Goal: Task Accomplishment & Management: Use online tool/utility

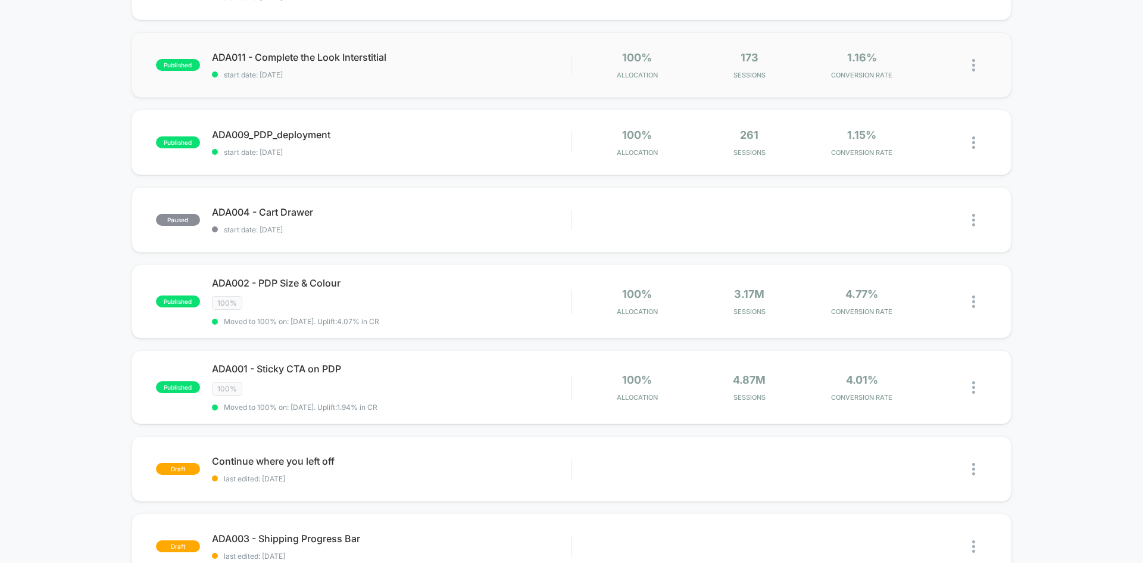
scroll to position [357, 0]
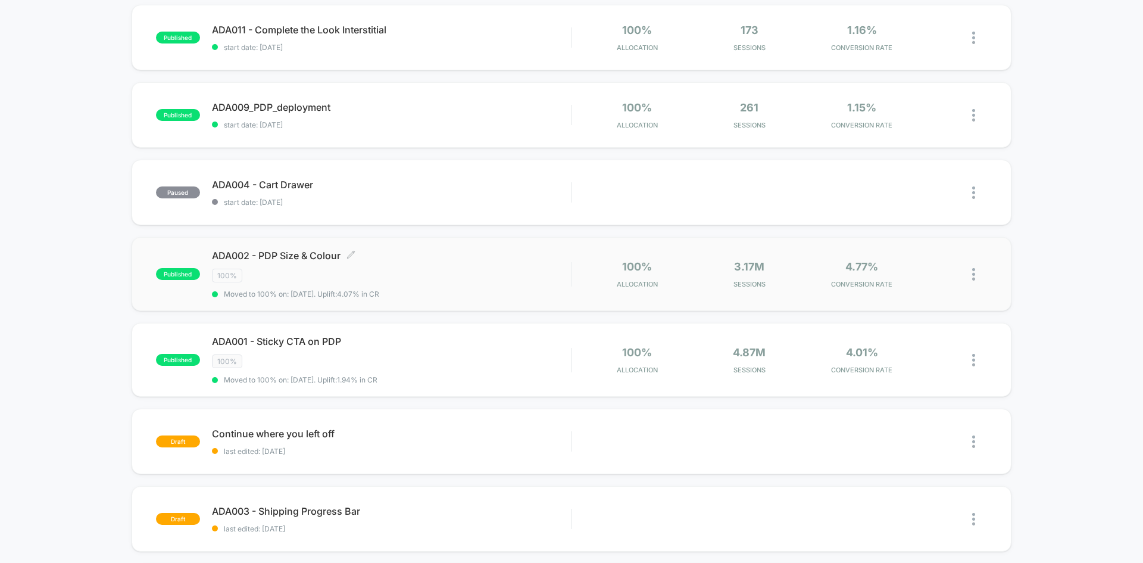
click at [305, 255] on span "ADA002 - PDP Size & Colour Click to edit experience details" at bounding box center [391, 255] width 359 height 12
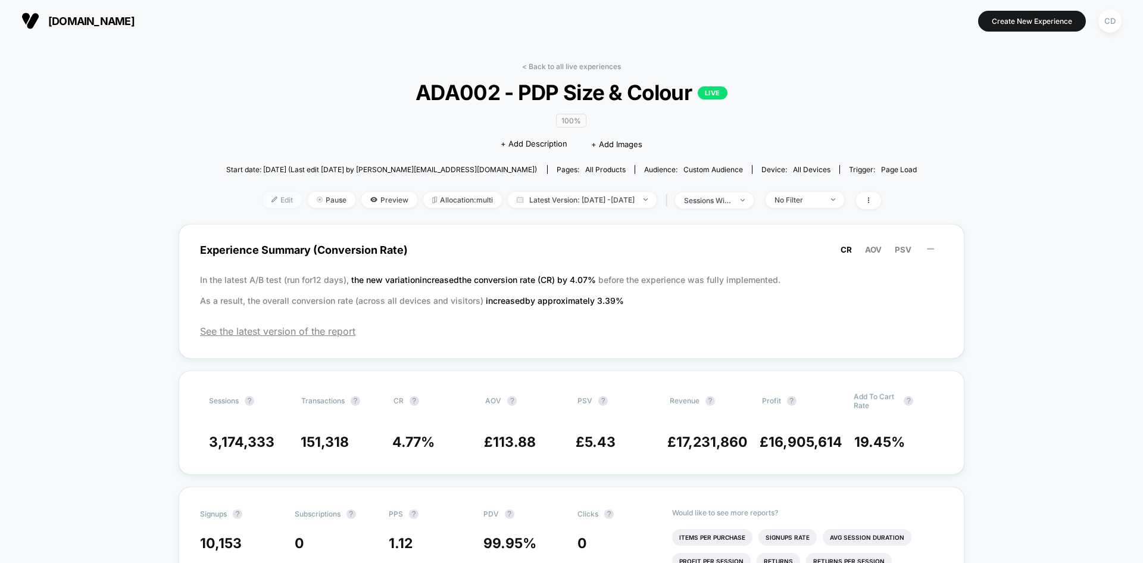
click at [263, 203] on span "Edit" at bounding box center [282, 200] width 39 height 16
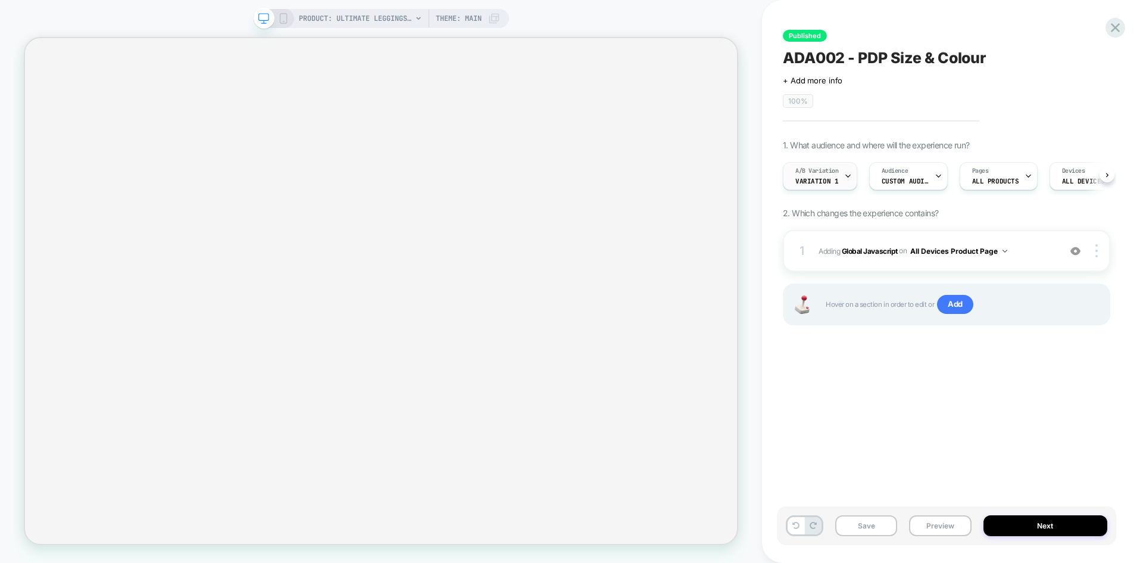
scroll to position [0, 1]
click at [829, 182] on span "Variation 1" at bounding box center [816, 181] width 43 height 8
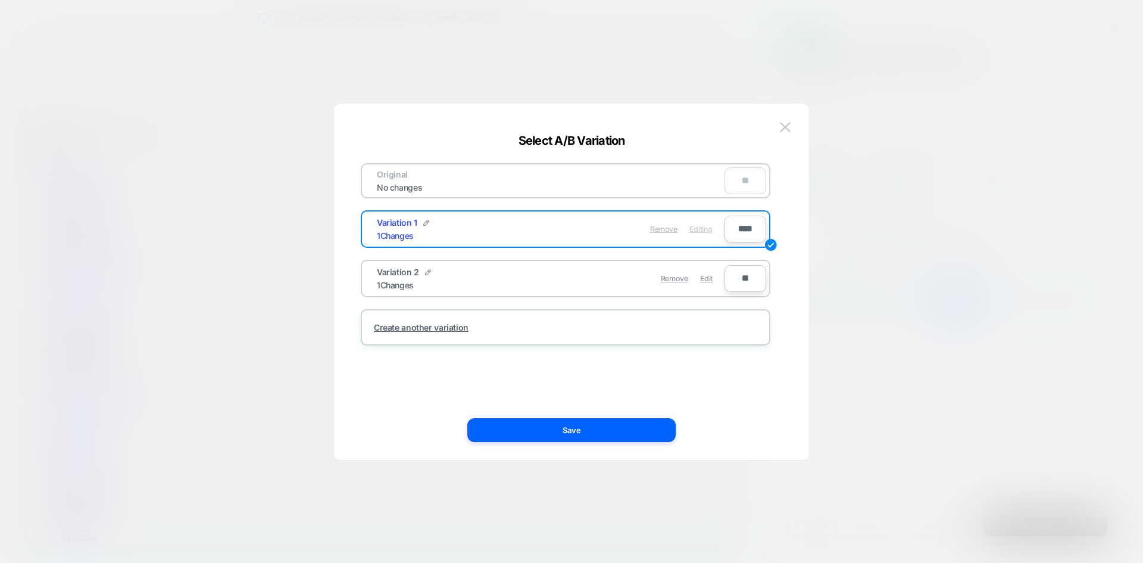
scroll to position [0, 0]
click at [789, 129] on img at bounding box center [785, 127] width 11 height 10
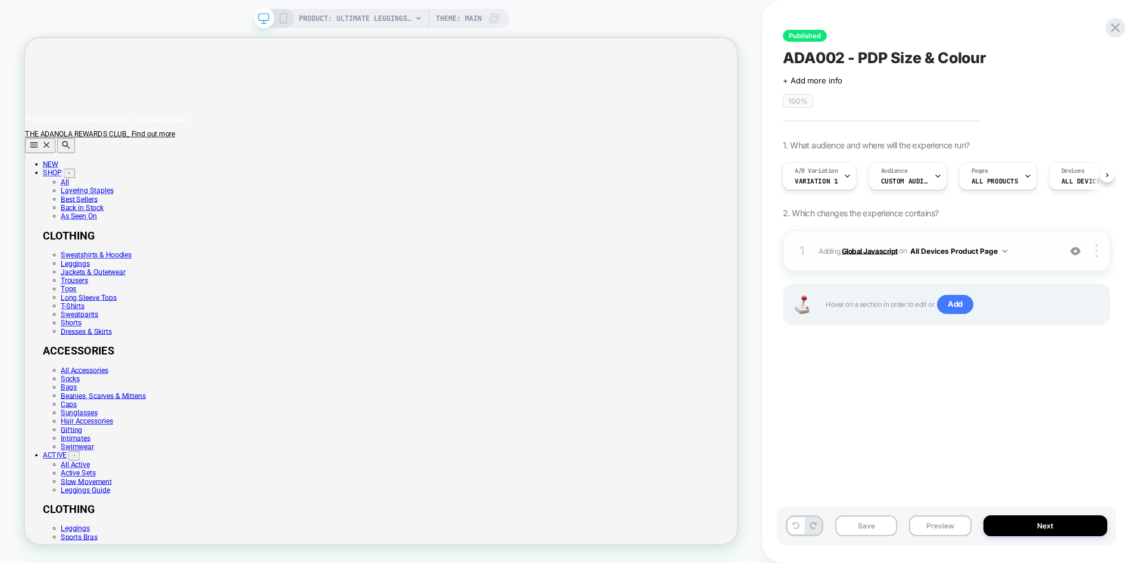
click at [857, 252] on b "Global Javascript" at bounding box center [870, 250] width 56 height 9
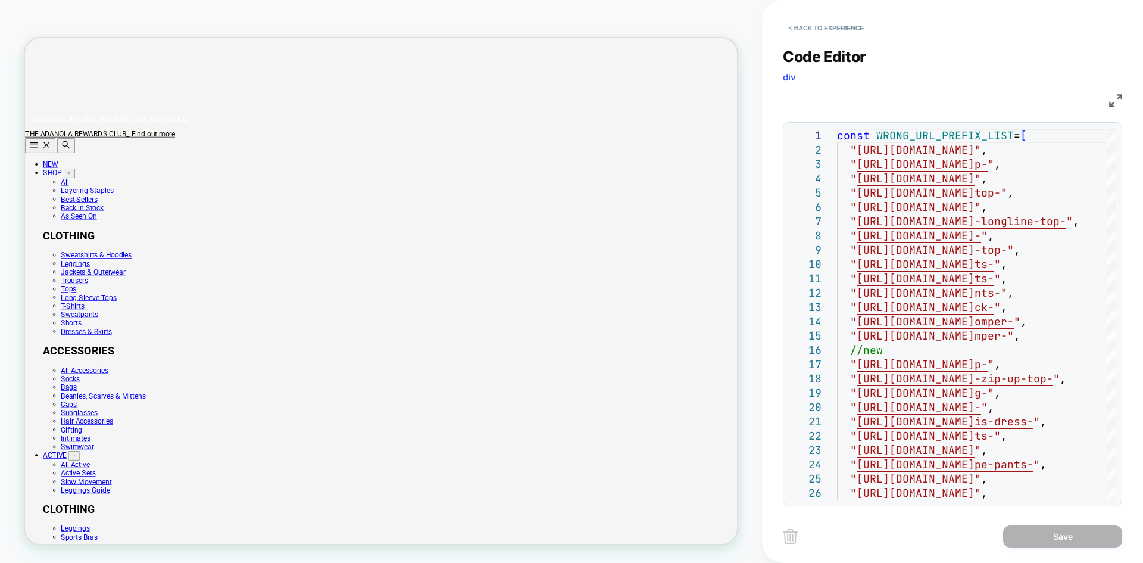
click at [1116, 101] on img at bounding box center [1115, 100] width 13 height 13
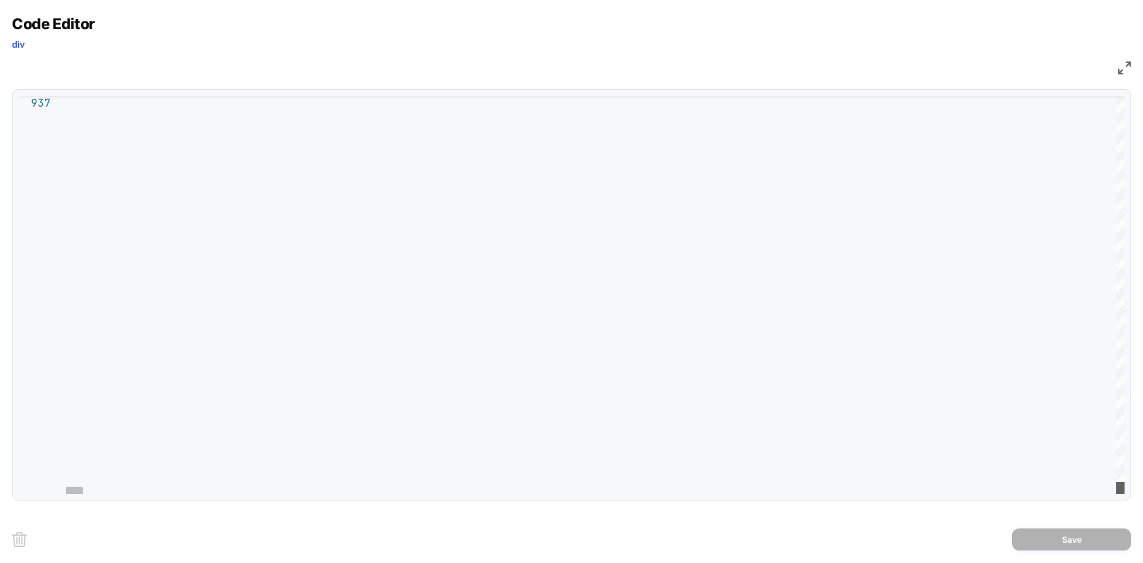
click at [1117, 494] on div at bounding box center [1120, 488] width 8 height 12
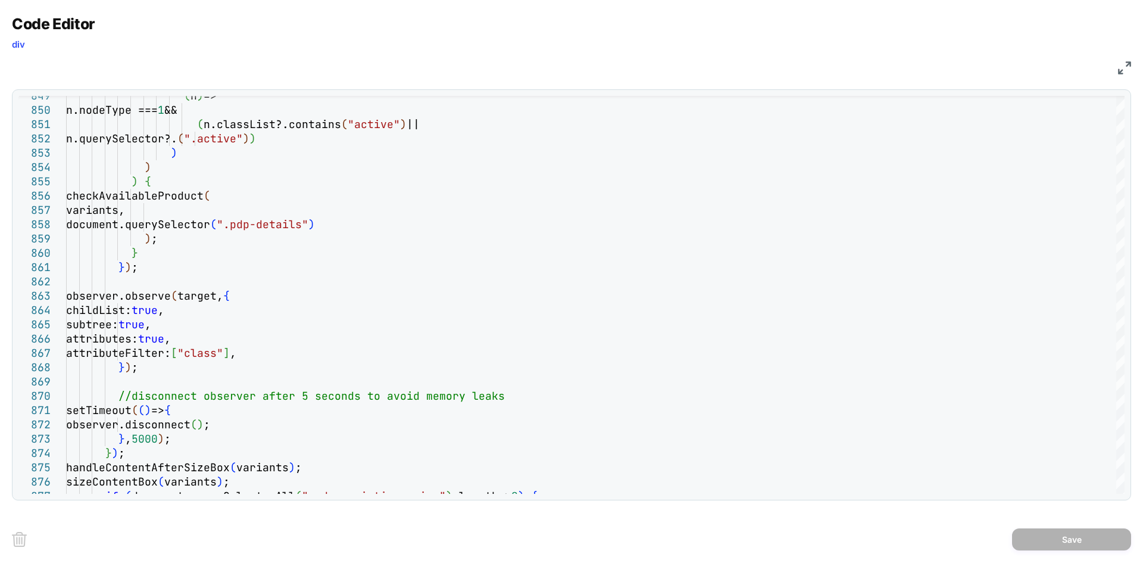
click at [1134, 64] on div "Code Editor div JS 876 877 874 875 872 873 870 871 868 869 866 867 864 865 862 …" at bounding box center [571, 281] width 1143 height 563
click at [1122, 67] on img at bounding box center [1124, 67] width 13 height 13
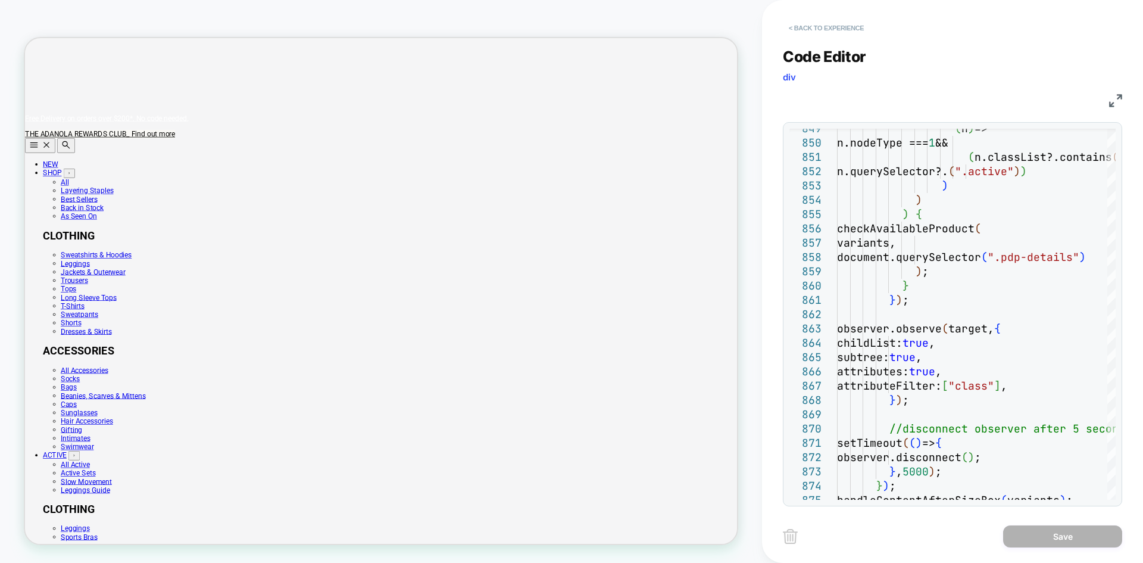
click at [862, 29] on button "< Back to experience" at bounding box center [826, 27] width 87 height 19
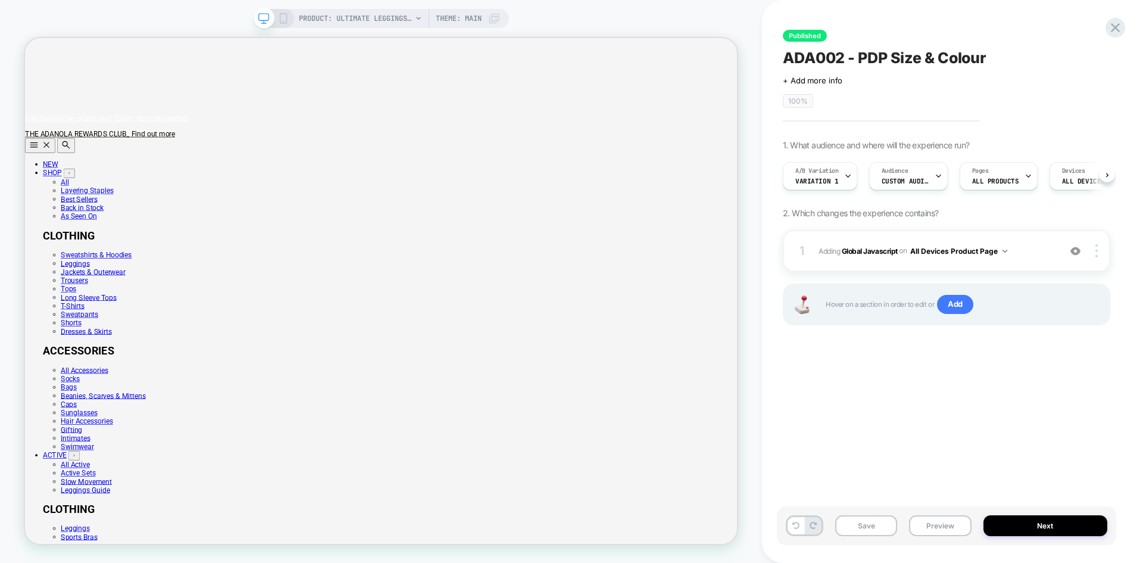
scroll to position [0, 1]
click at [1113, 27] on icon at bounding box center [1115, 28] width 16 height 16
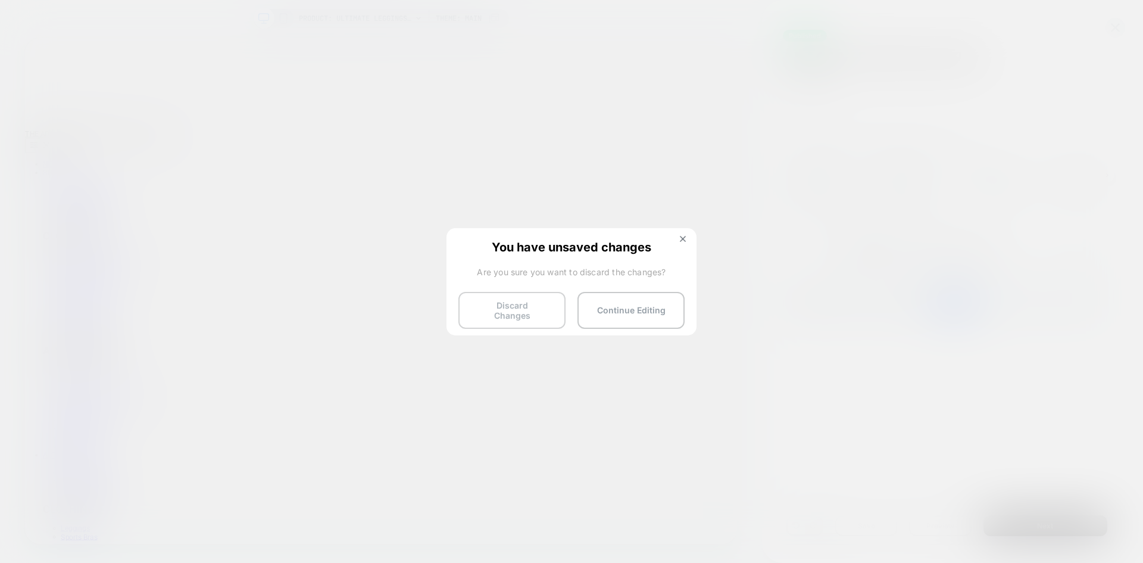
click at [496, 307] on button "Discard Changes" at bounding box center [511, 310] width 107 height 37
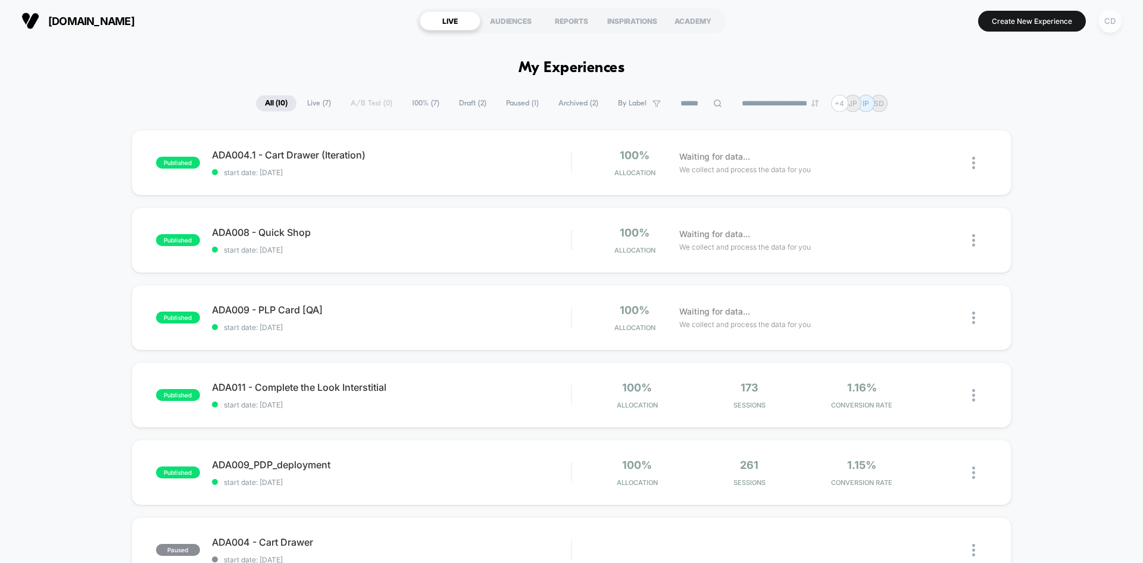
click at [1109, 16] on div "CD" at bounding box center [1110, 21] width 23 height 23
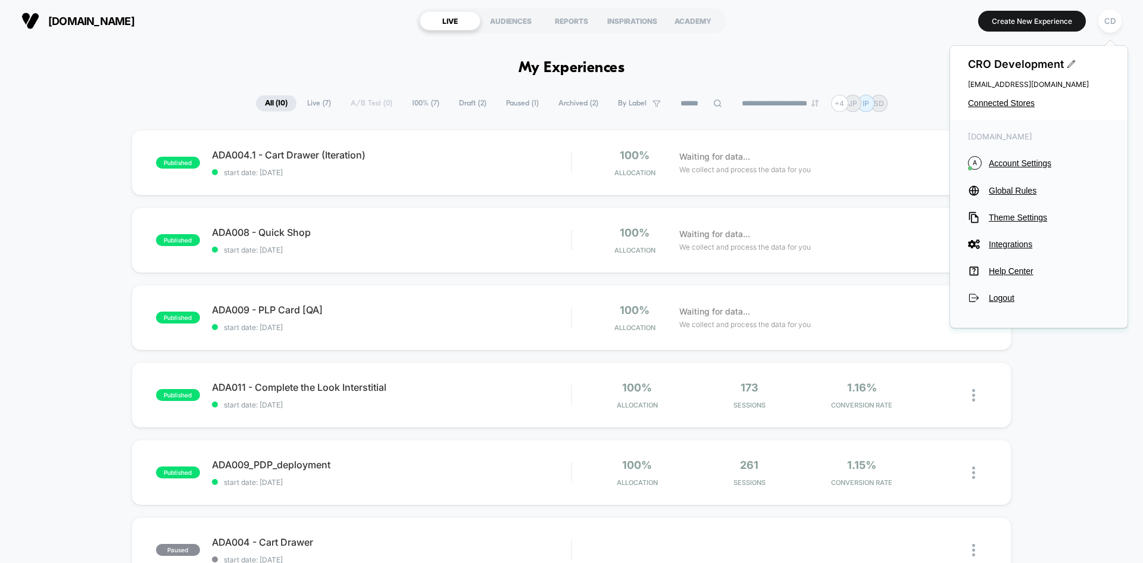
click at [1016, 110] on div "CRO Development [EMAIL_ADDRESS][DOMAIN_NAME] Connected Stores" at bounding box center [1038, 83] width 177 height 74
click at [1018, 103] on span "Connected Stores" at bounding box center [1039, 103] width 142 height 10
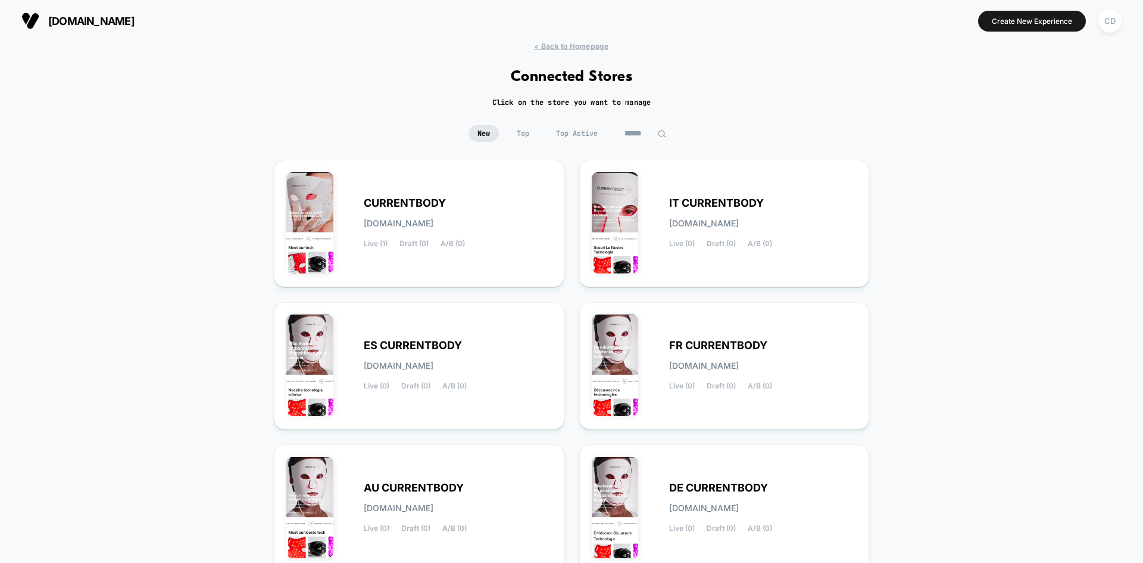
click at [529, 138] on span "Top" at bounding box center [523, 133] width 30 height 17
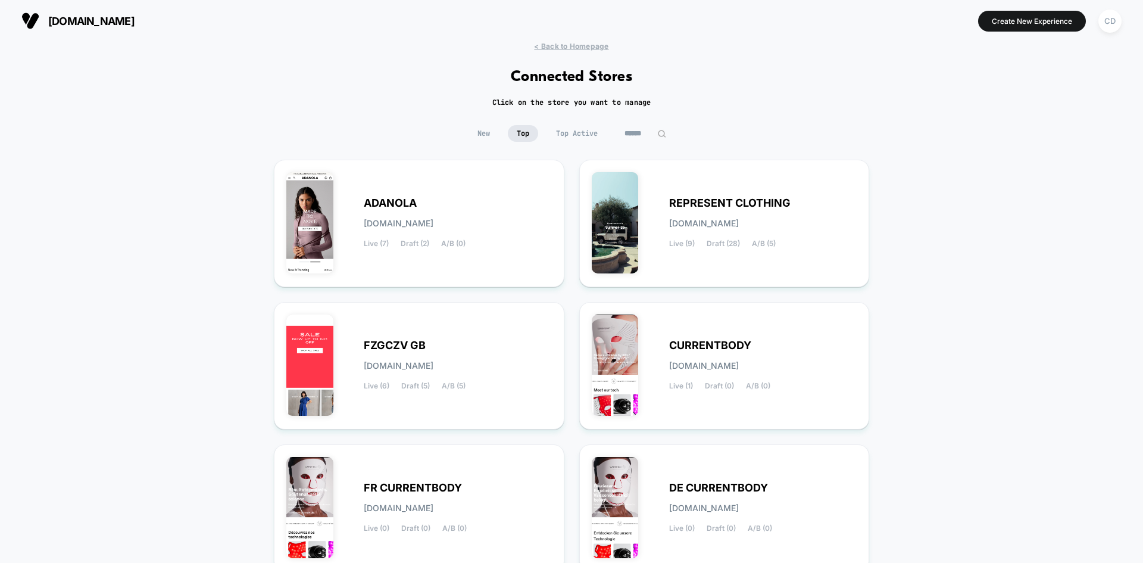
click at [658, 132] on img at bounding box center [661, 133] width 9 height 9
click at [654, 133] on input at bounding box center [645, 133] width 119 height 17
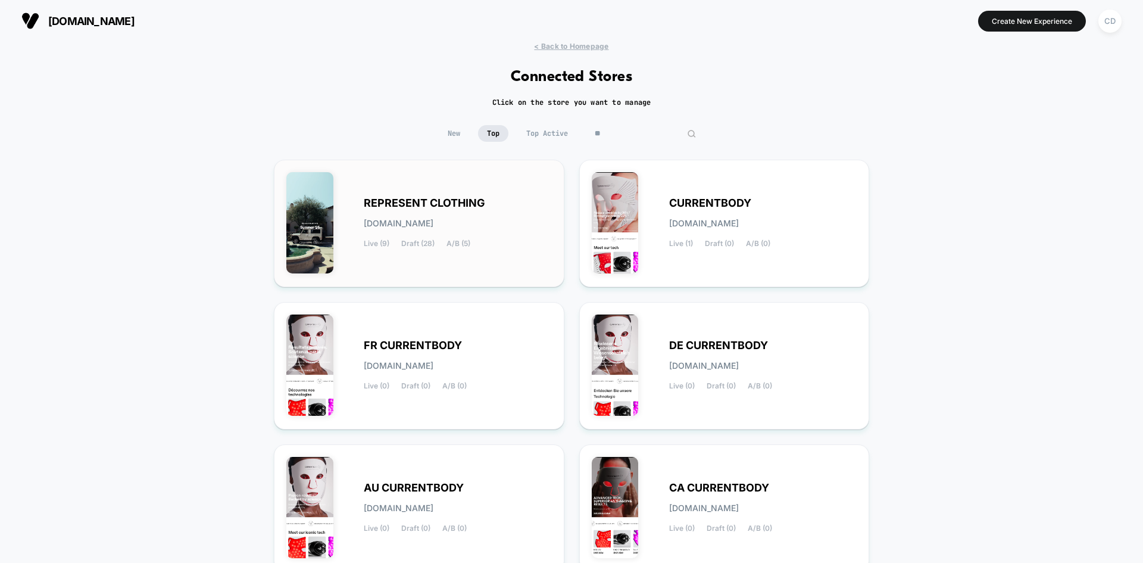
type input "**"
click at [383, 202] on span "REPRESENT CLOTHING" at bounding box center [424, 203] width 121 height 8
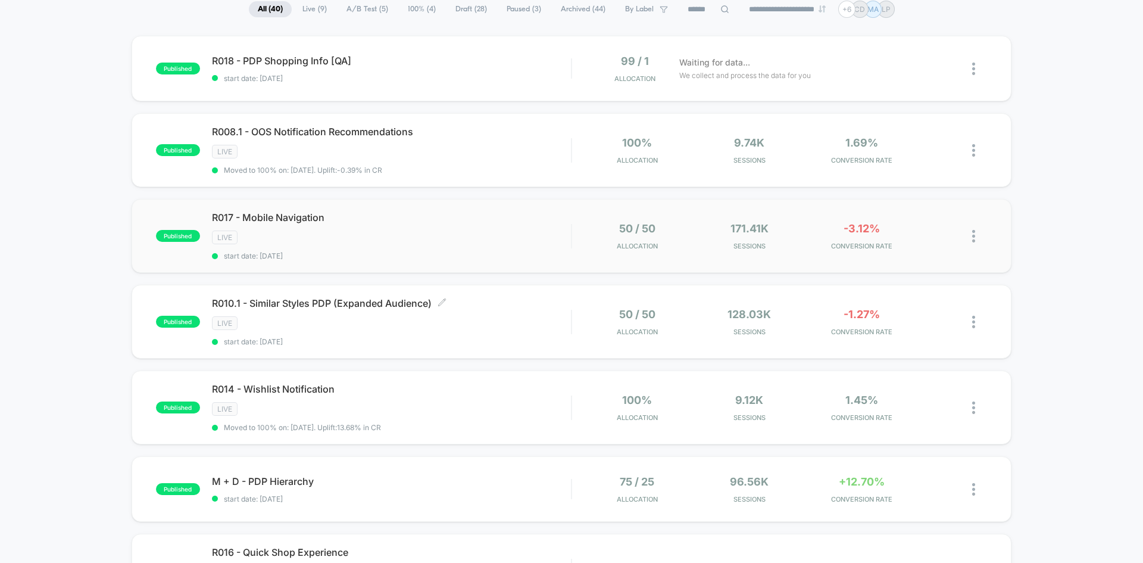
scroll to position [298, 0]
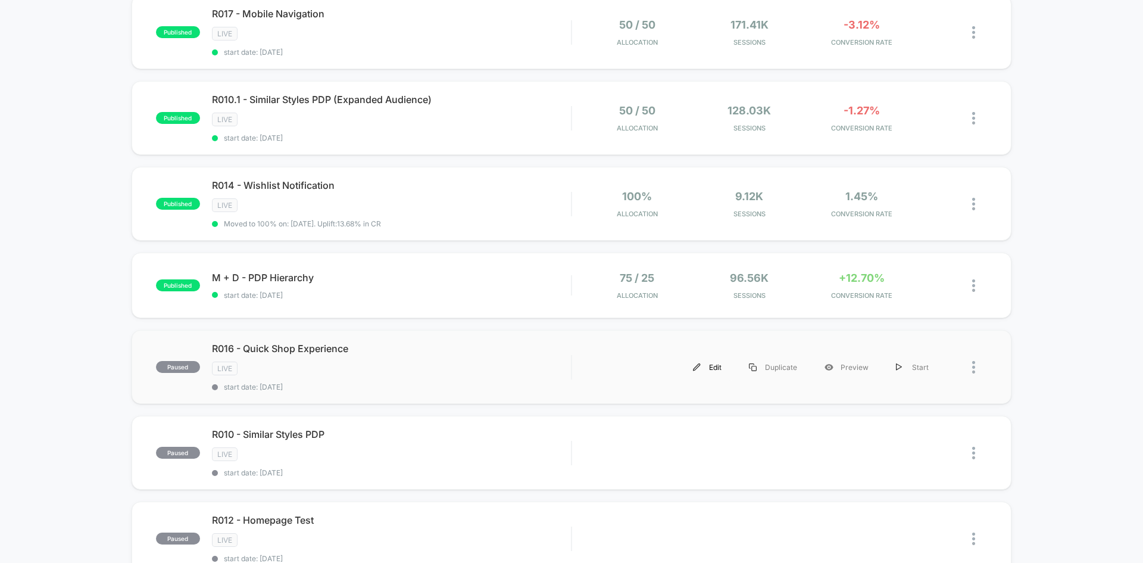
click at [716, 362] on div "Edit" at bounding box center [707, 367] width 56 height 27
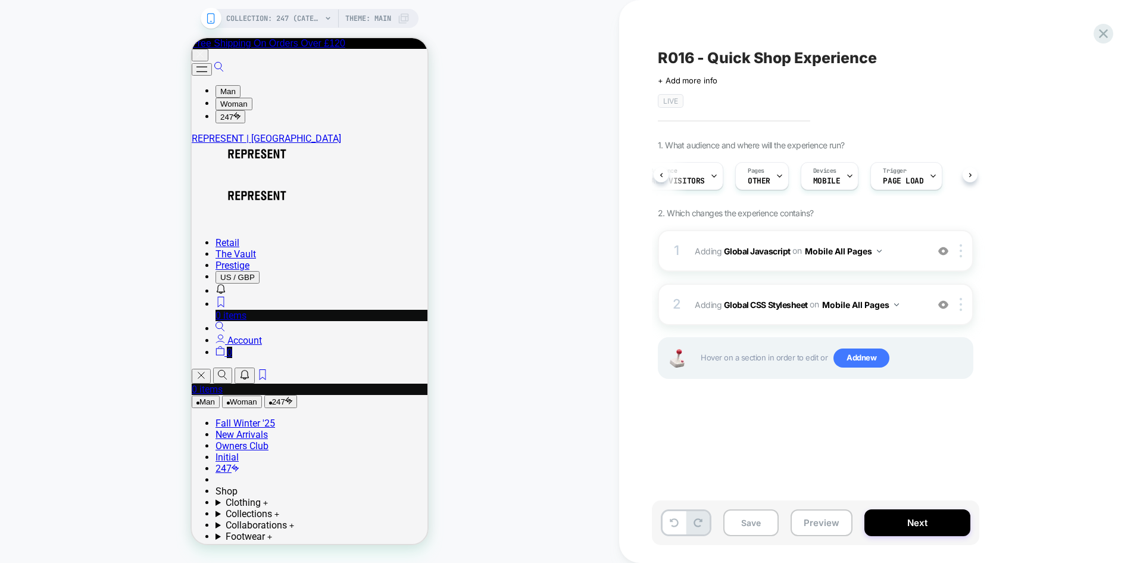
scroll to position [0, 22]
click at [926, 523] on button "Next" at bounding box center [918, 522] width 106 height 27
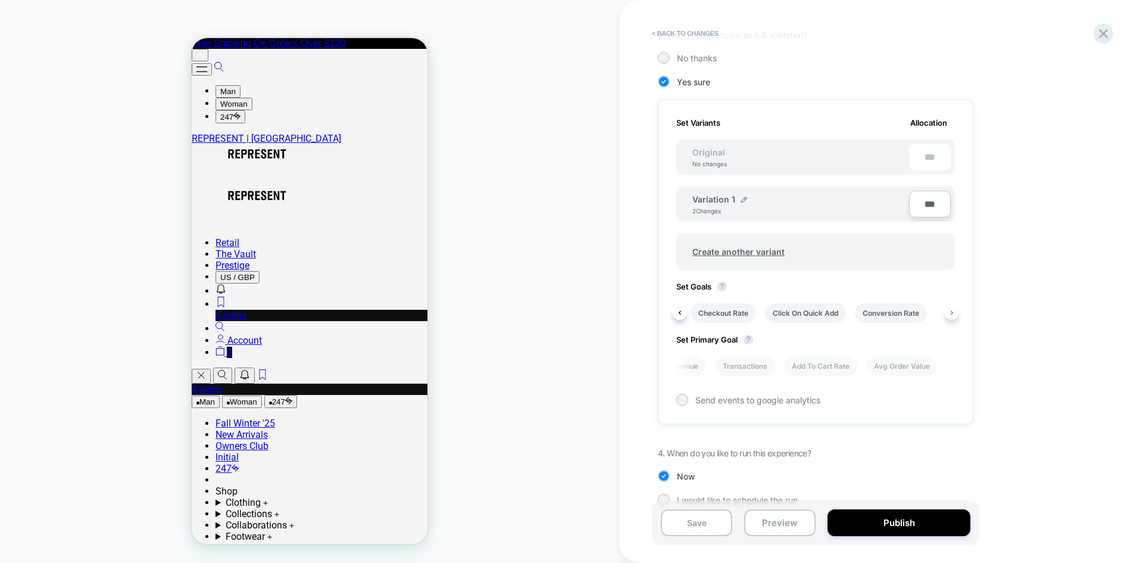
scroll to position [0, 489]
click at [944, 321] on div "Conversion Rate Per Session Value Profit Revenue Transactions Add To Cart Rate …" at bounding box center [809, 313] width 279 height 32
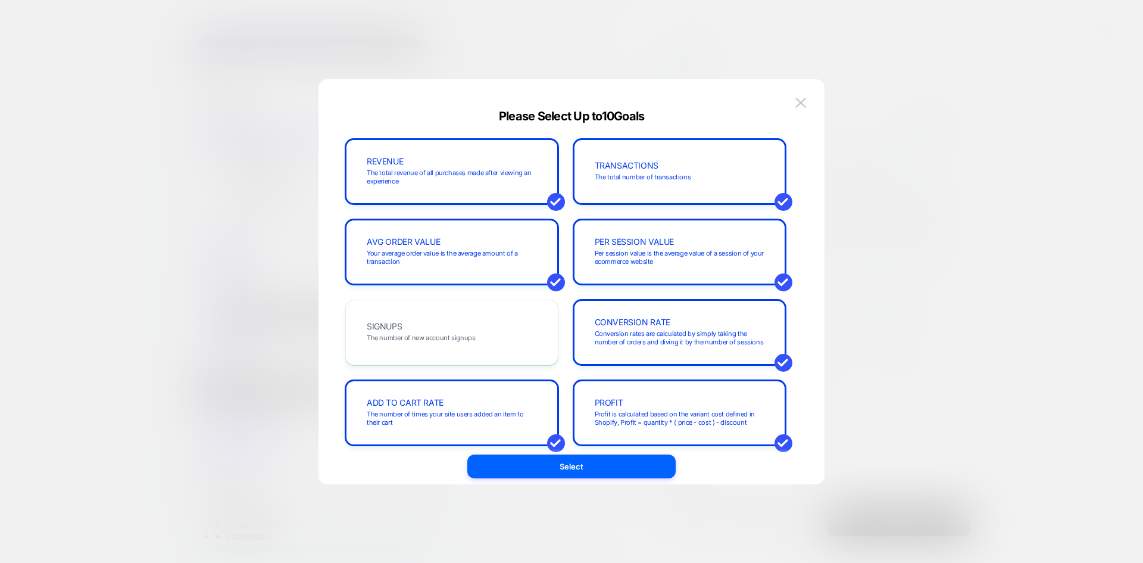
click at [922, 166] on div at bounding box center [571, 281] width 1143 height 563
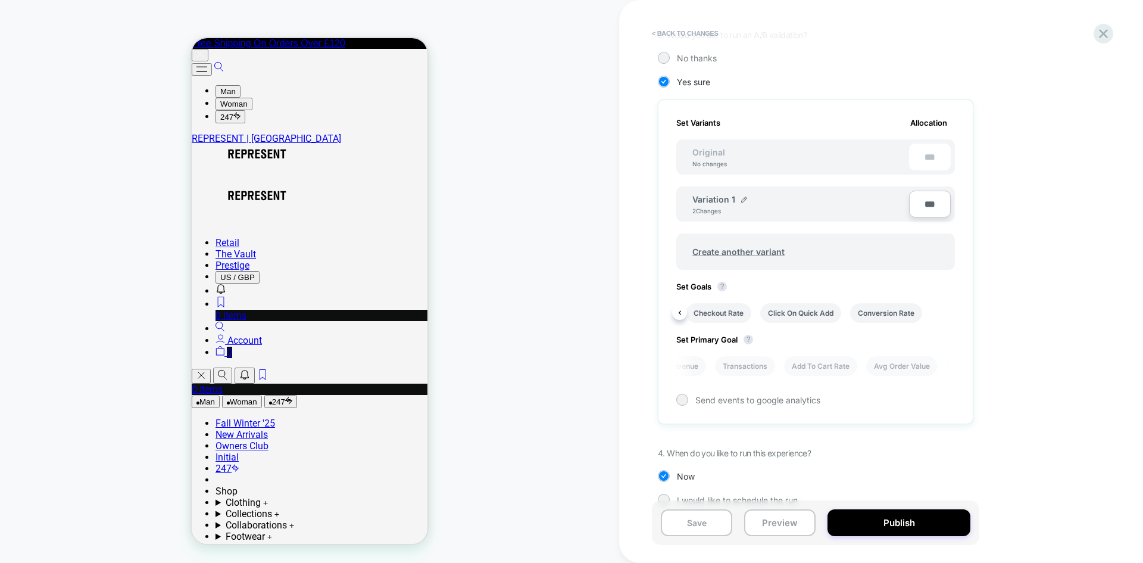
click at [932, 310] on div "Conversion Rate Per Session Value Profit Revenue Transactions Add To Cart Rate …" at bounding box center [809, 313] width 279 height 32
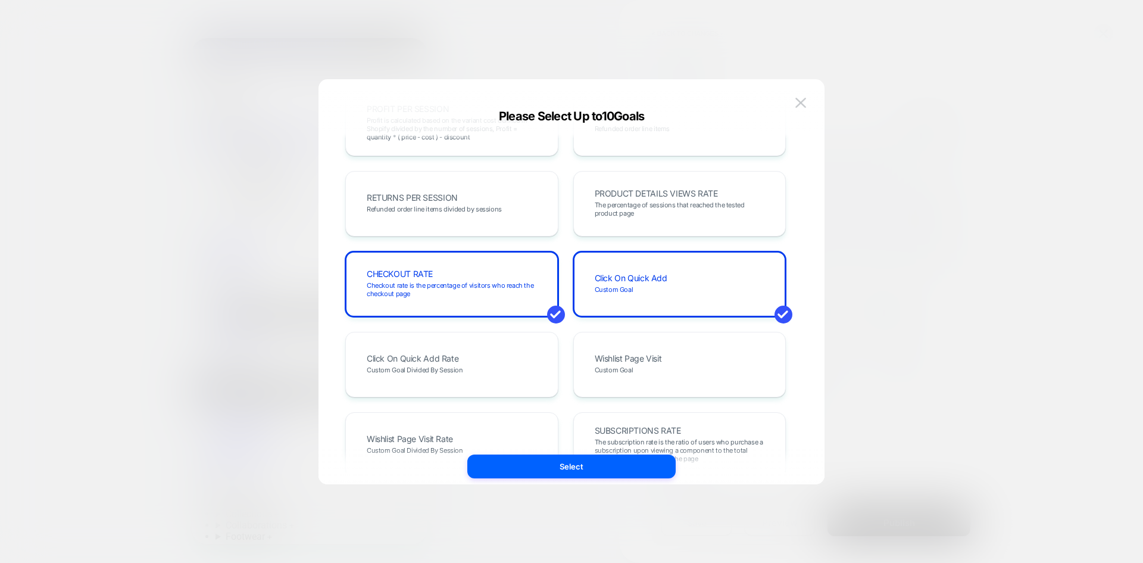
scroll to position [572, 0]
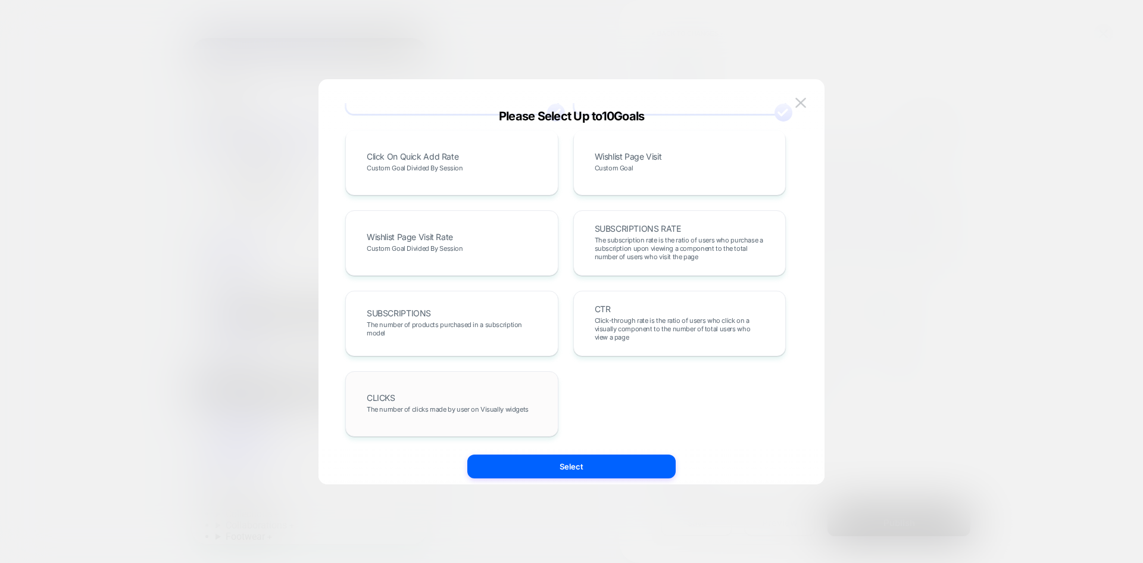
click at [388, 410] on span "The number of clicks made by user on Visually widgets" at bounding box center [448, 409] width 162 height 8
click at [901, 104] on div at bounding box center [571, 281] width 1143 height 563
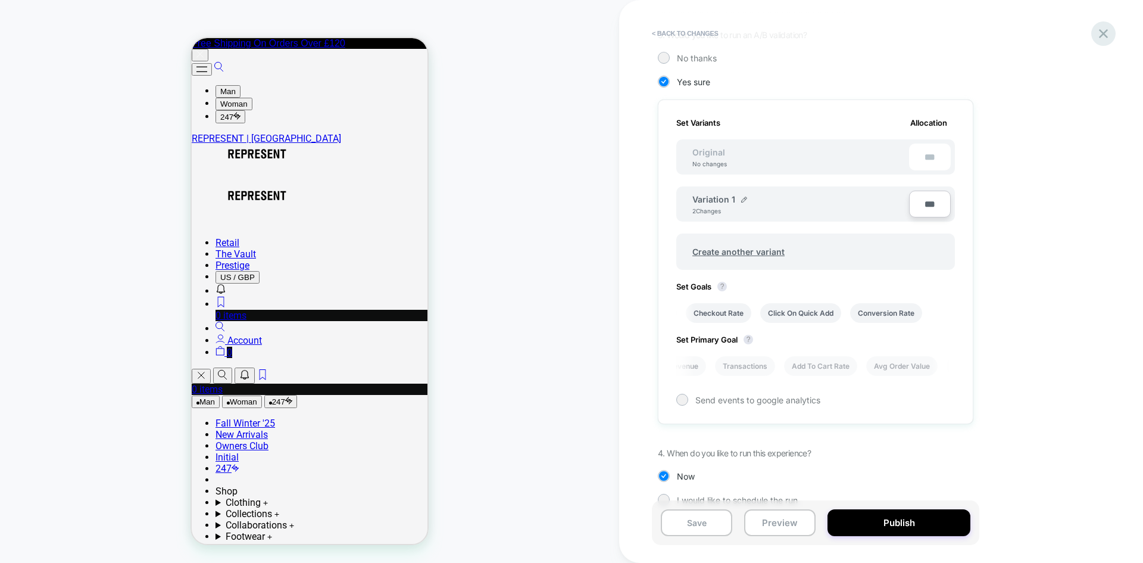
click at [1103, 35] on icon at bounding box center [1104, 34] width 16 height 16
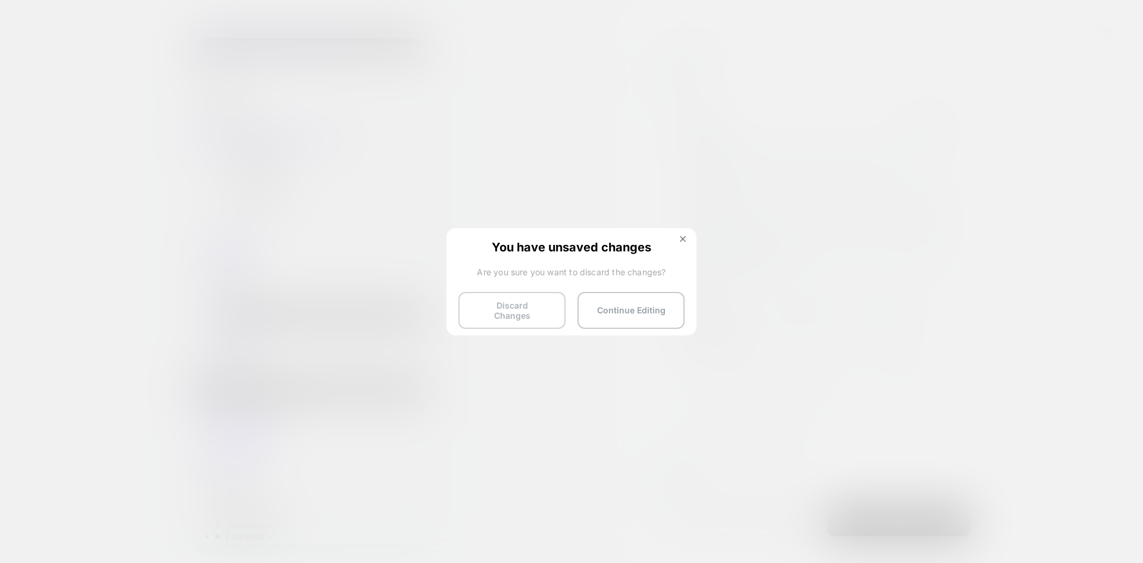
click at [525, 310] on button "Discard Changes" at bounding box center [511, 310] width 107 height 37
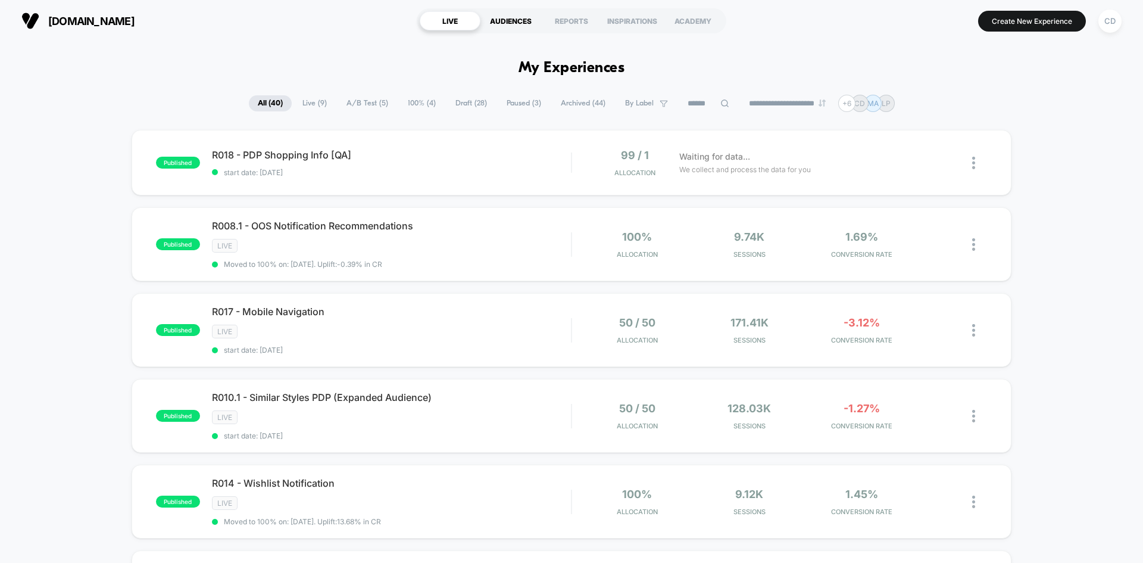
click at [509, 18] on div "AUDIENCES" at bounding box center [510, 20] width 61 height 19
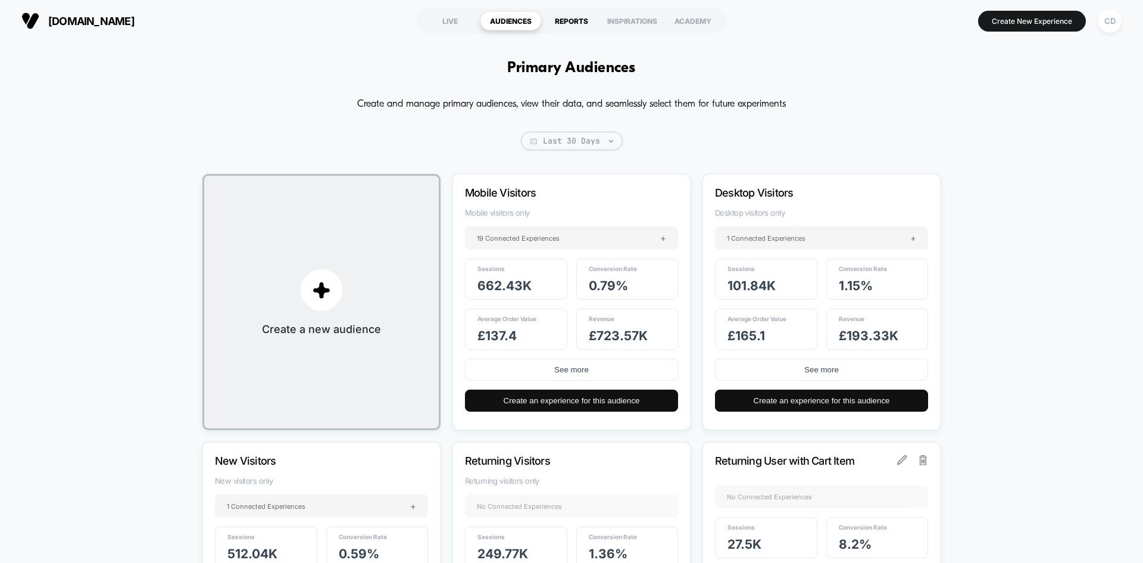
click at [588, 26] on div "REPORTS" at bounding box center [571, 20] width 61 height 19
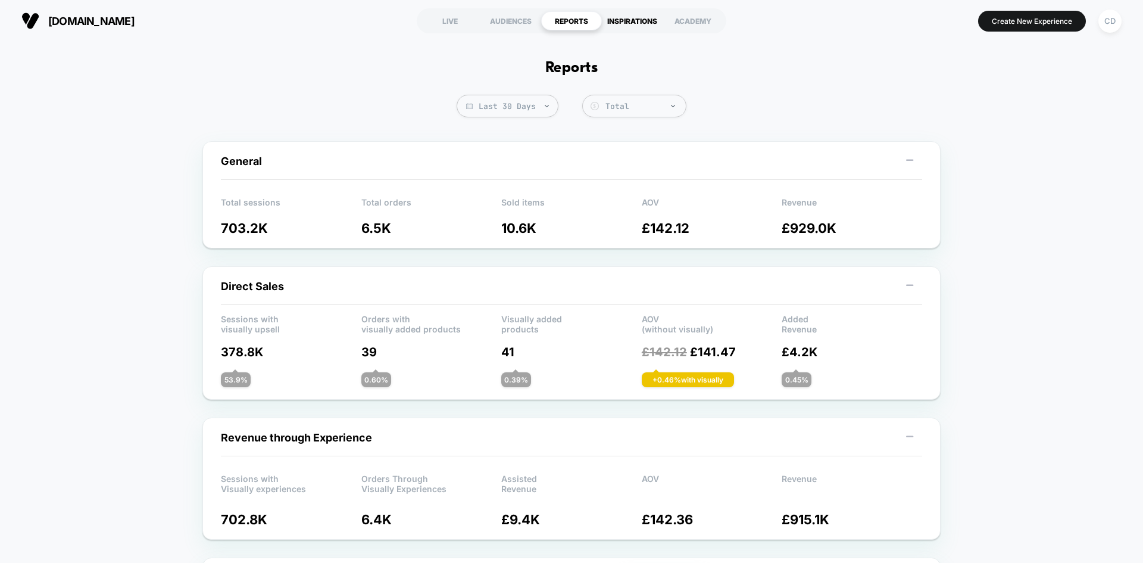
click at [632, 26] on div "INSPIRATIONS" at bounding box center [632, 20] width 61 height 19
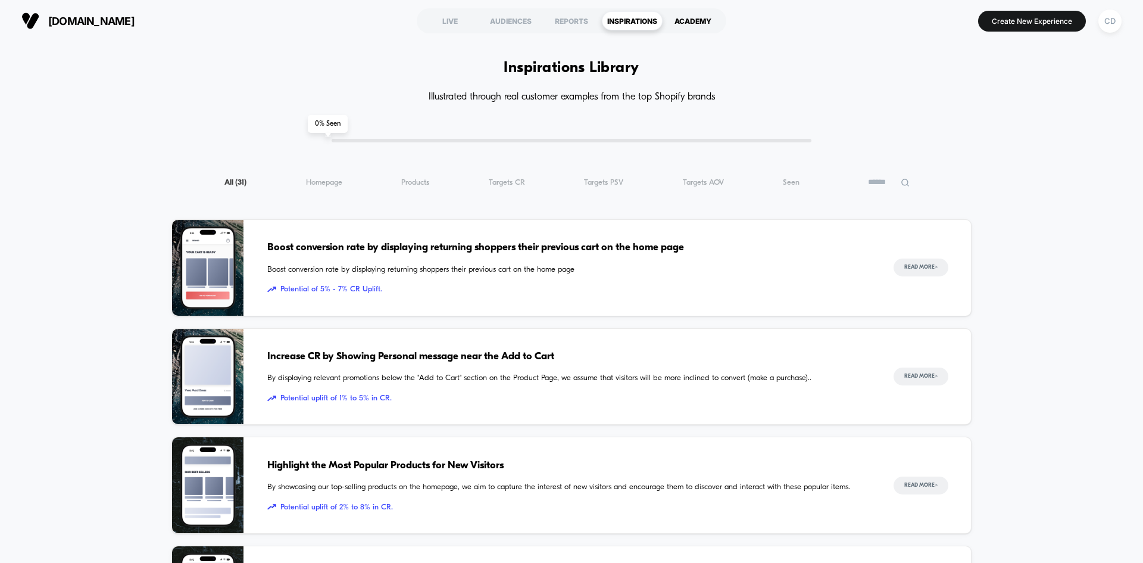
click at [691, 19] on div "ACADEMY" at bounding box center [693, 20] width 61 height 19
click at [455, 24] on div "LIVE" at bounding box center [450, 20] width 61 height 19
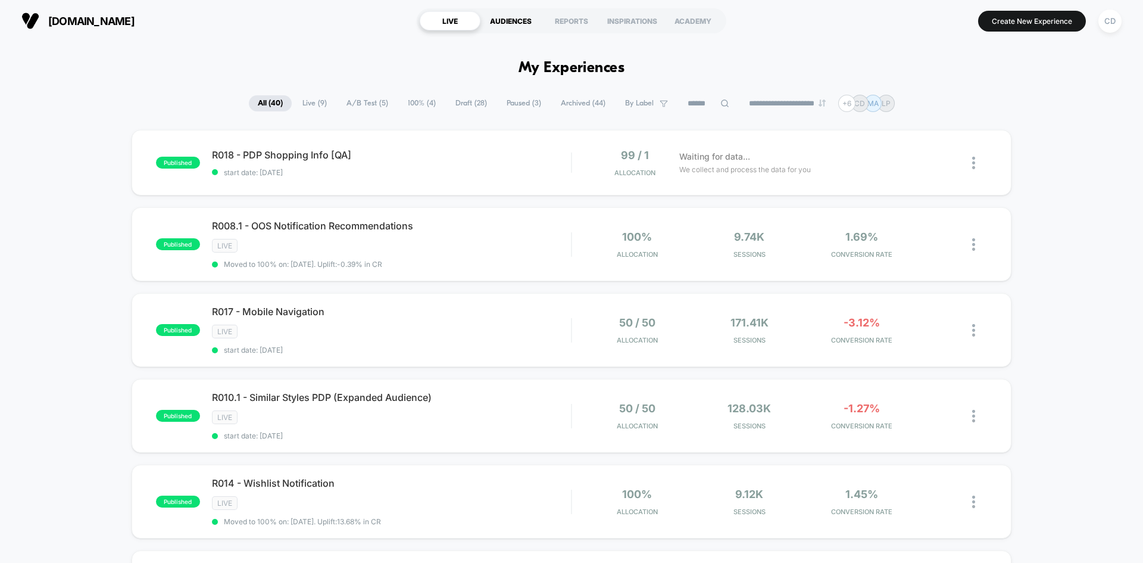
click at [520, 24] on div "AUDIENCES" at bounding box center [510, 20] width 61 height 19
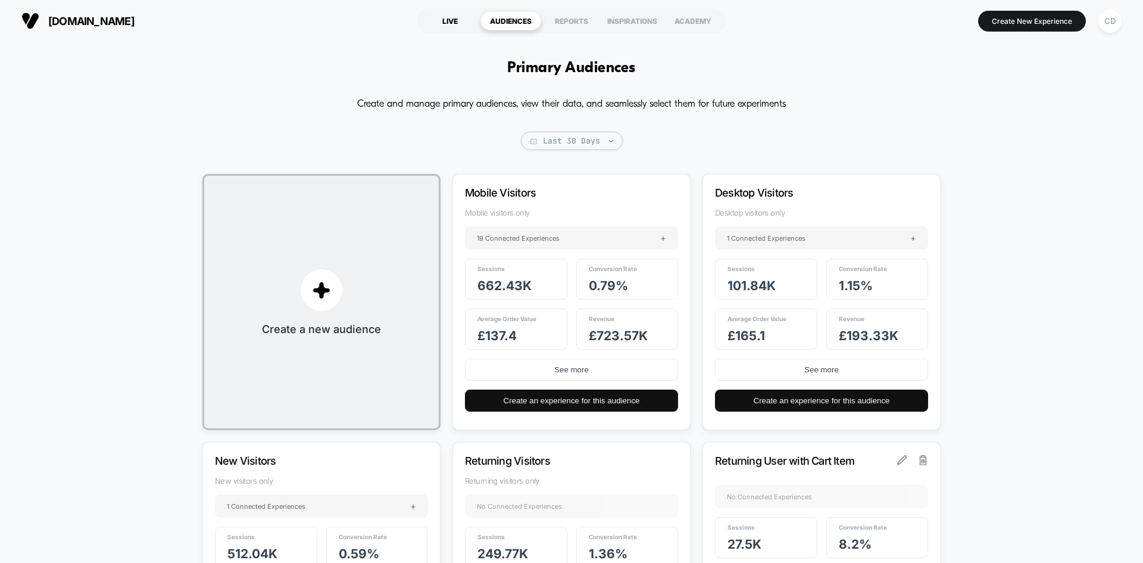
click at [453, 21] on div "LIVE" at bounding box center [450, 20] width 61 height 19
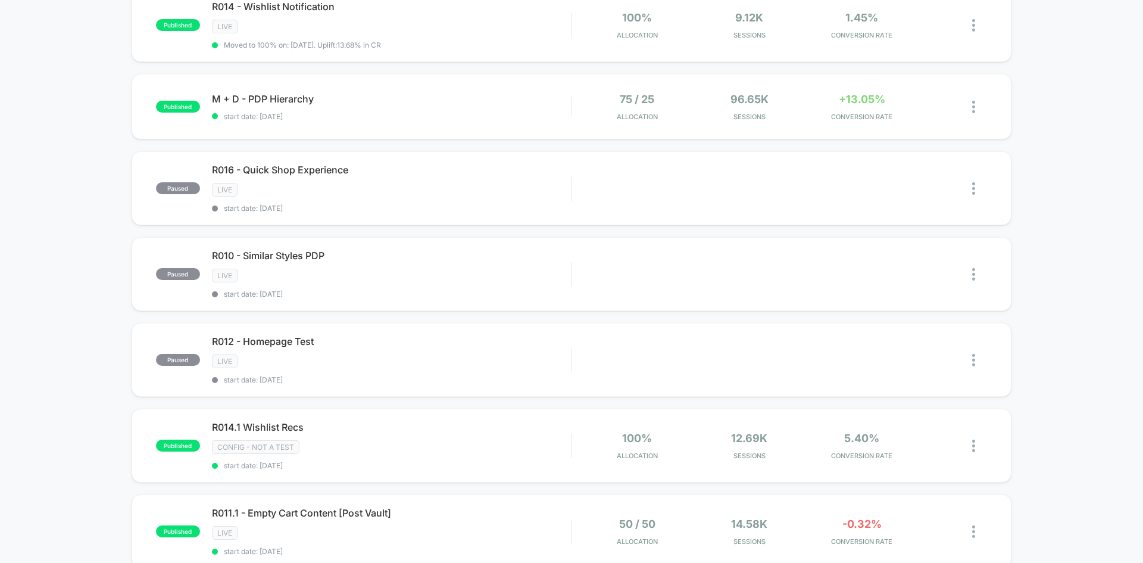
scroll to position [417, 0]
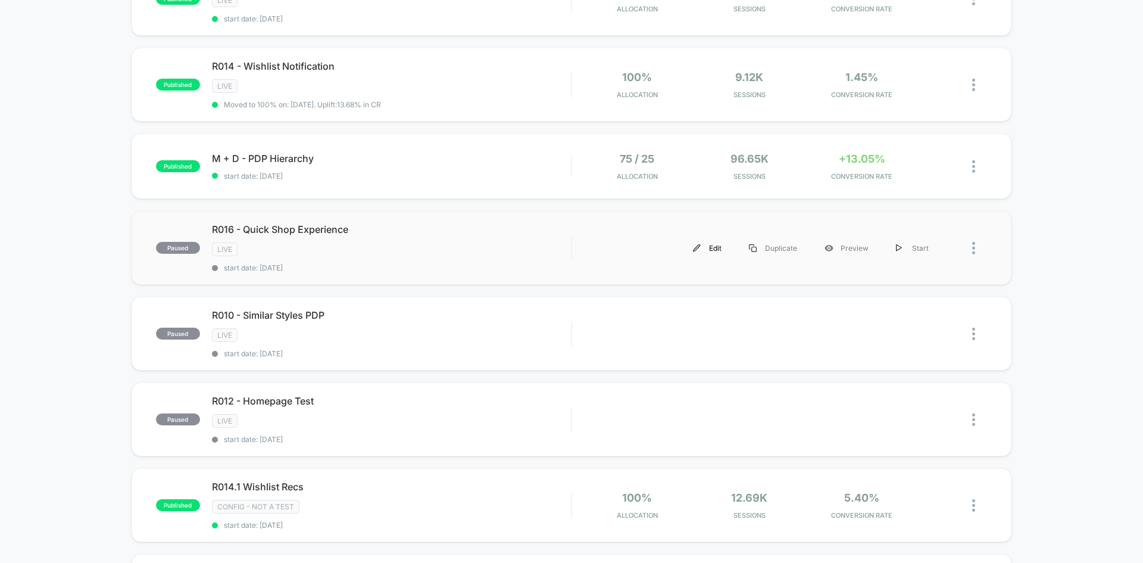
click at [708, 246] on div "Edit" at bounding box center [707, 248] width 56 height 27
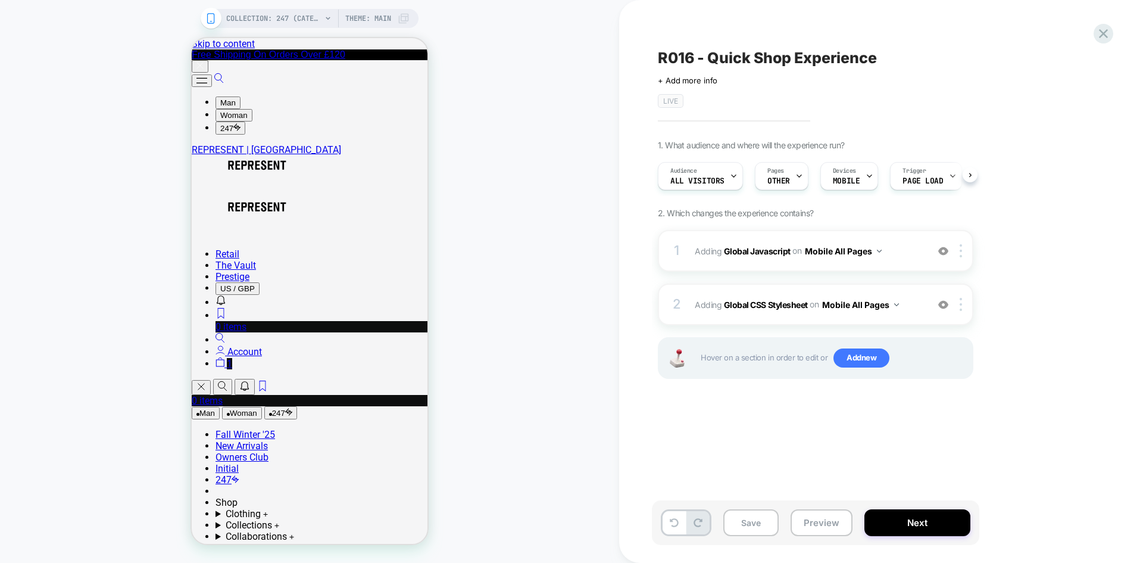
scroll to position [0, 1]
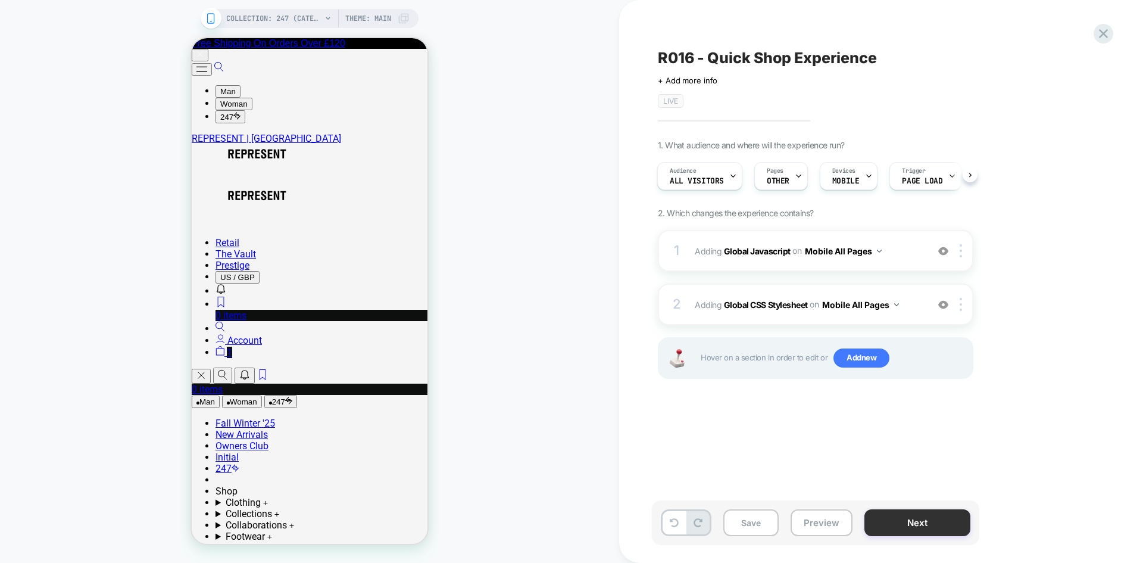
click at [928, 510] on button "Next" at bounding box center [918, 522] width 106 height 27
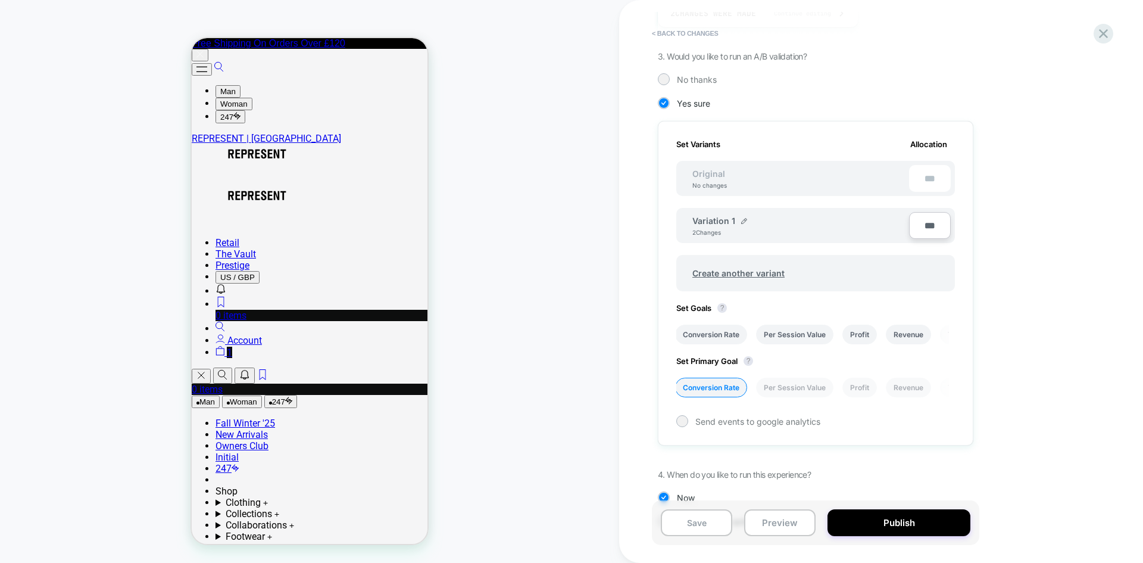
scroll to position [318, 0]
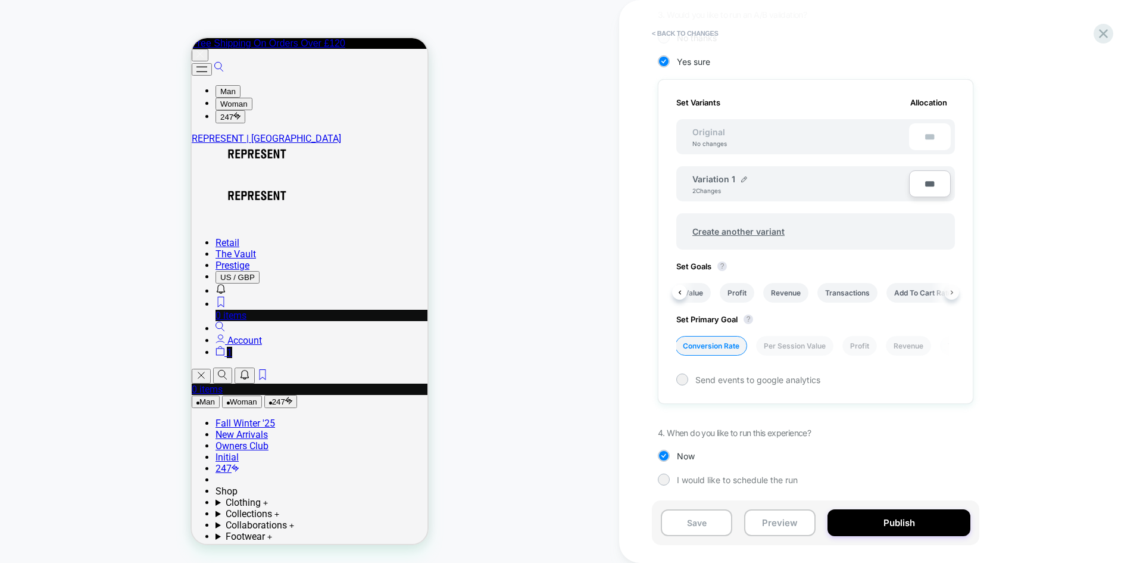
click at [947, 295] on button at bounding box center [951, 292] width 15 height 15
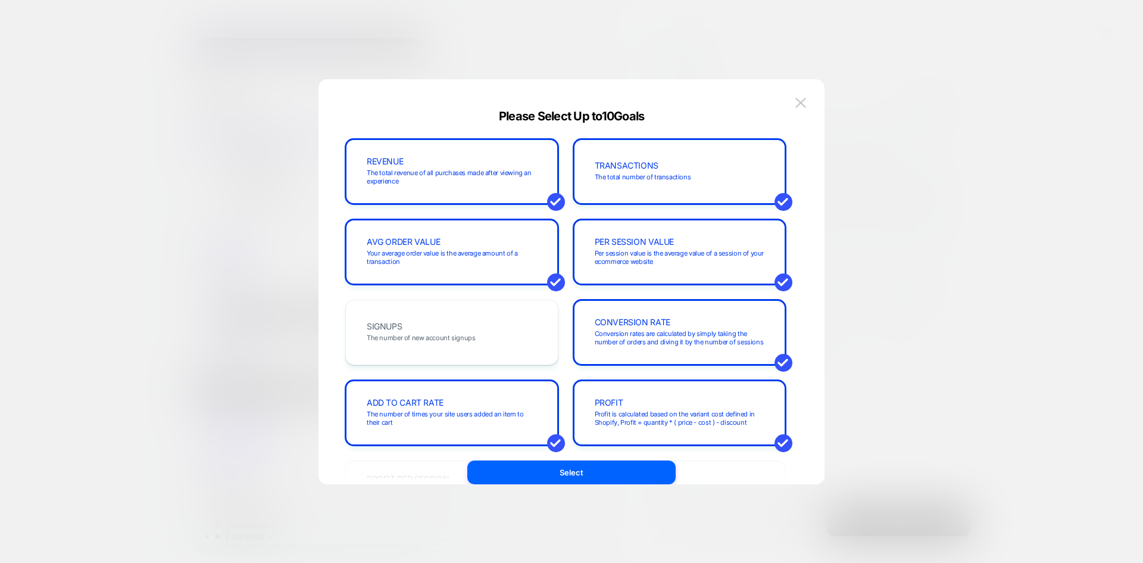
click at [907, 314] on div at bounding box center [571, 281] width 1143 height 563
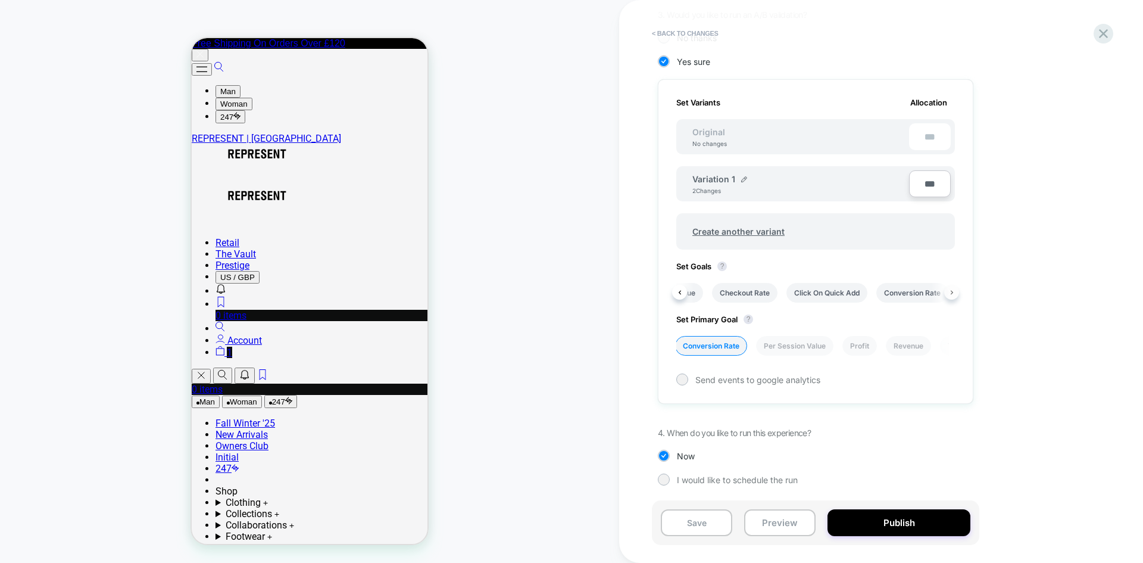
scroll to position [0, 489]
click at [819, 294] on li "Click On Quick Add" at bounding box center [800, 293] width 81 height 20
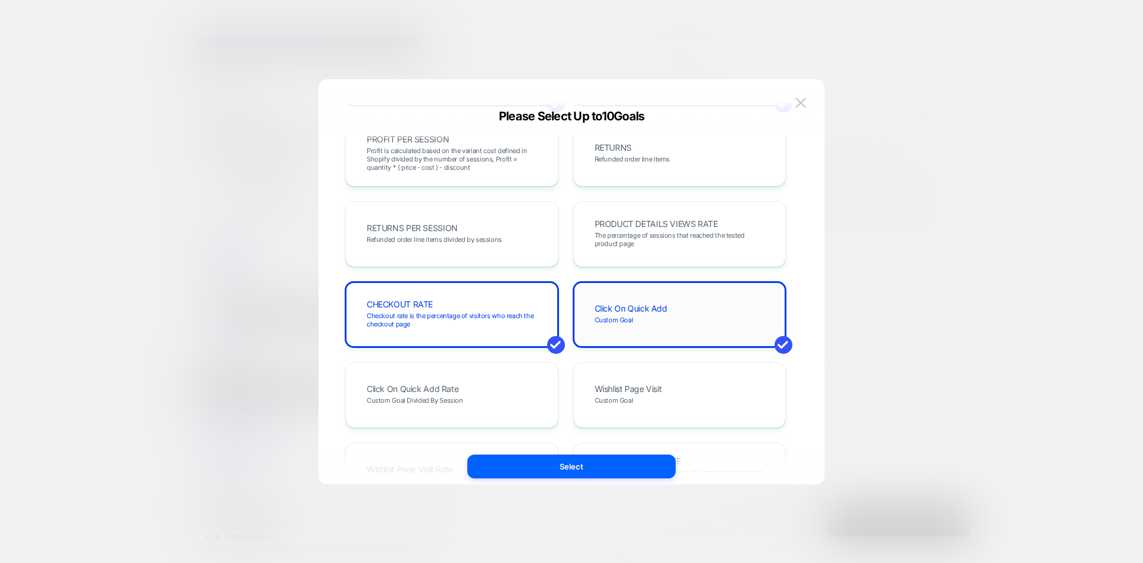
scroll to position [417, 0]
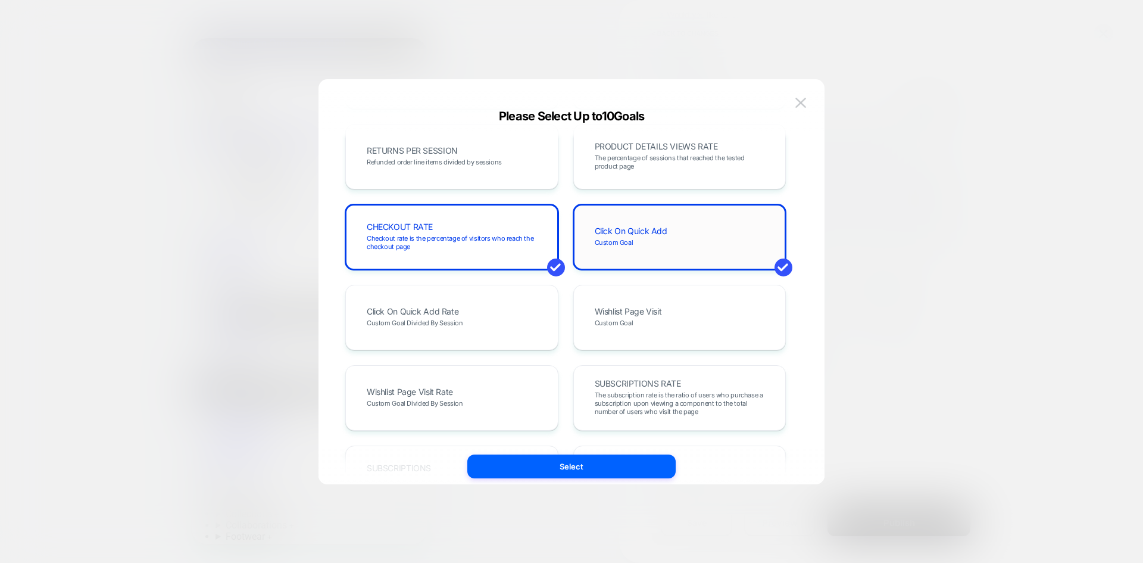
click at [616, 243] on span "Custom Goal" at bounding box center [614, 242] width 39 height 8
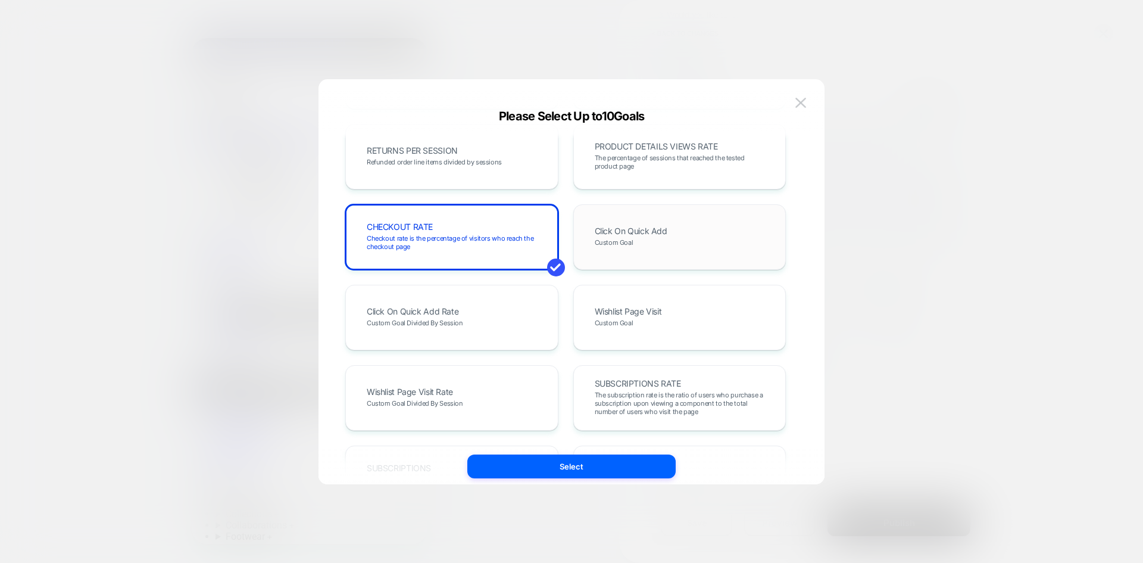
click at [616, 243] on span "Custom Goal" at bounding box center [614, 242] width 39 height 8
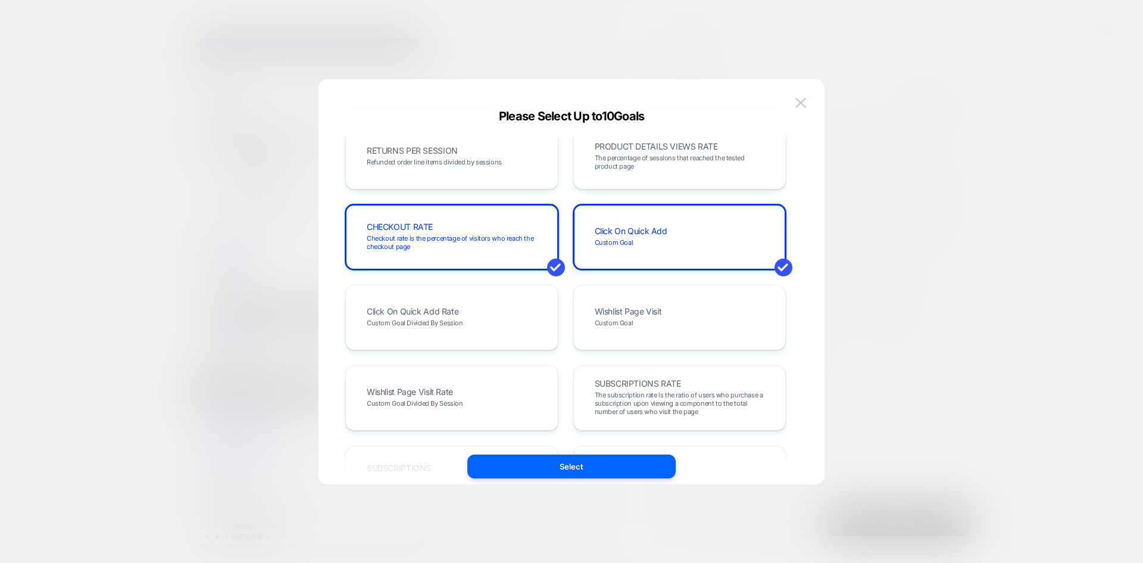
click at [792, 111] on button at bounding box center [801, 103] width 18 height 18
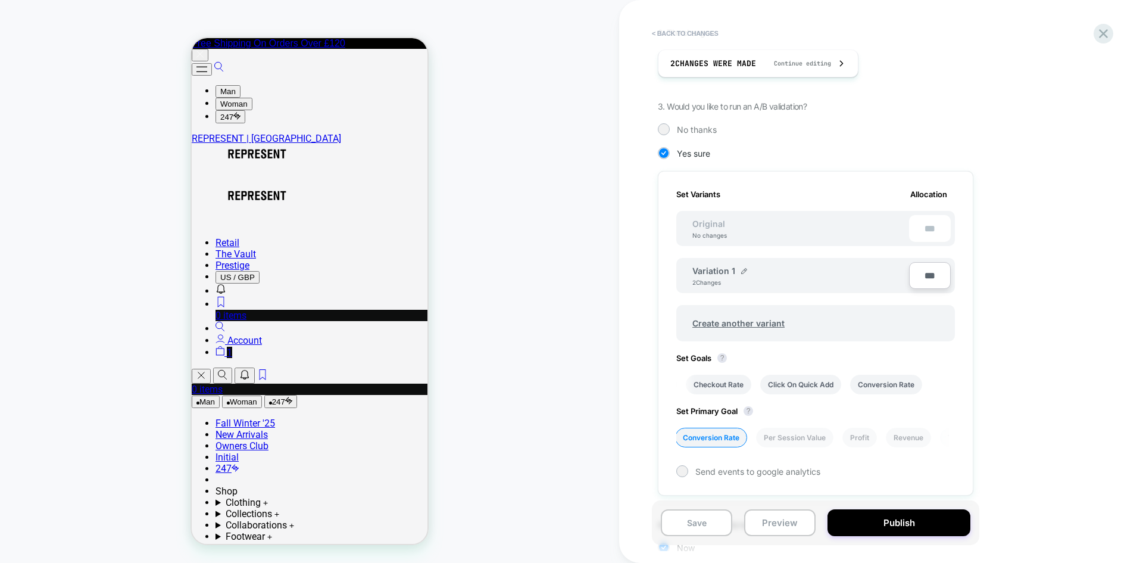
scroll to position [80, 0]
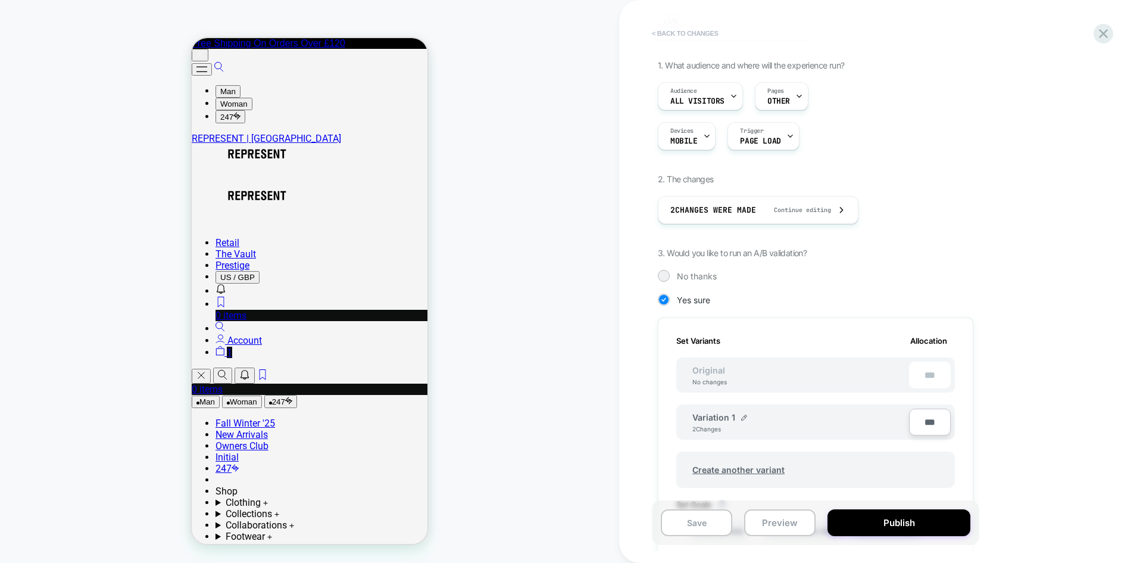
click at [677, 34] on button "< Back to changes" at bounding box center [685, 33] width 79 height 19
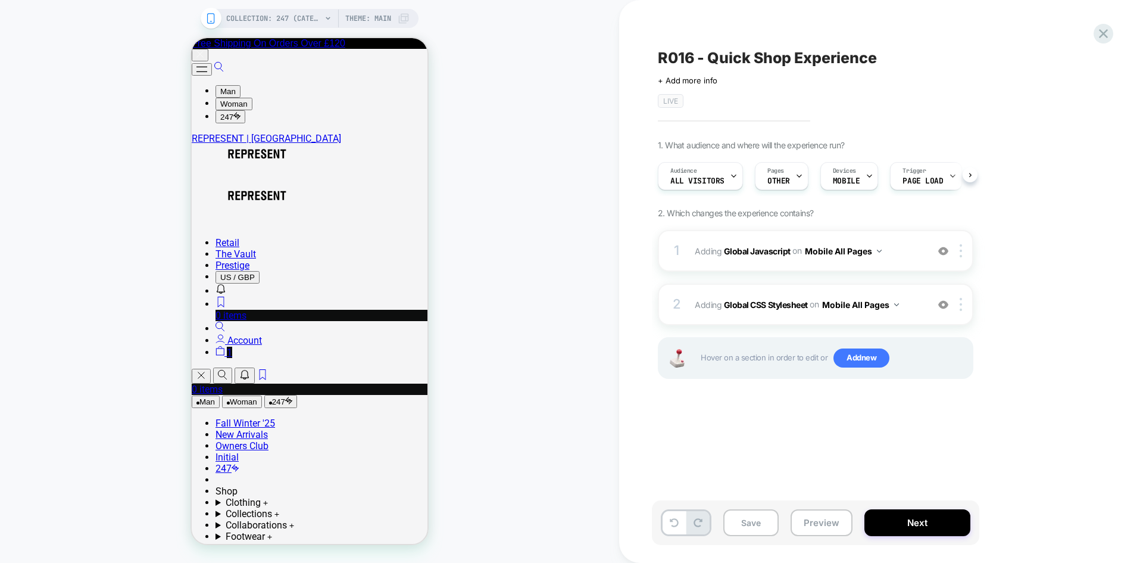
scroll to position [0, 1]
click at [1097, 32] on icon at bounding box center [1104, 34] width 16 height 16
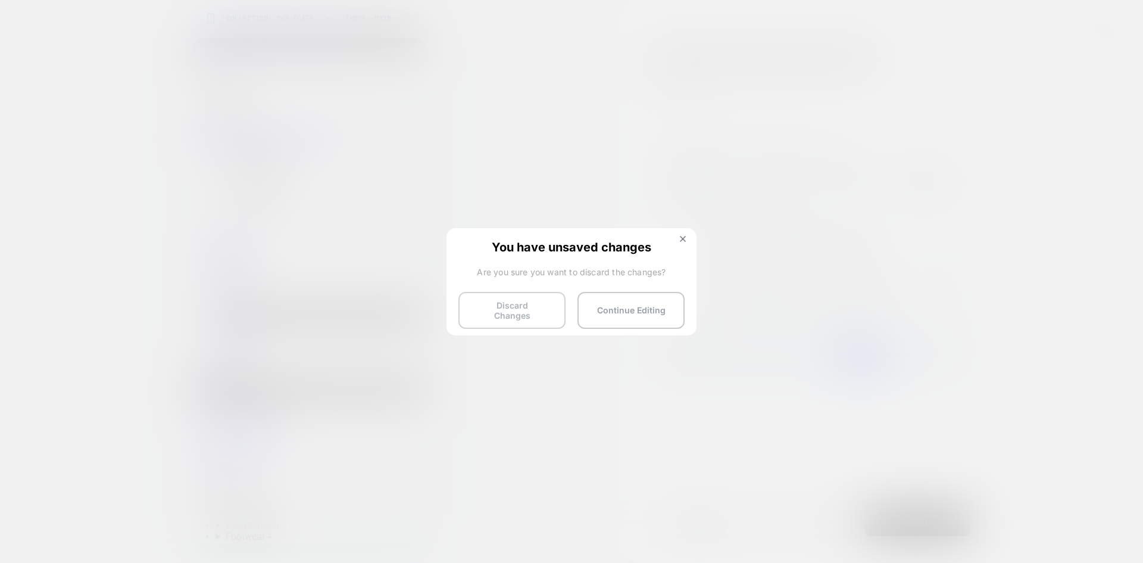
click at [551, 310] on button "Discard Changes" at bounding box center [511, 310] width 107 height 37
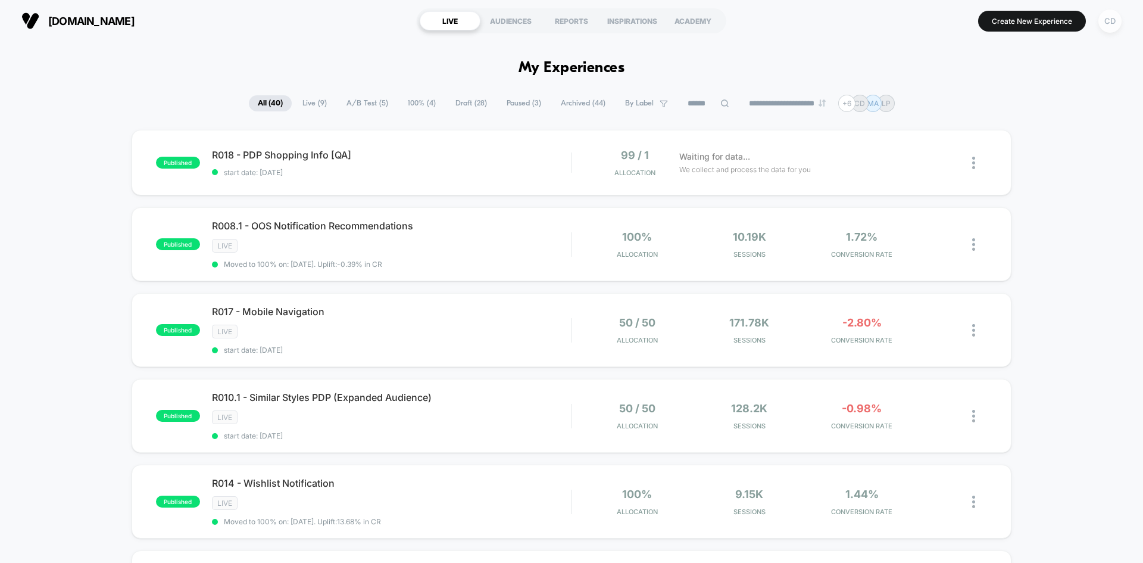
click at [1115, 27] on div "CD" at bounding box center [1110, 21] width 23 height 23
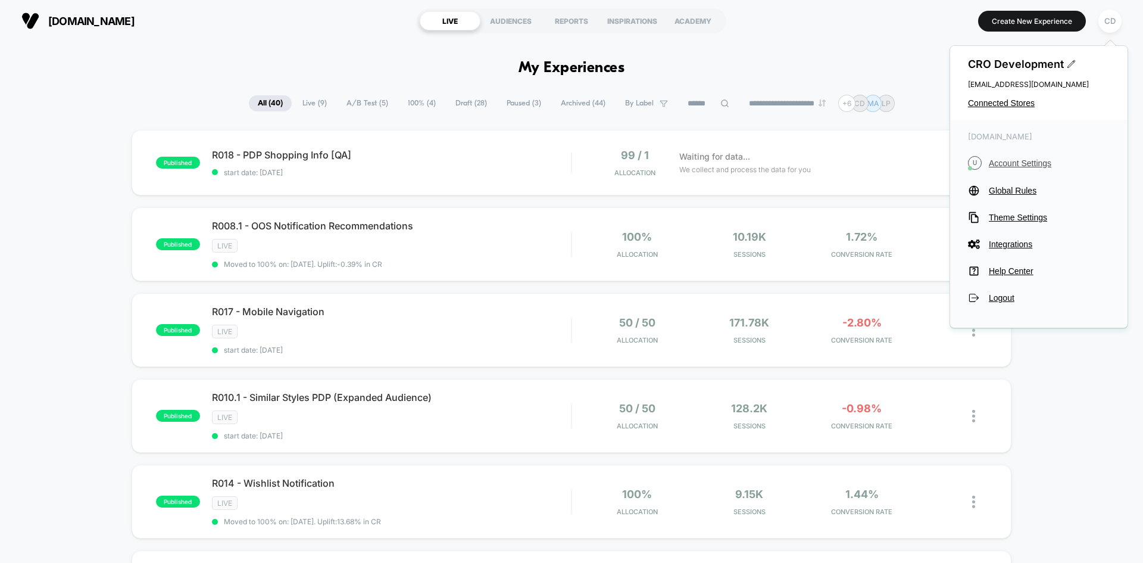
click at [1031, 164] on span "Account Settings" at bounding box center [1049, 163] width 121 height 10
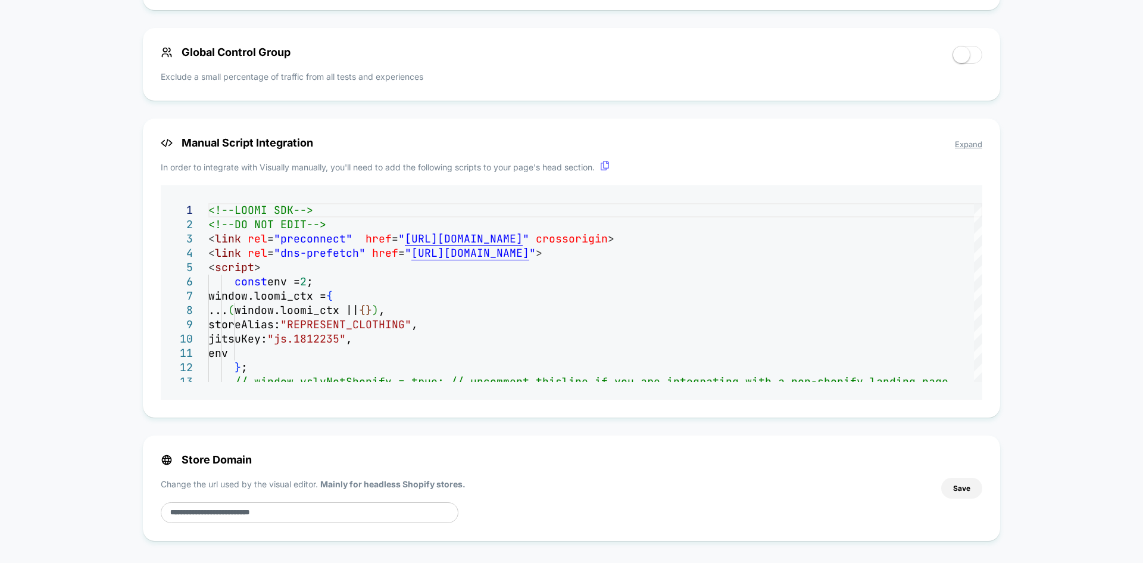
scroll to position [736, 0]
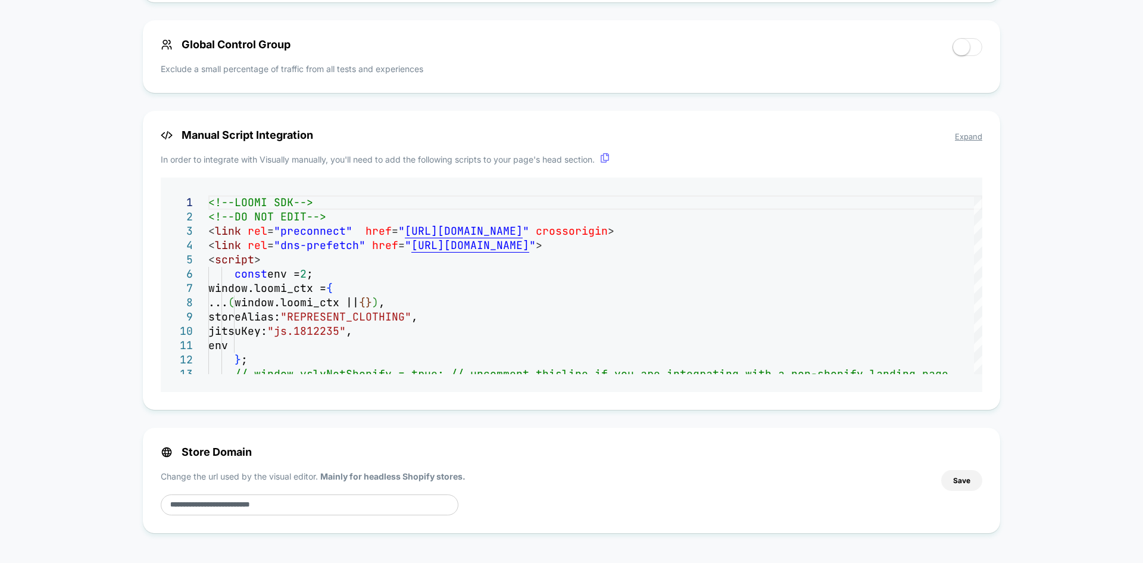
drag, startPoint x: 469, startPoint y: 381, endPoint x: 470, endPoint y: 372, distance: 9.6
click at [466, 380] on div "Manual Script Integration Expand In order to integrate with Visually manually, …" at bounding box center [571, 260] width 857 height 299
click at [403, 315] on div "Manual Script Integration Expand In order to integrate with Visually manually, …" at bounding box center [571, 260] width 857 height 299
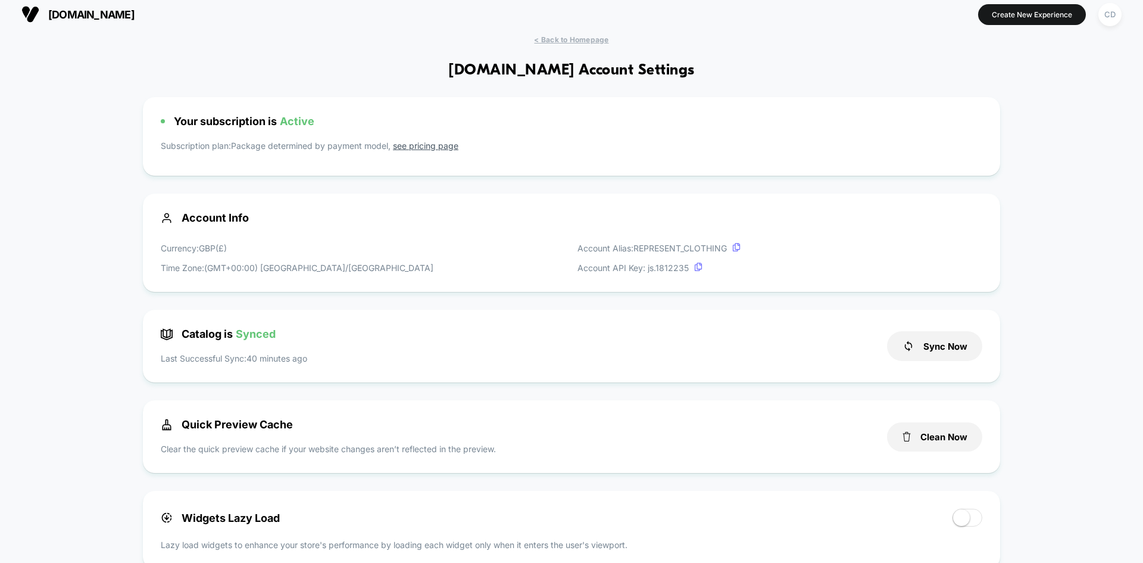
scroll to position [0, 0]
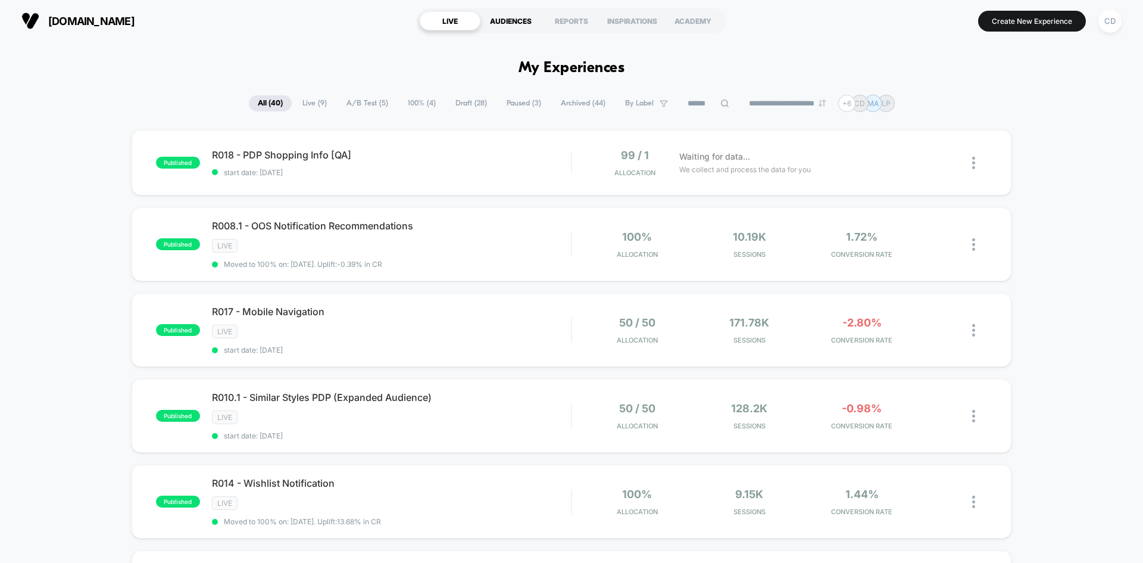
click at [501, 18] on div "AUDIENCES" at bounding box center [510, 20] width 61 height 19
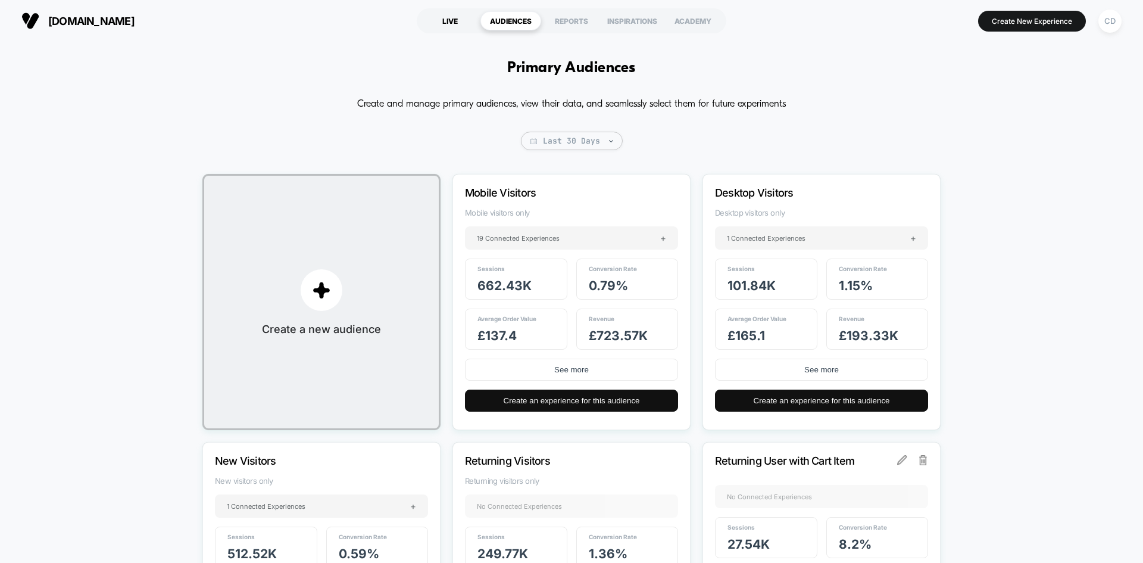
click at [439, 16] on div "LIVE" at bounding box center [450, 20] width 61 height 19
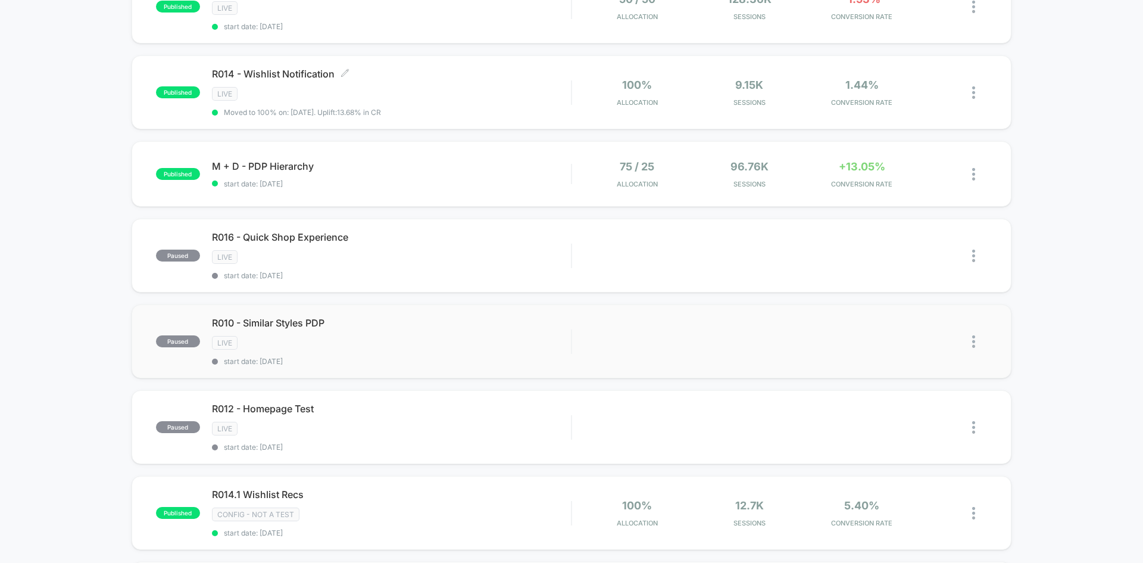
scroll to position [417, 0]
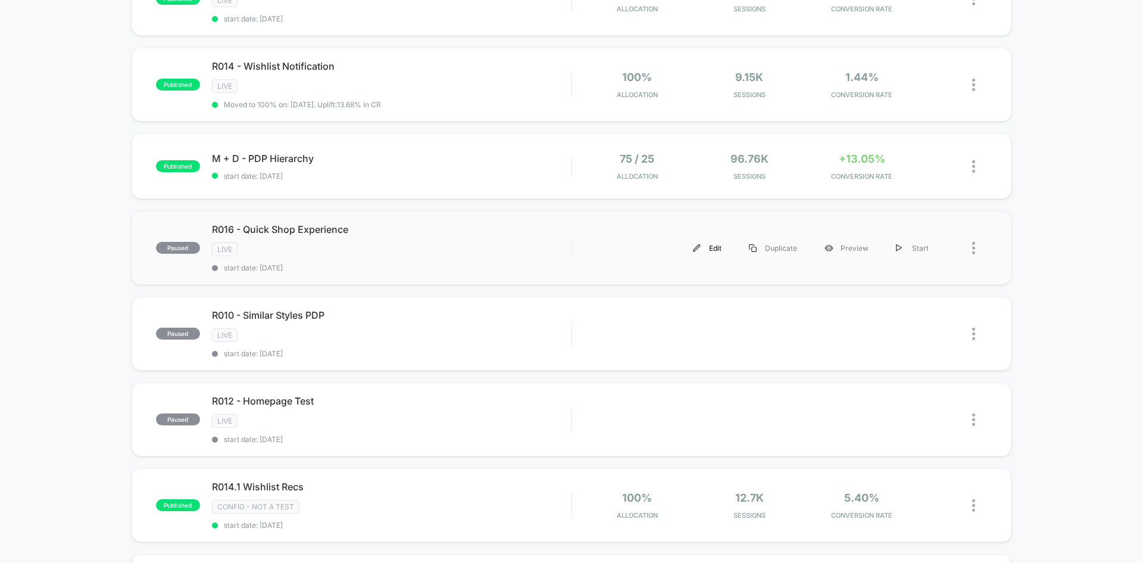
click at [716, 246] on div "Edit" at bounding box center [707, 248] width 56 height 27
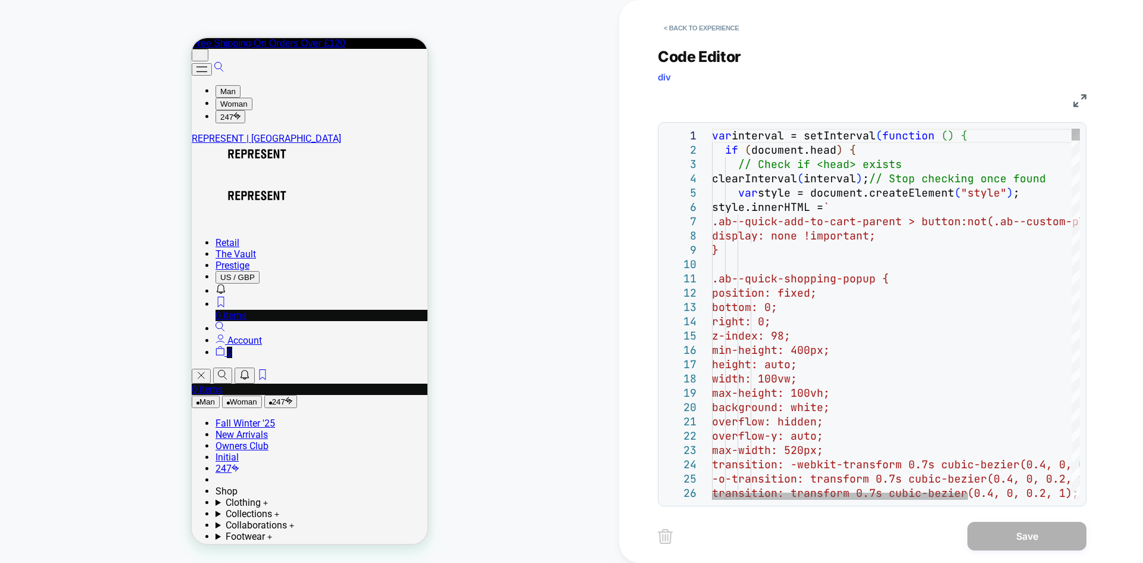
click at [1081, 105] on img at bounding box center [1080, 100] width 13 height 13
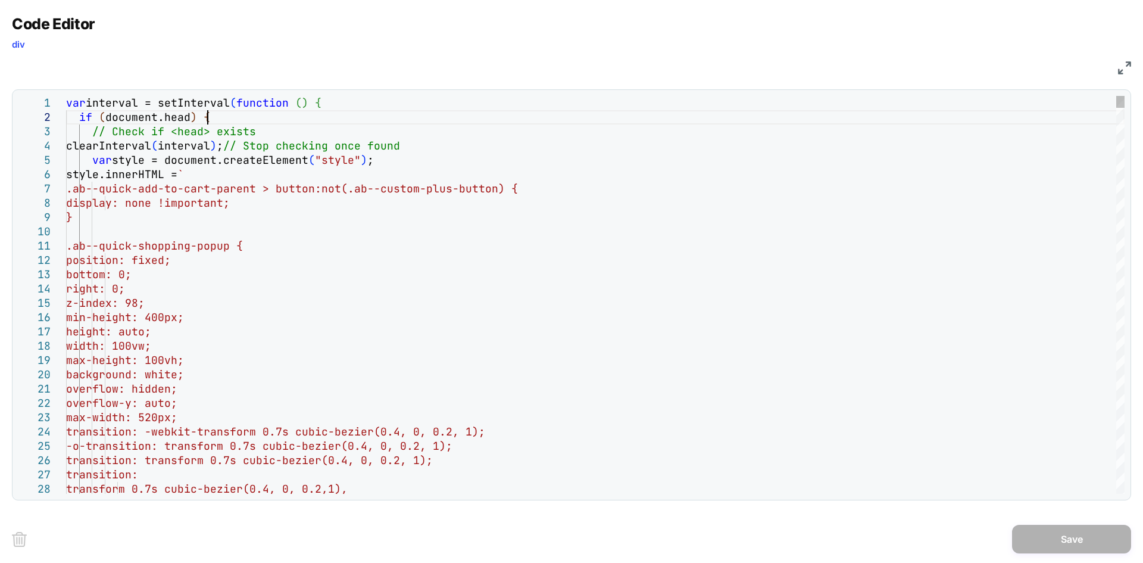
scroll to position [0, 44]
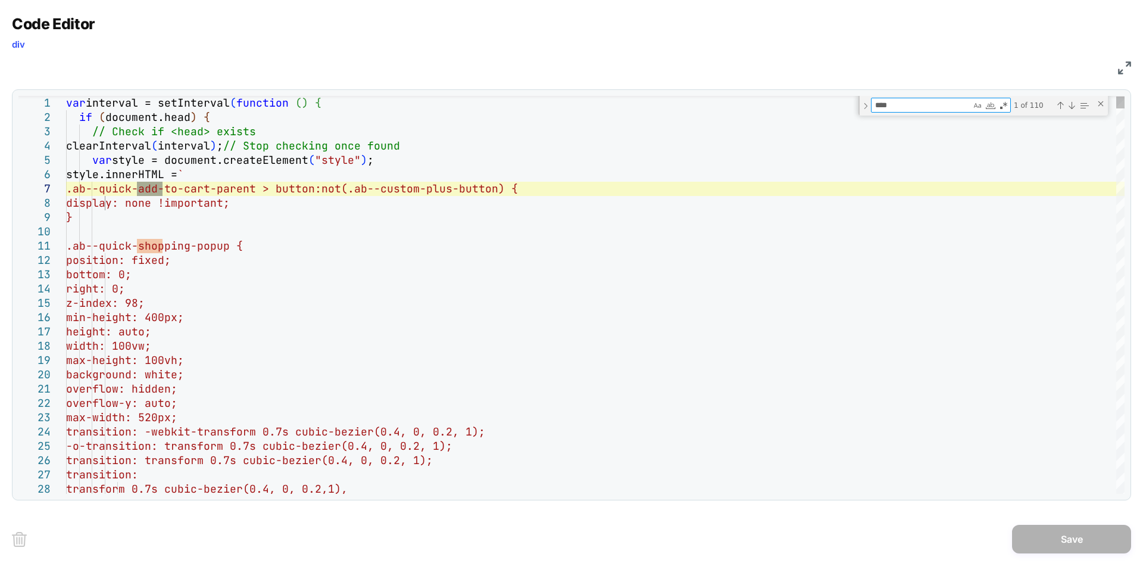
type textarea "*****"
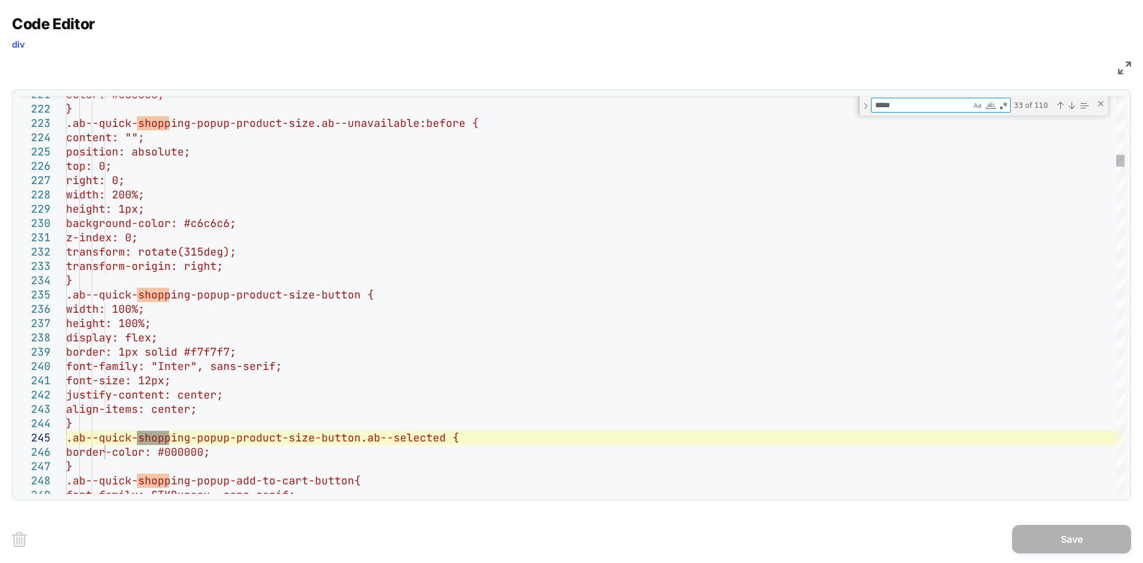
type textarea "**********"
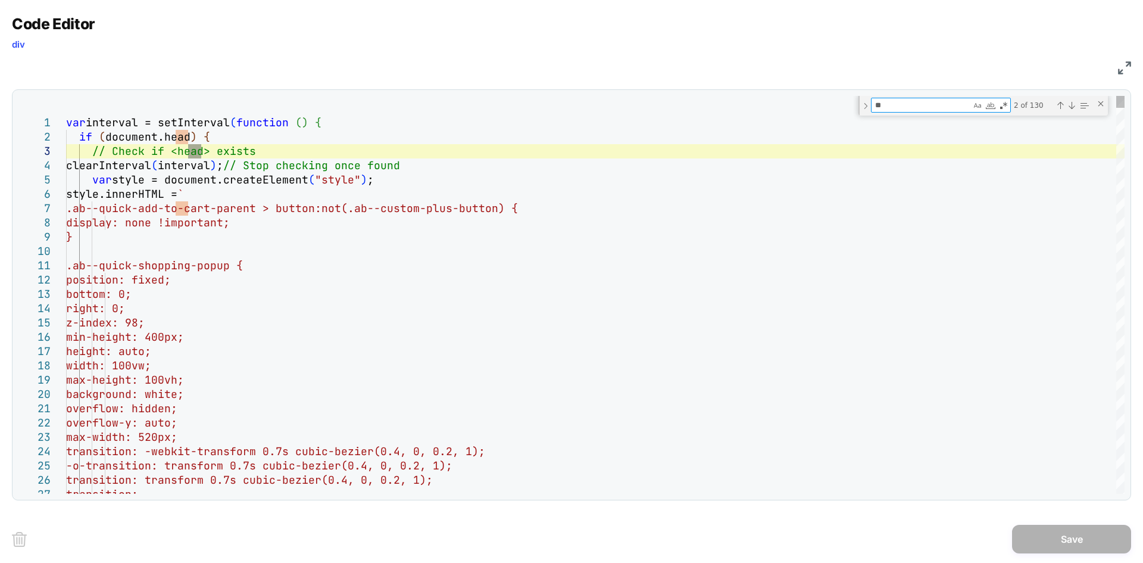
type textarea "***"
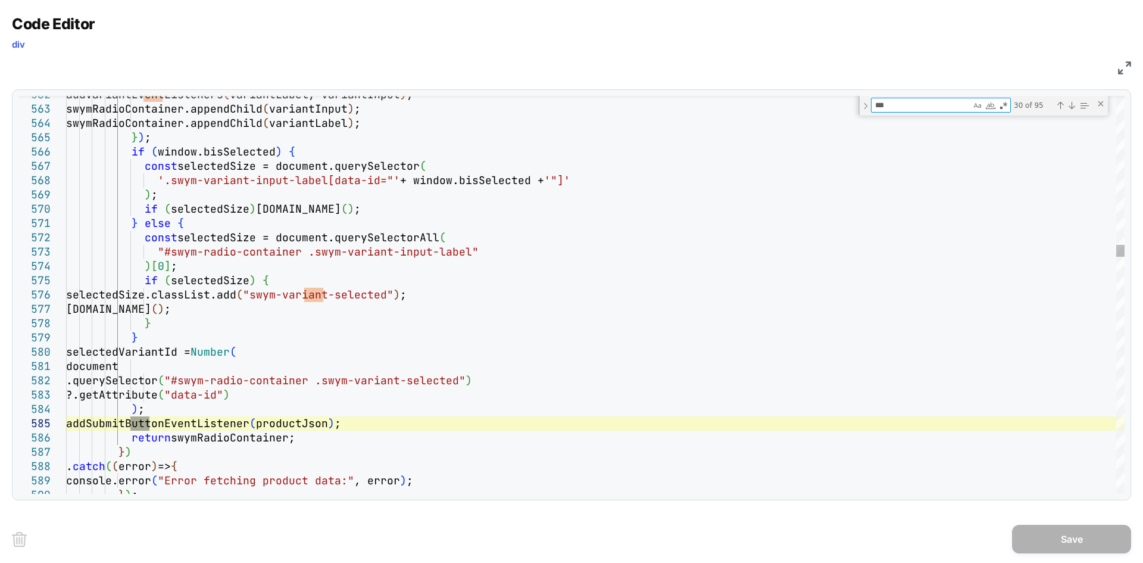
type textarea "**********"
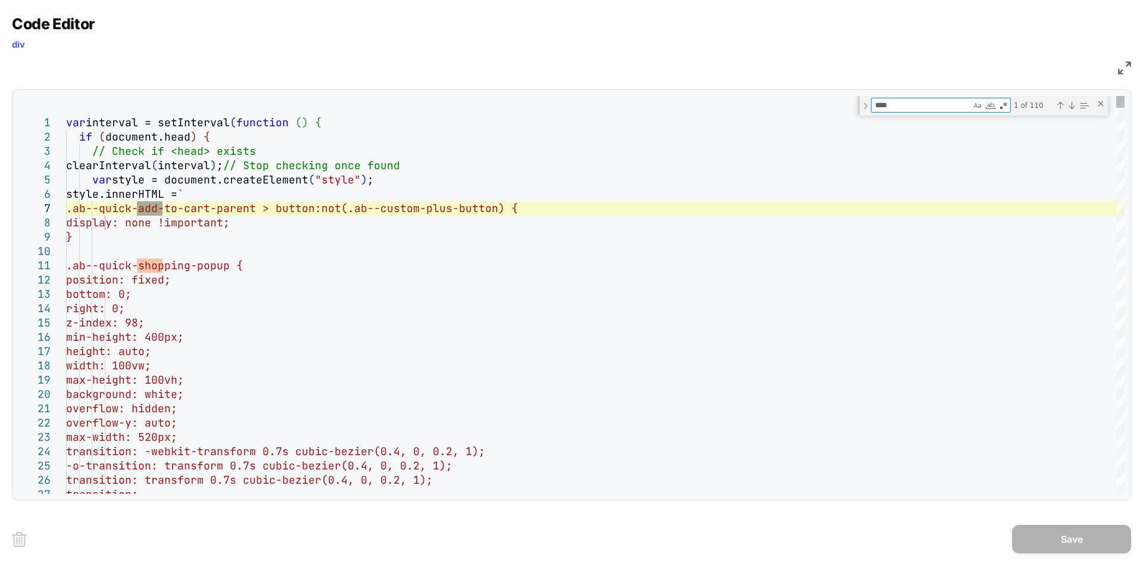
type textarea "*****"
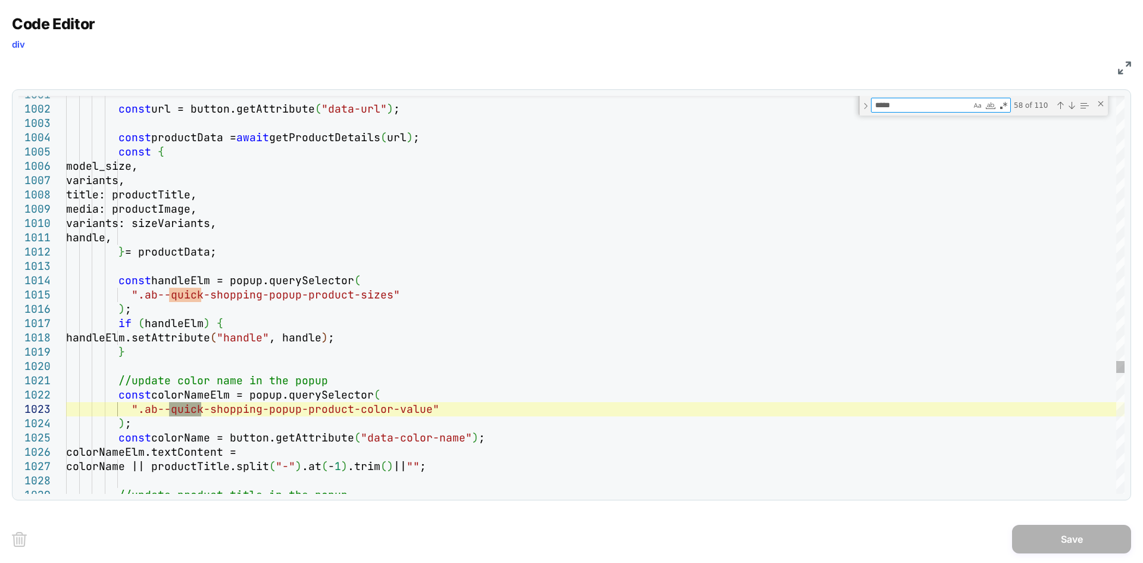
type textarea "**********"
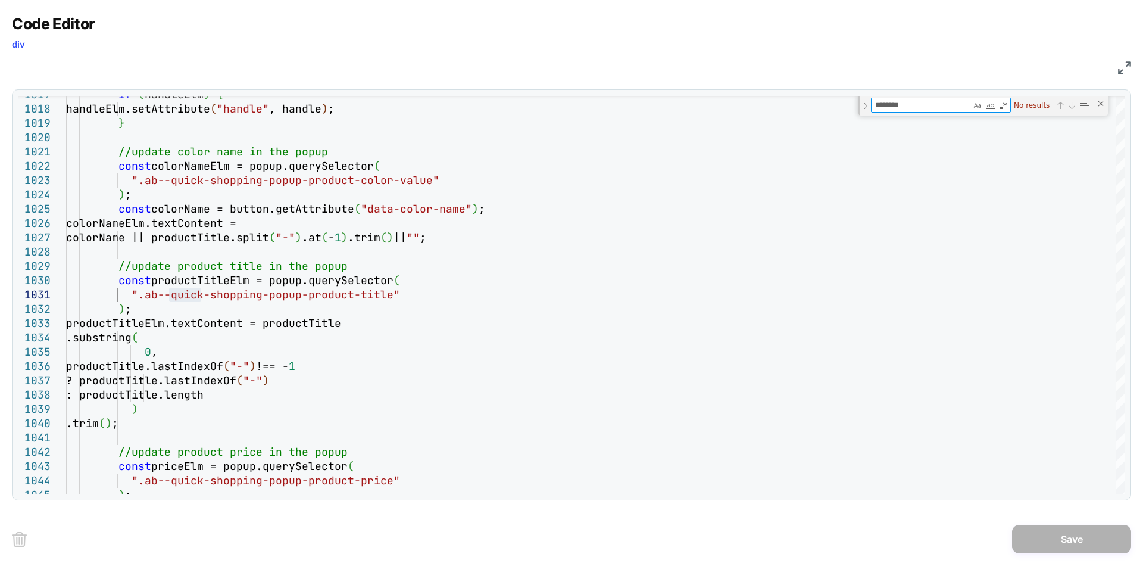
type textarea "********"
click at [1125, 60] on div "JS" at bounding box center [571, 66] width 1119 height 20
click at [1125, 68] on img at bounding box center [1124, 67] width 13 height 13
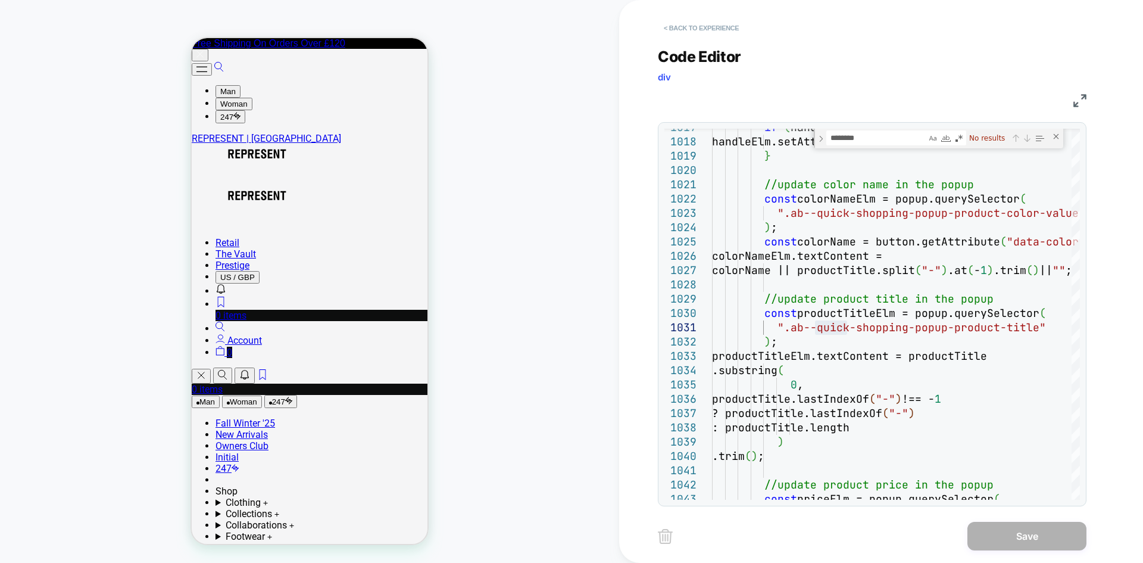
click at [716, 35] on button "< Back to experience" at bounding box center [701, 27] width 87 height 19
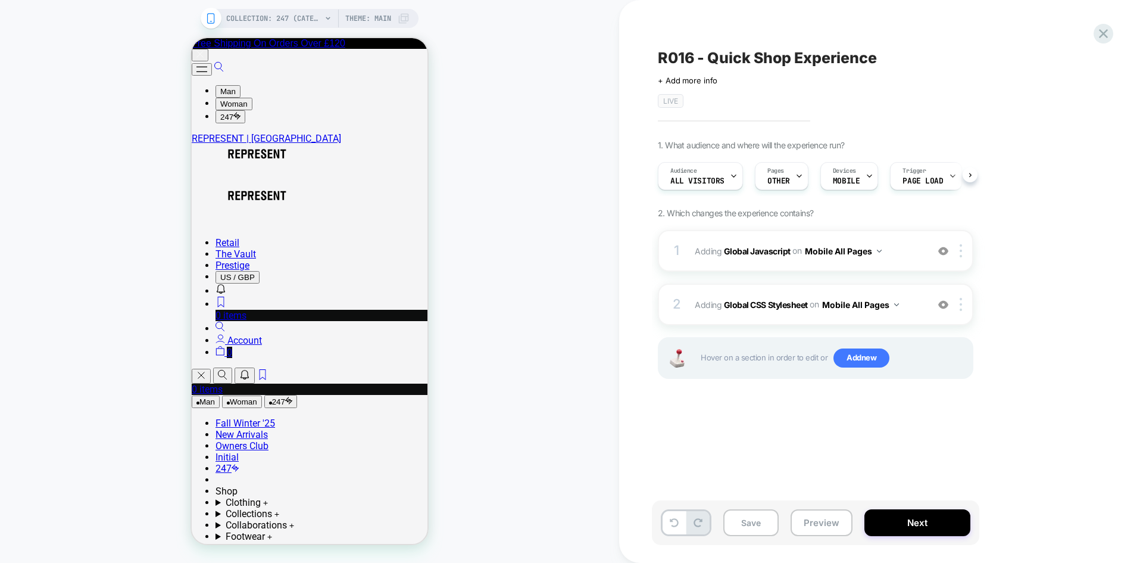
scroll to position [0, 1]
click at [893, 521] on button "Next" at bounding box center [918, 522] width 106 height 27
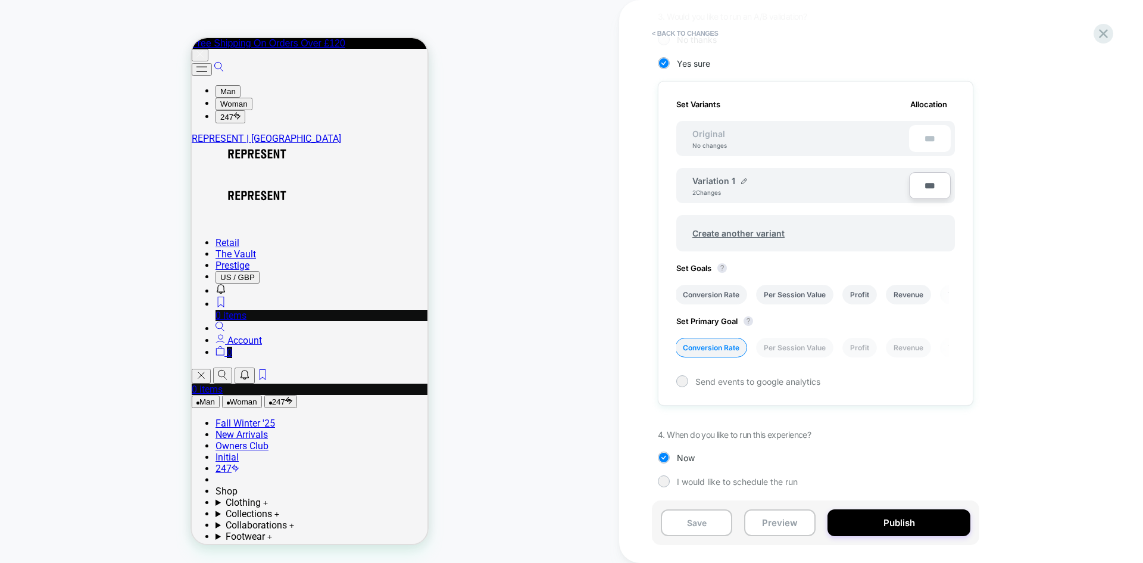
scroll to position [318, 0]
click at [930, 295] on li "Revenue" at bounding box center [908, 293] width 45 height 20
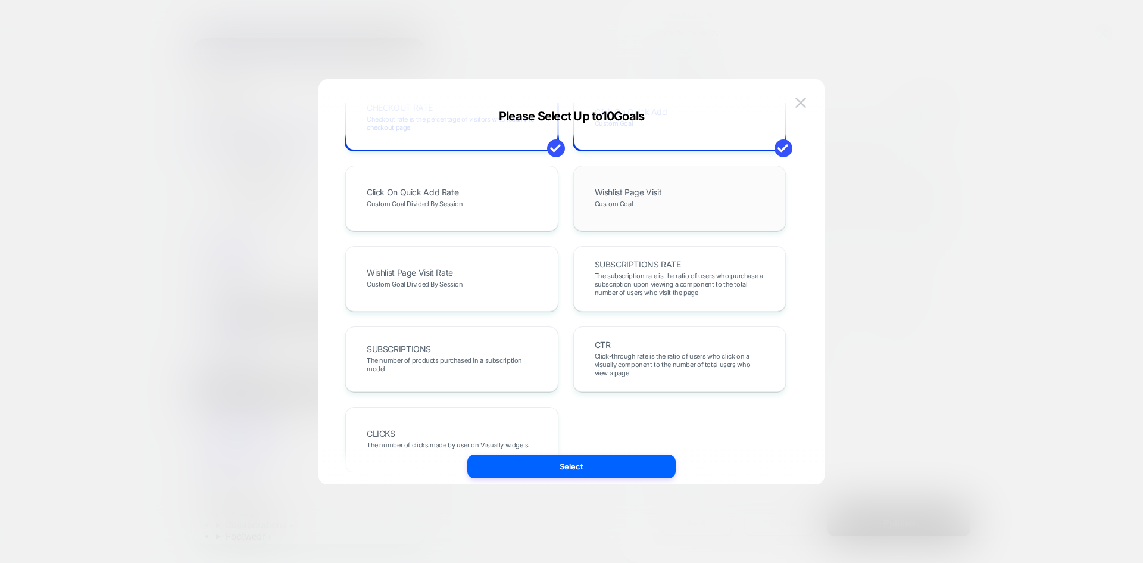
scroll to position [476, 0]
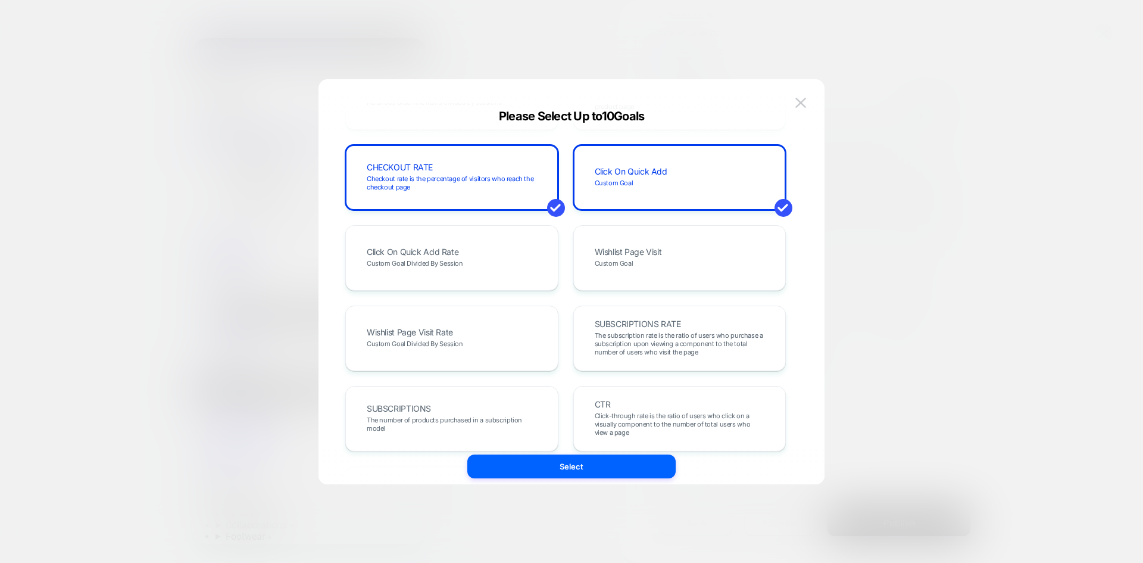
click at [915, 240] on div at bounding box center [571, 281] width 1143 height 563
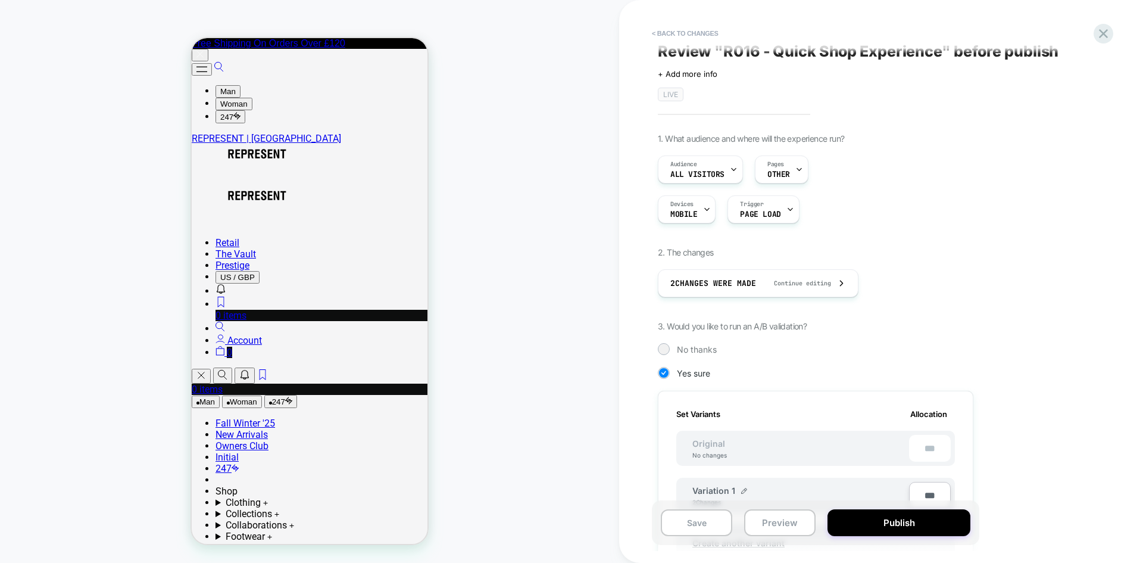
scroll to position [0, 0]
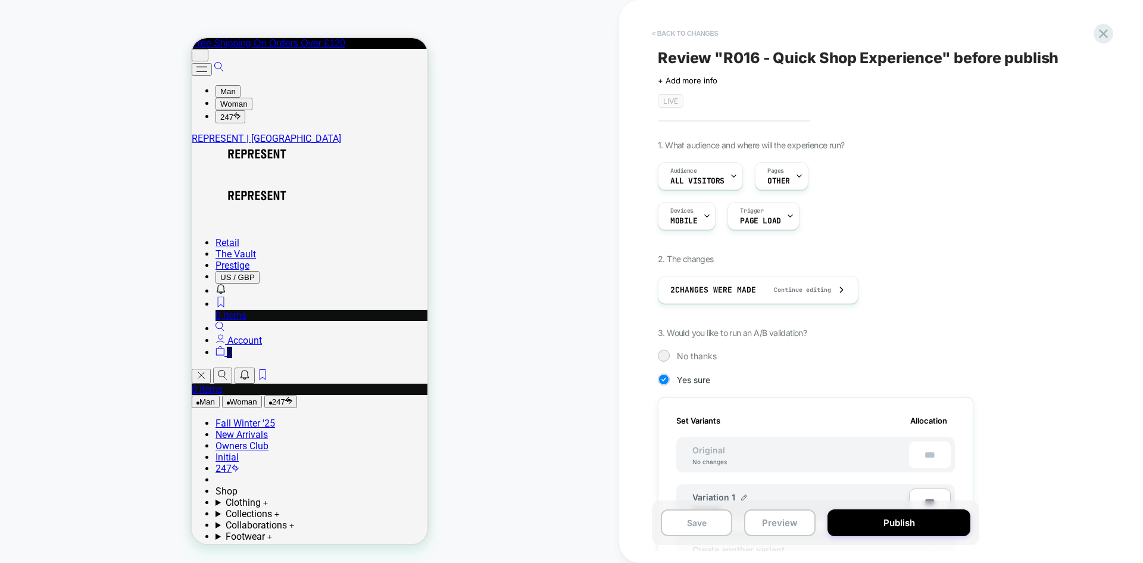
click at [675, 31] on button "< Back to changes" at bounding box center [685, 33] width 79 height 19
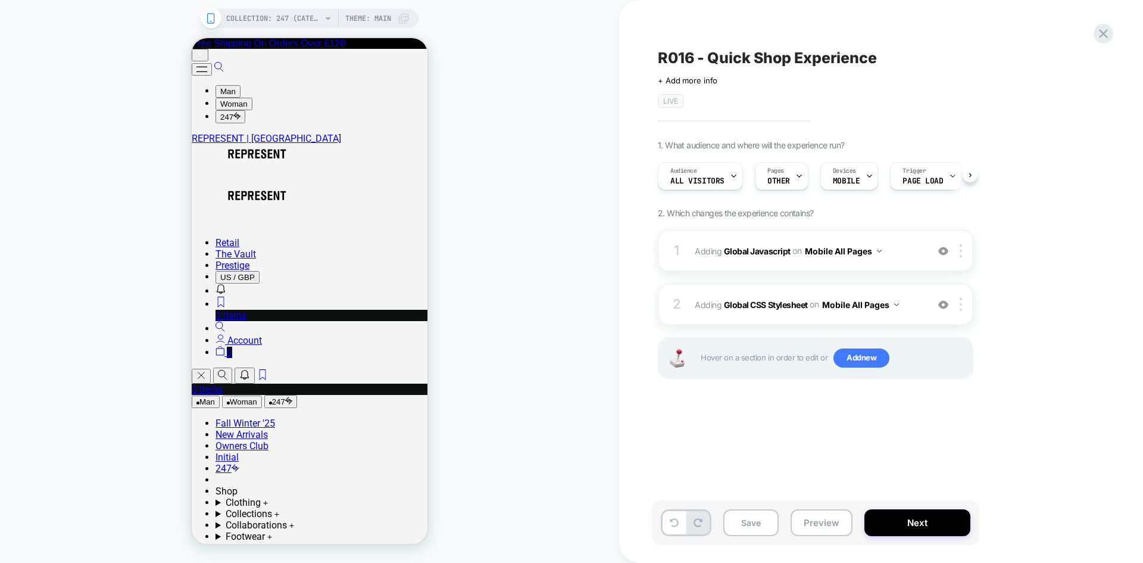
scroll to position [0, 1]
click at [760, 249] on b "Global Javascript" at bounding box center [757, 250] width 67 height 10
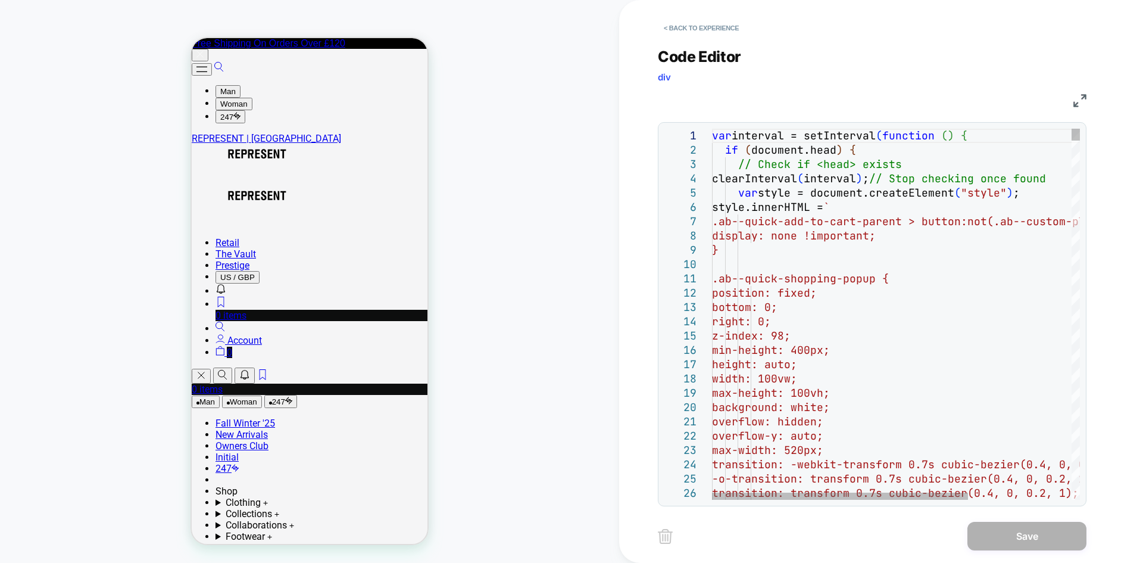
type textarea "**********"
type textarea "*"
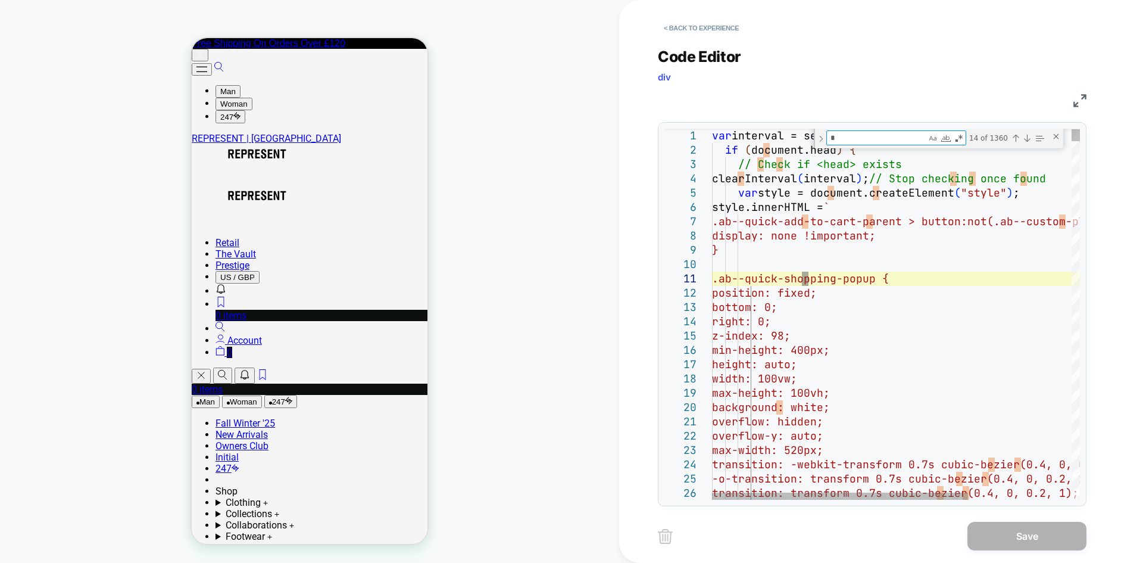
type textarea "**********"
type textarea "**"
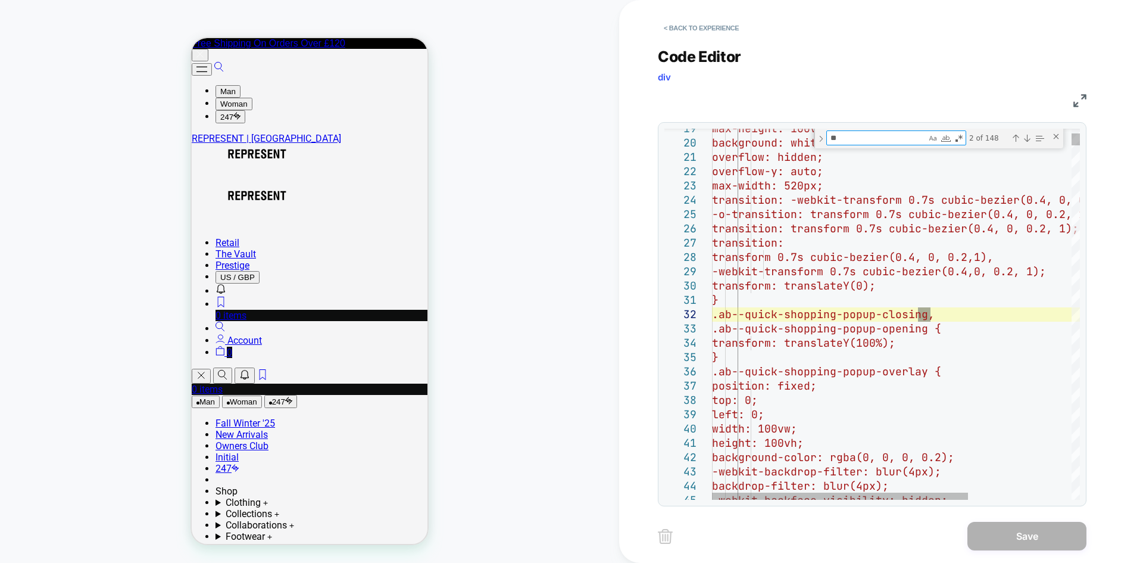
type textarea "**********"
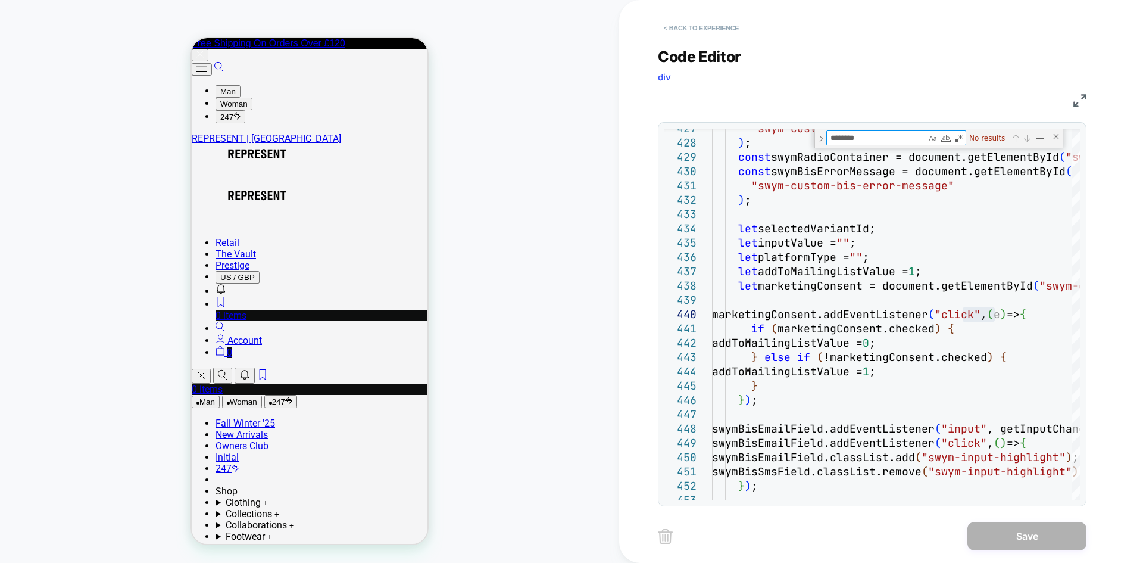
type textarea "********"
click at [696, 29] on button "< Back to experience" at bounding box center [701, 27] width 87 height 19
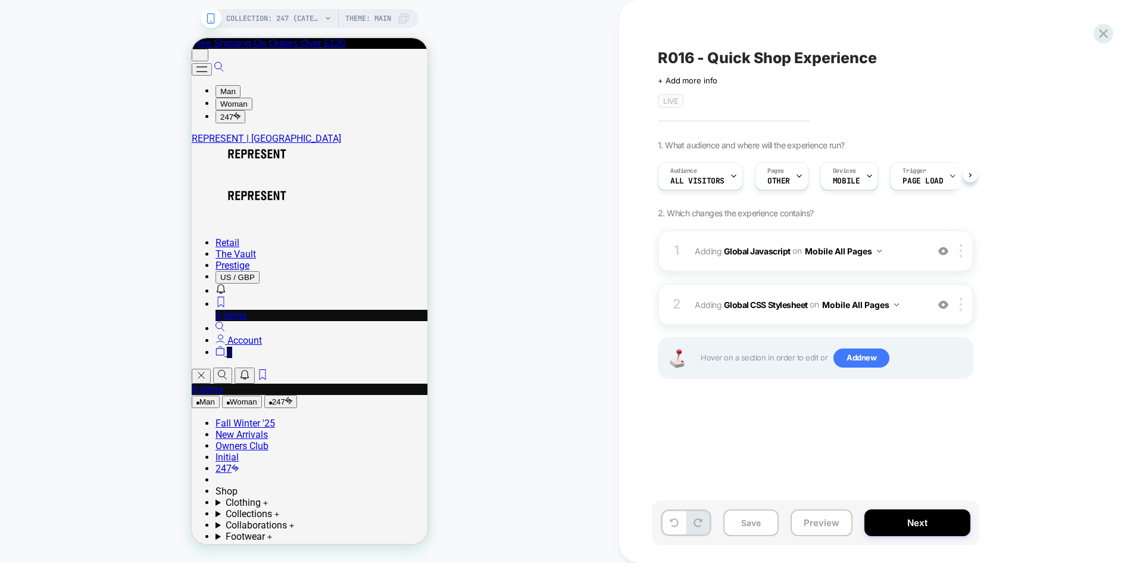
scroll to position [0, 1]
click at [1113, 34] on div at bounding box center [1103, 33] width 24 height 24
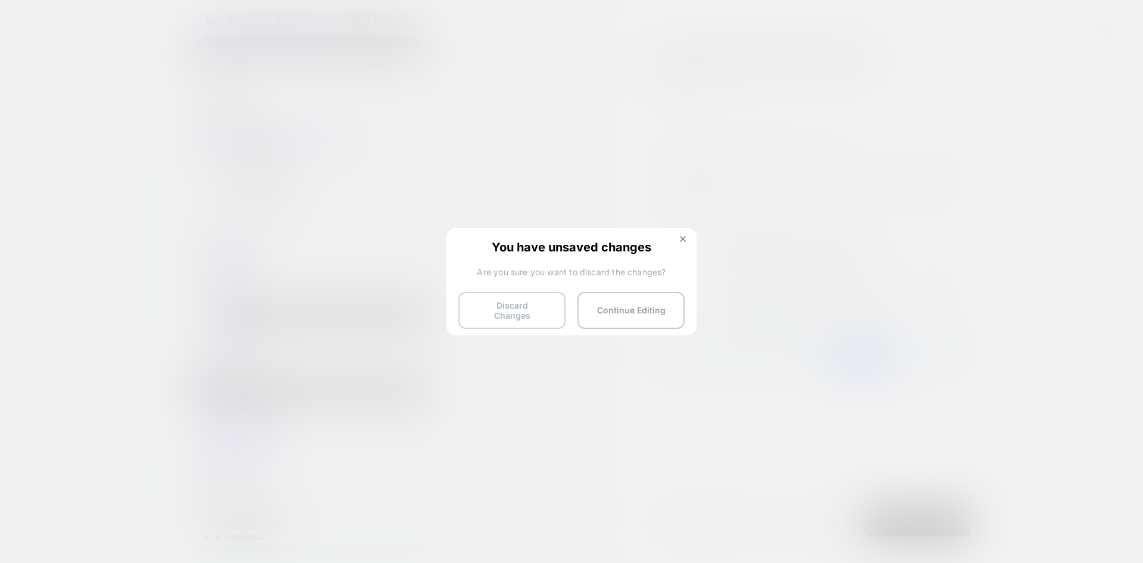
click at [500, 304] on button "Discard Changes" at bounding box center [511, 310] width 107 height 37
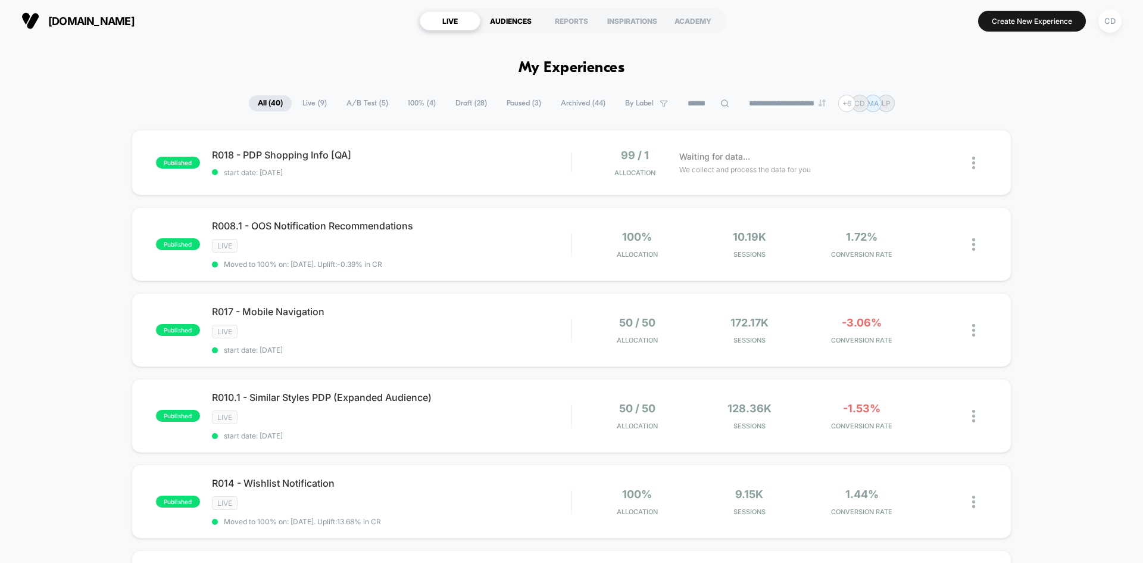
click at [511, 23] on div "AUDIENCES" at bounding box center [510, 20] width 61 height 19
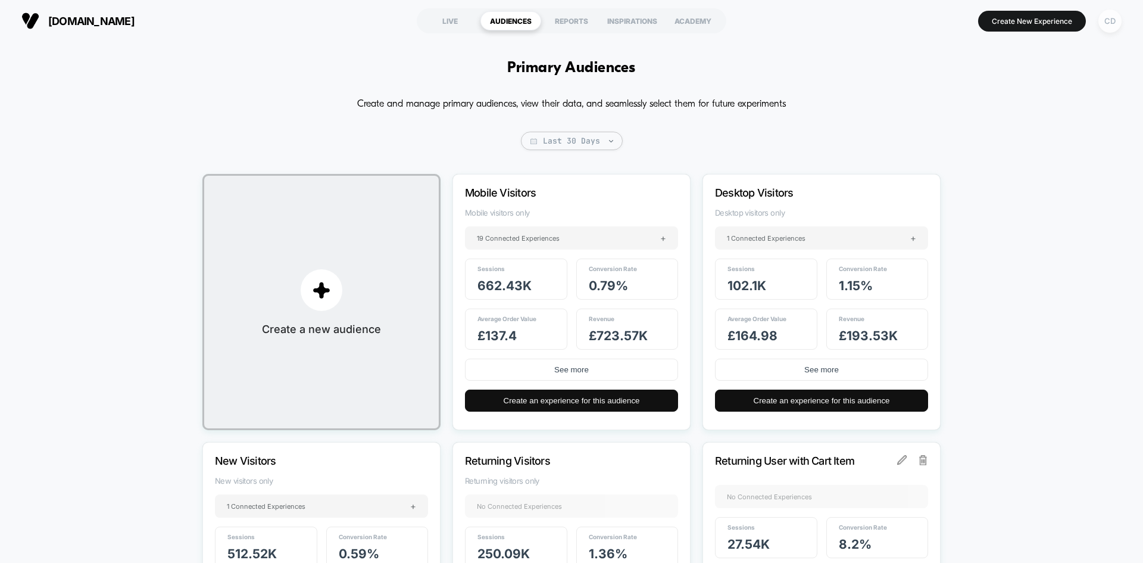
click at [1107, 14] on div "CD" at bounding box center [1110, 21] width 23 height 23
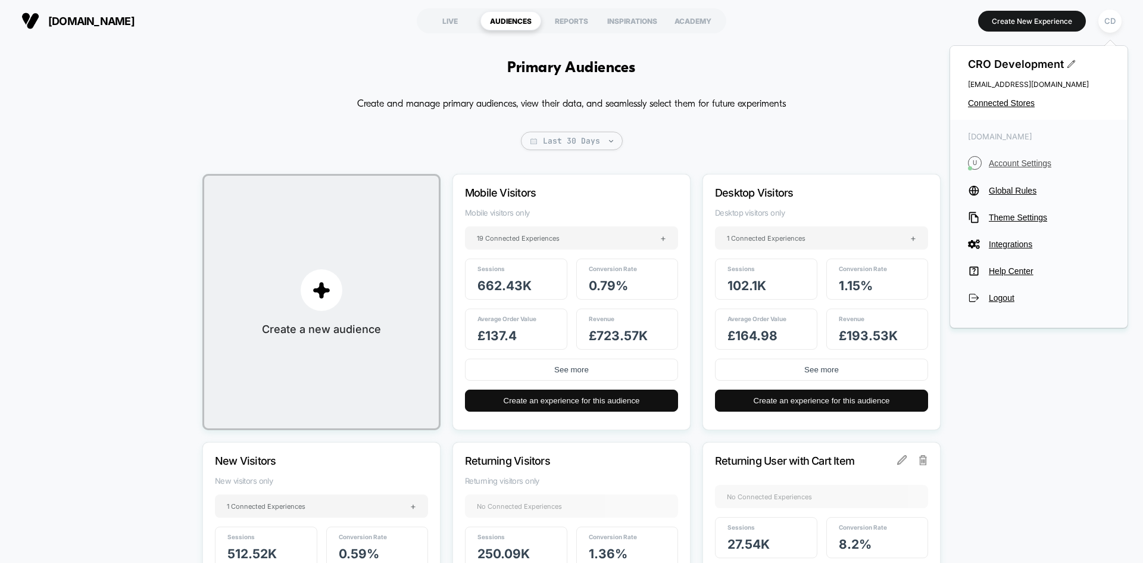
click at [1012, 162] on span "Account Settings" at bounding box center [1049, 163] width 121 height 10
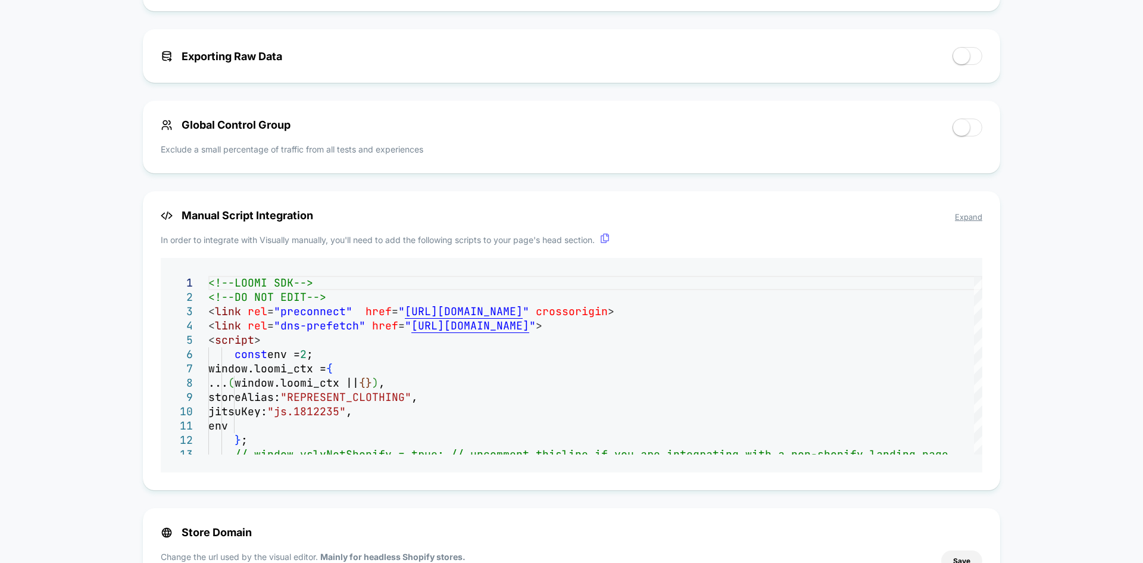
scroll to position [655, 0]
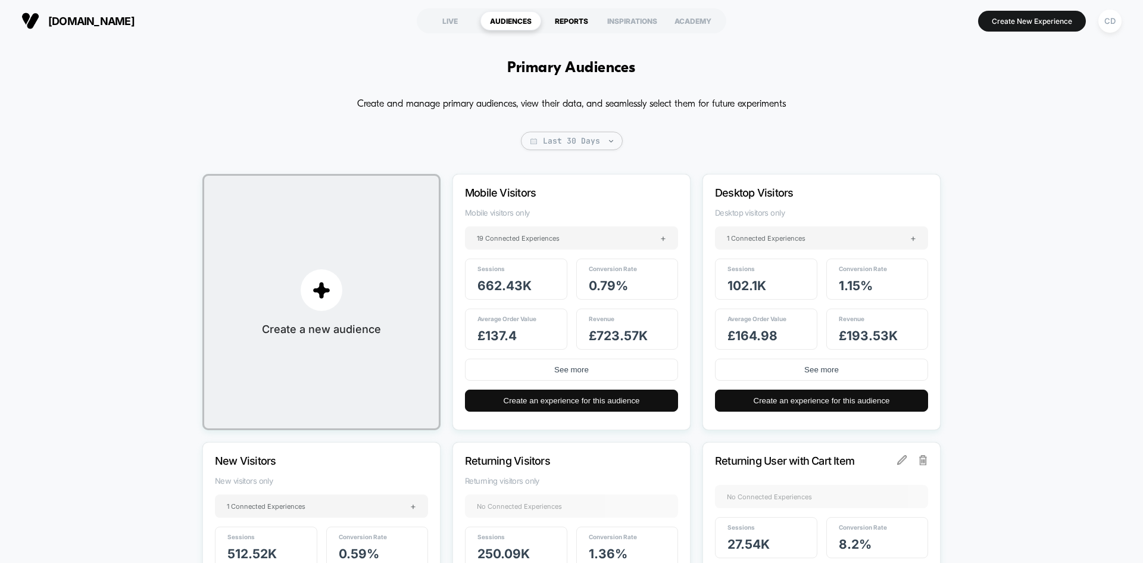
click at [570, 23] on div "REPORTS" at bounding box center [571, 20] width 61 height 19
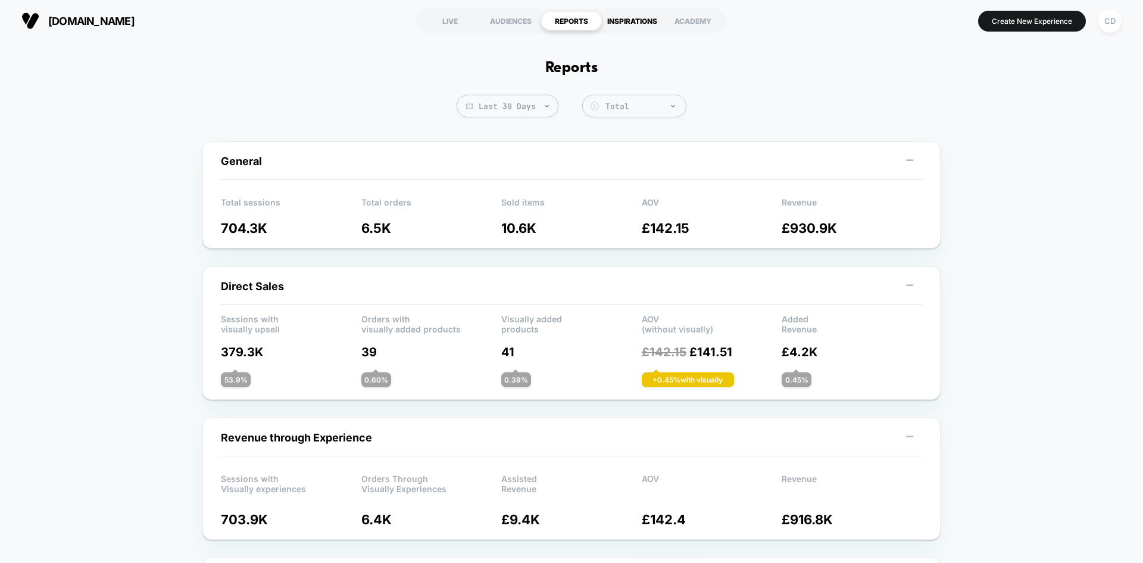
click at [642, 20] on div "INSPIRATIONS" at bounding box center [632, 20] width 61 height 19
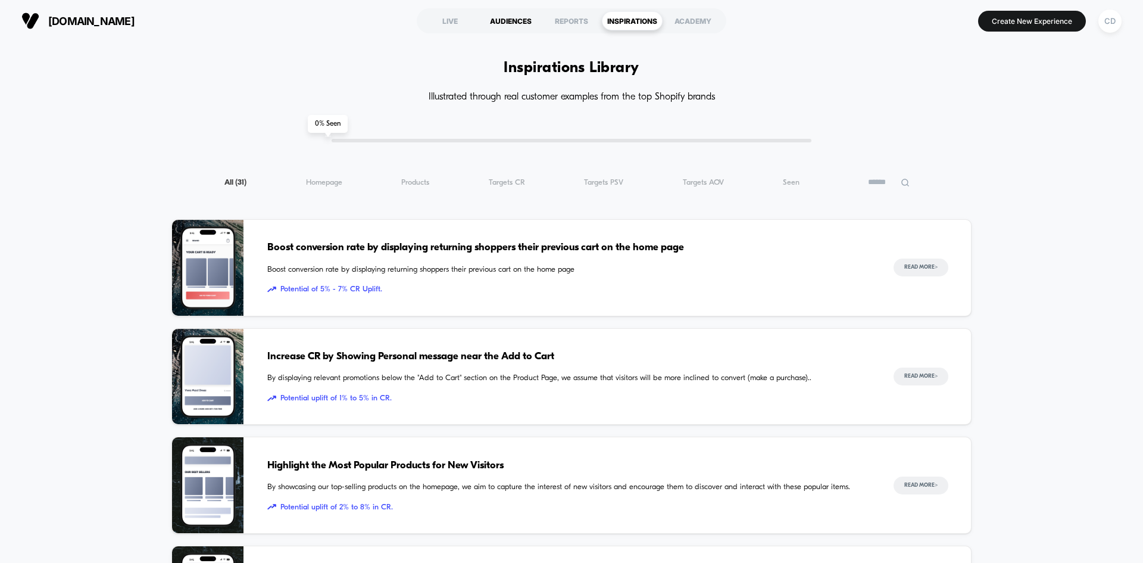
click at [491, 20] on div "AUDIENCES" at bounding box center [510, 20] width 61 height 19
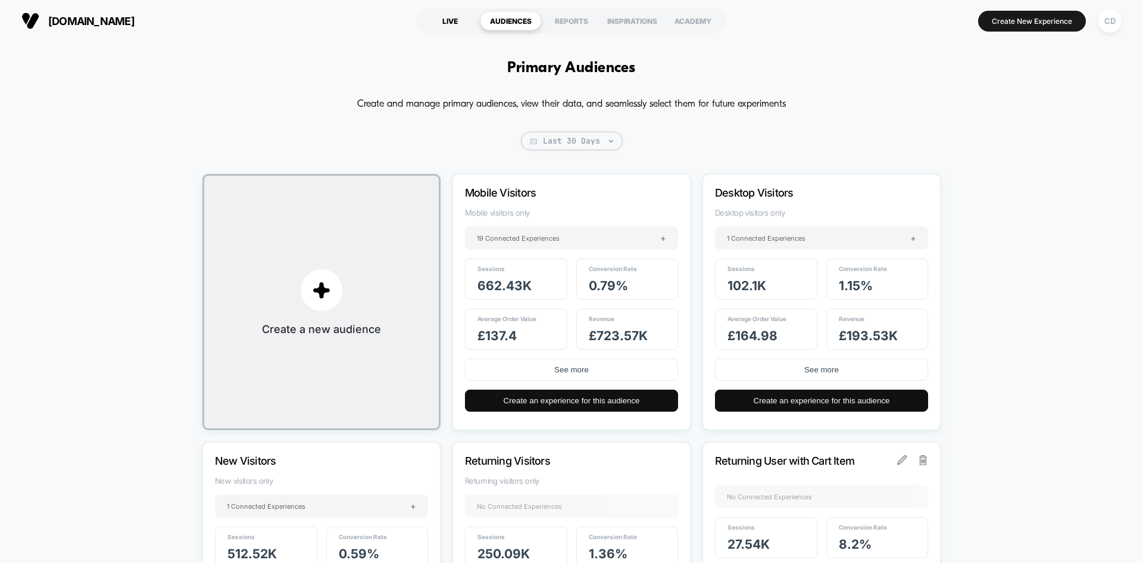
click at [445, 24] on div "LIVE" at bounding box center [450, 20] width 61 height 19
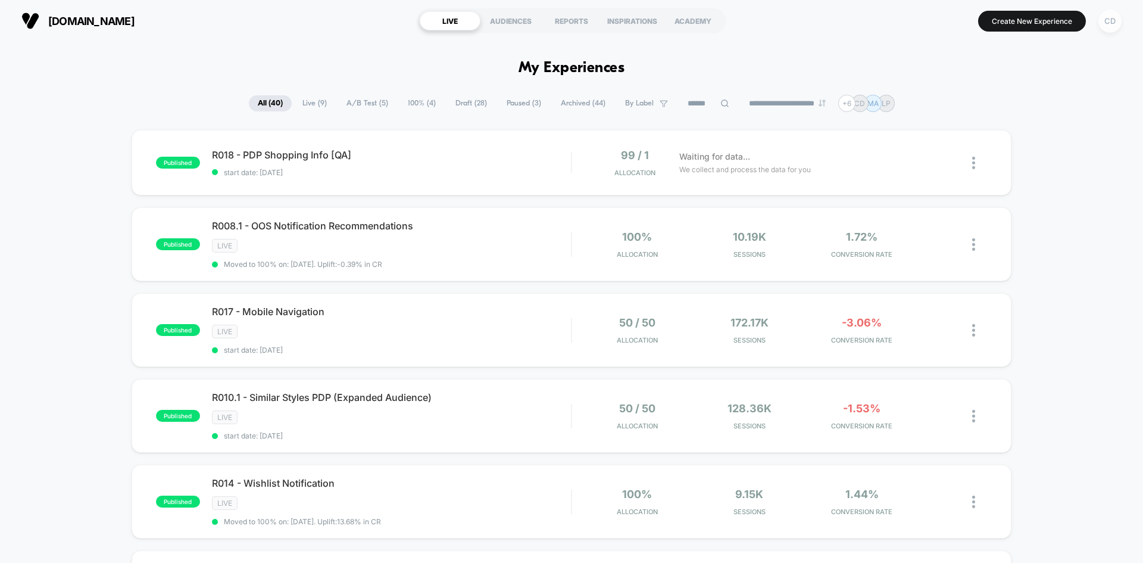
click at [1103, 22] on div "CD" at bounding box center [1110, 21] width 23 height 23
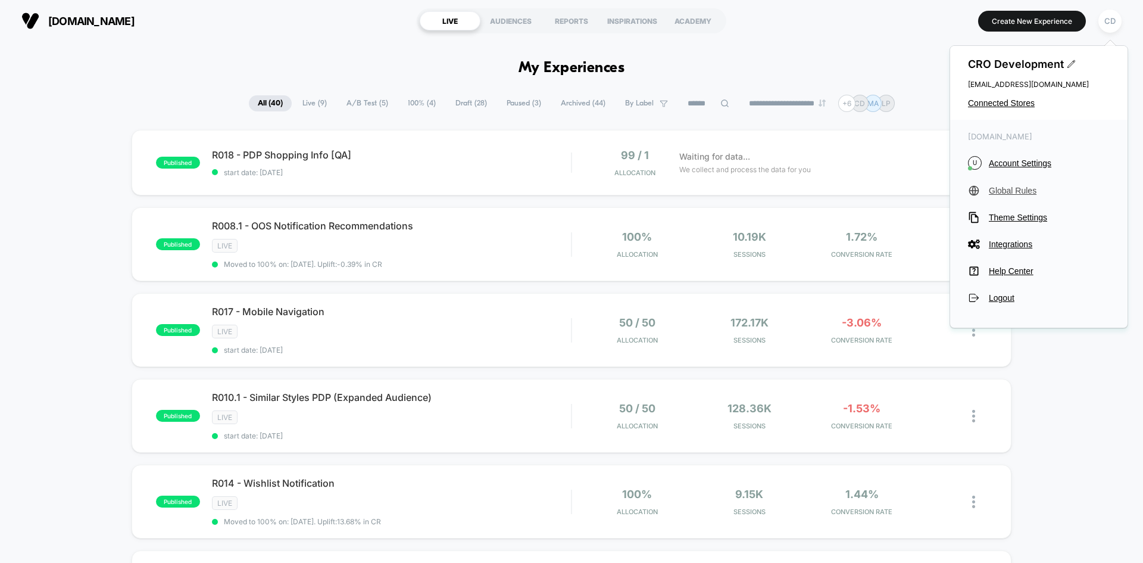
click at [1023, 195] on span "Global Rules" at bounding box center [1049, 191] width 121 height 10
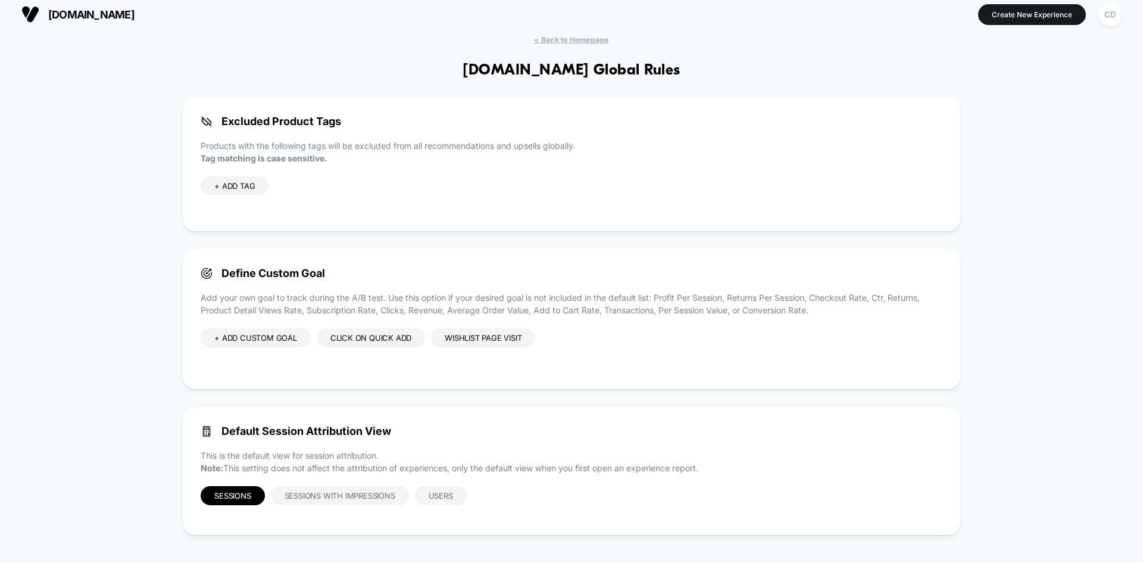
scroll to position [8, 0]
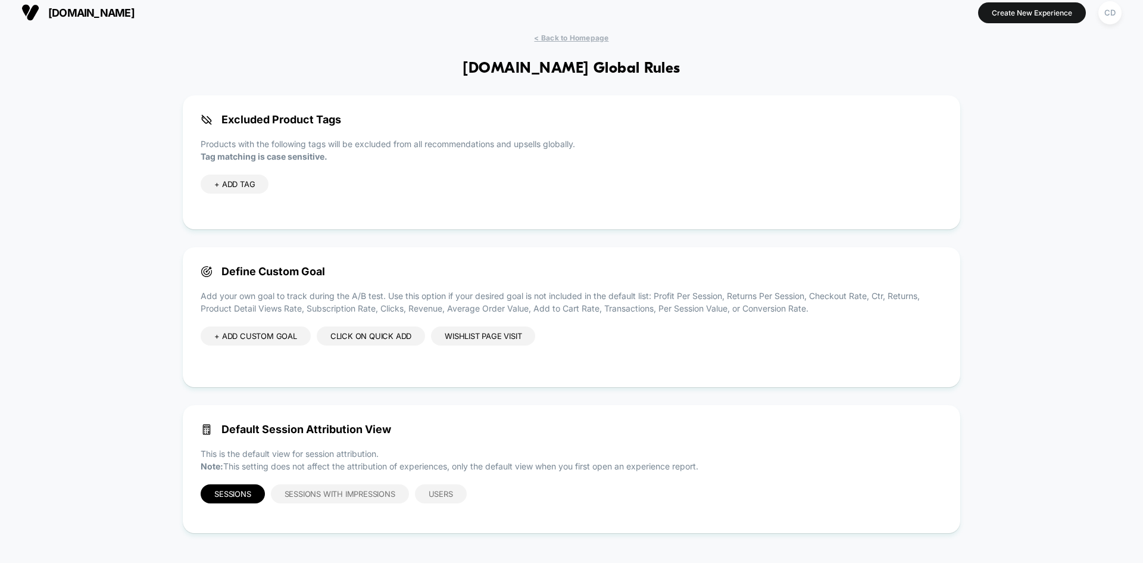
click at [277, 336] on div "+ ADD CUSTOM GOAL" at bounding box center [256, 335] width 110 height 19
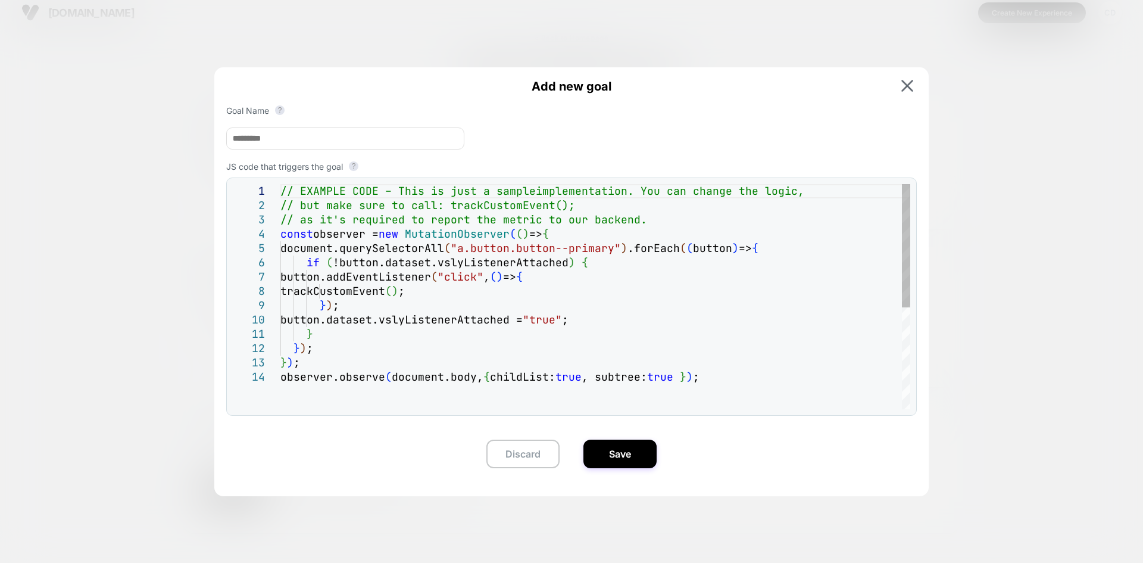
scroll to position [0, 0]
click at [570, 285] on div "button.addEventListener ( "click" , ( ) => { trackCustomEvent ( ) ; } ) ; butto…" at bounding box center [595, 389] width 630 height 411
type textarea "**********"
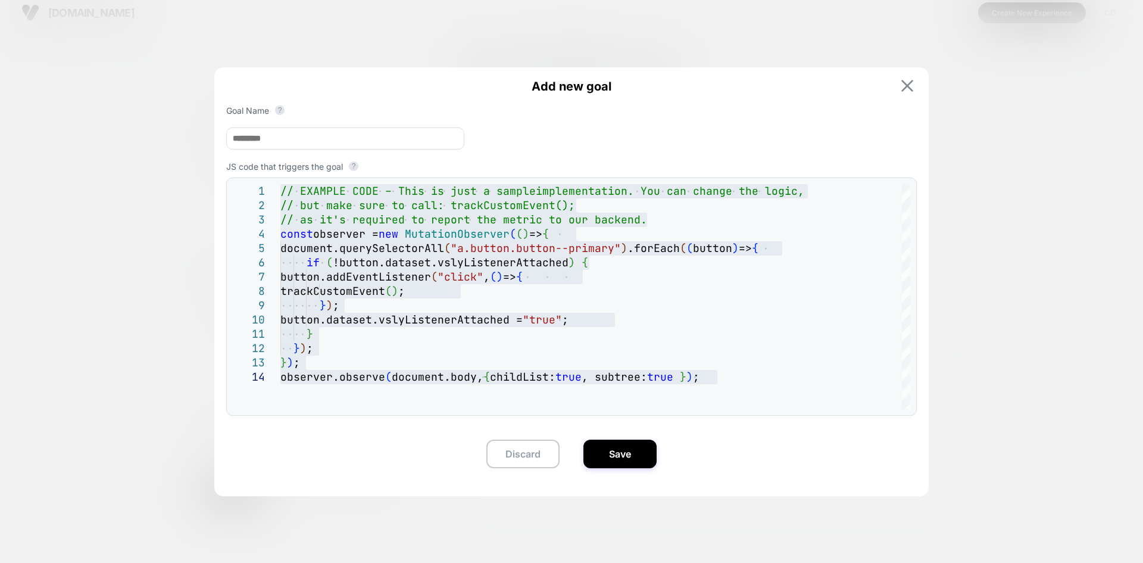
click at [913, 83] on img at bounding box center [907, 86] width 12 height 12
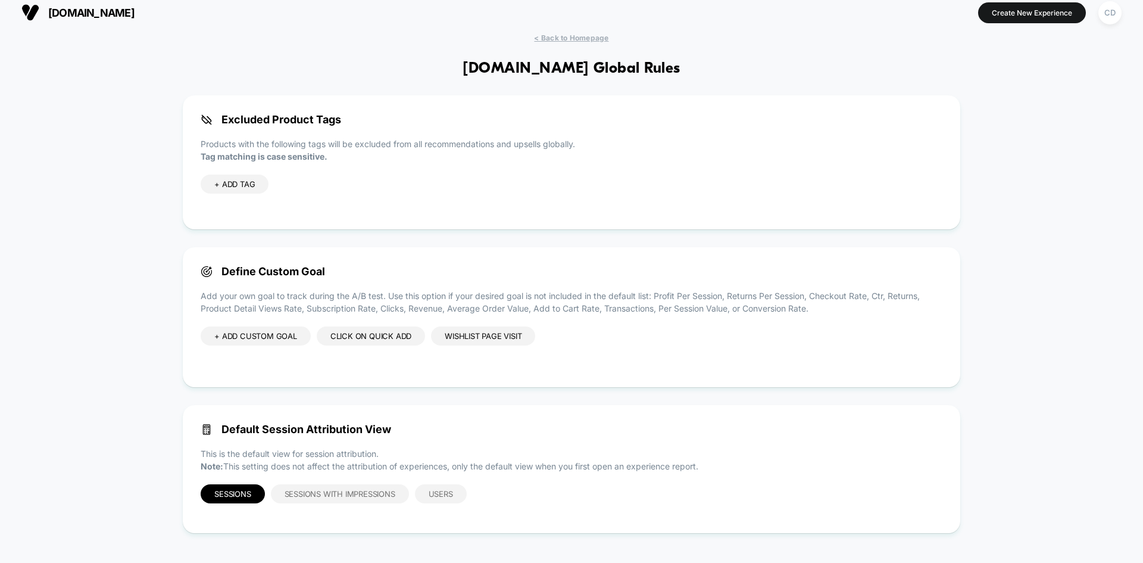
click at [383, 339] on div "Click on Quick Add" at bounding box center [371, 335] width 108 height 19
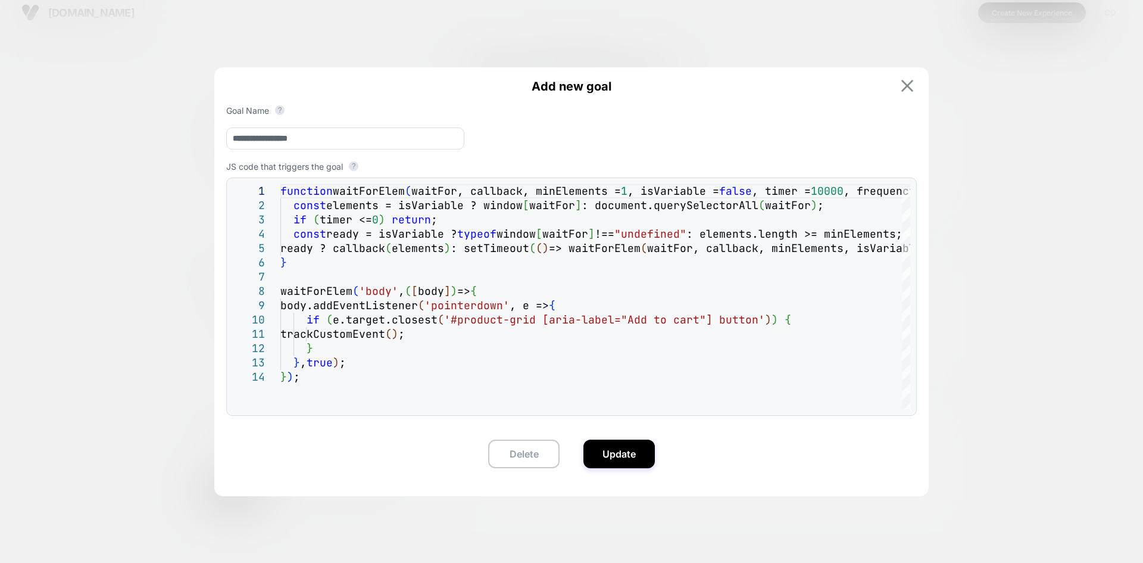
click at [909, 79] on button at bounding box center [907, 85] width 19 height 13
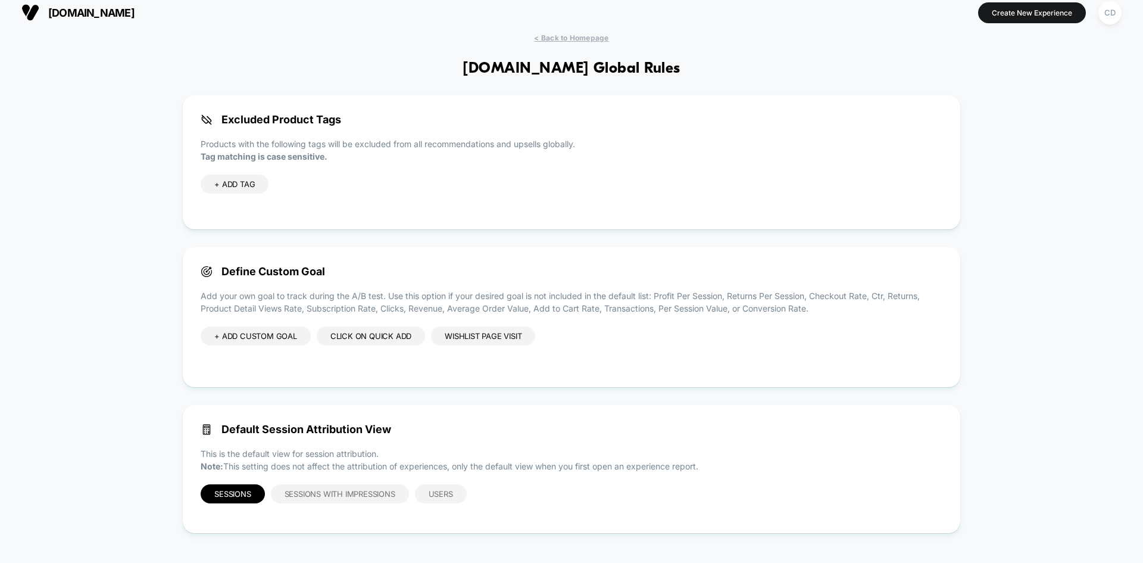
click at [273, 334] on div "+ ADD CUSTOM GOAL" at bounding box center [256, 335] width 110 height 19
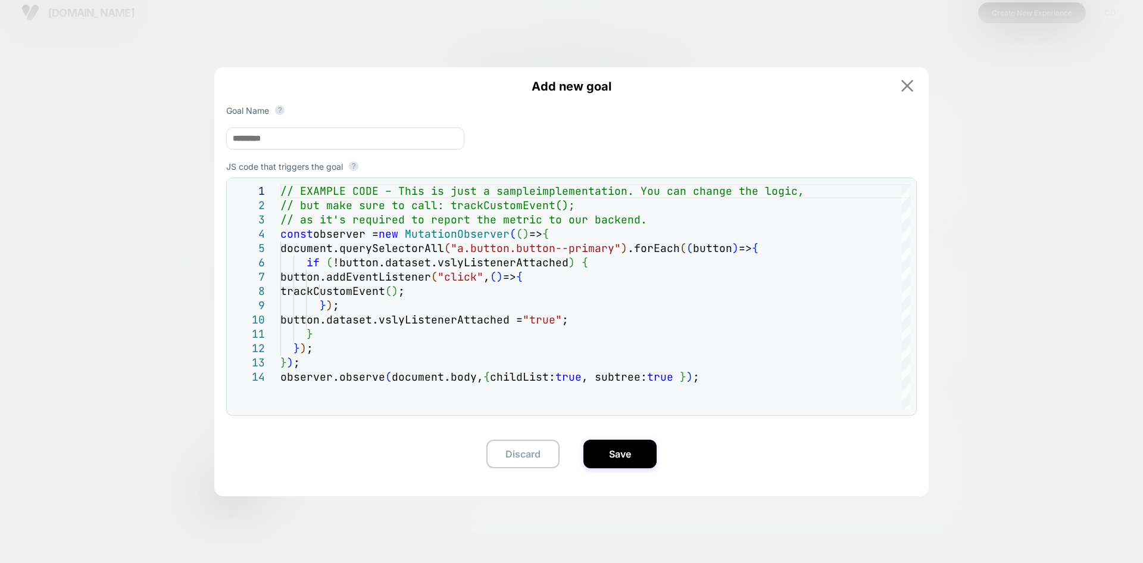
click at [911, 88] on img at bounding box center [907, 86] width 12 height 12
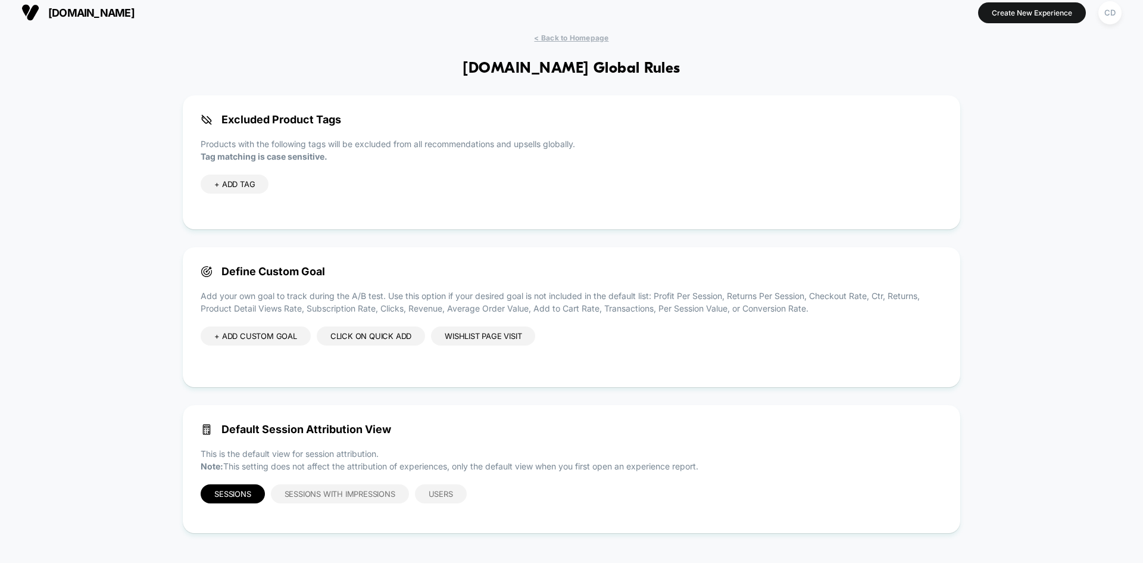
click at [350, 327] on div "Click on Quick Add" at bounding box center [371, 335] width 108 height 19
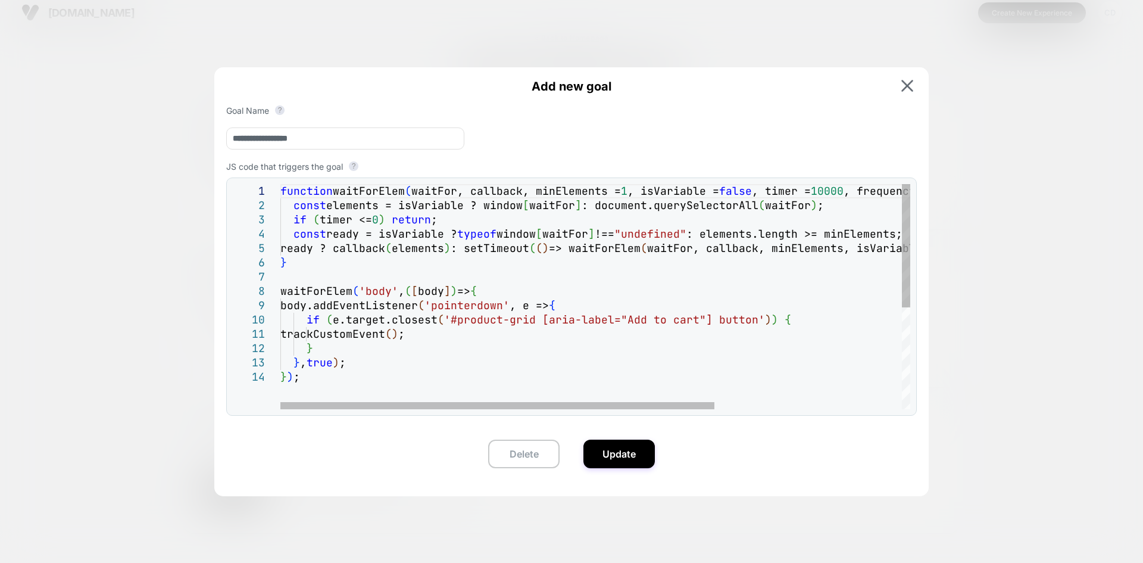
click at [383, 387] on div "function waitForElem ( waitFor, callback, minElements = 1 , isVariable = false …" at bounding box center [731, 389] width 902 height 411
type textarea "**********"
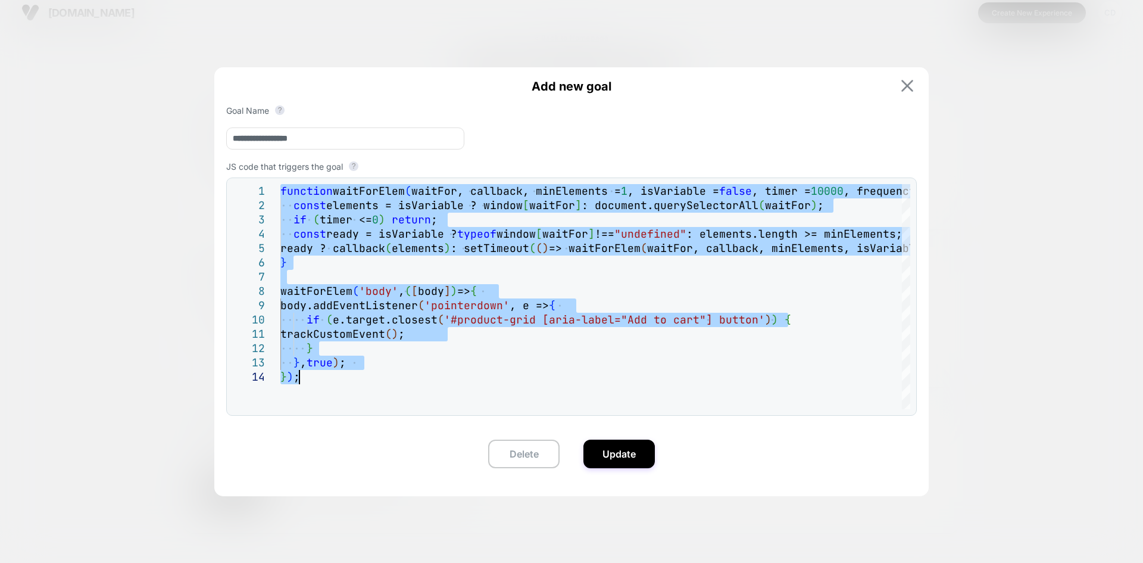
click at [907, 83] on img at bounding box center [907, 86] width 12 height 12
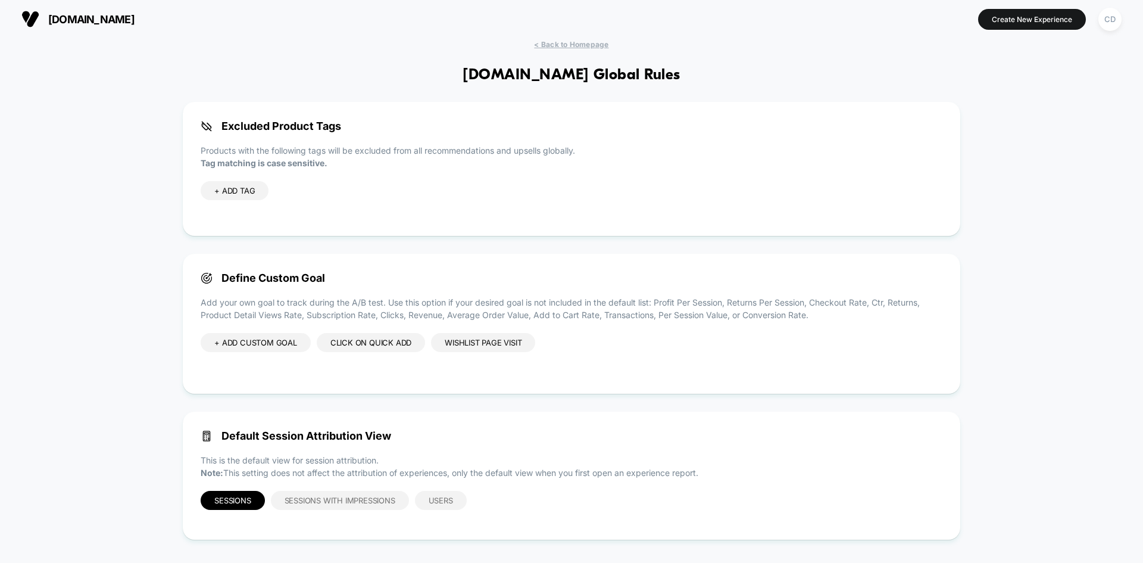
scroll to position [0, 0]
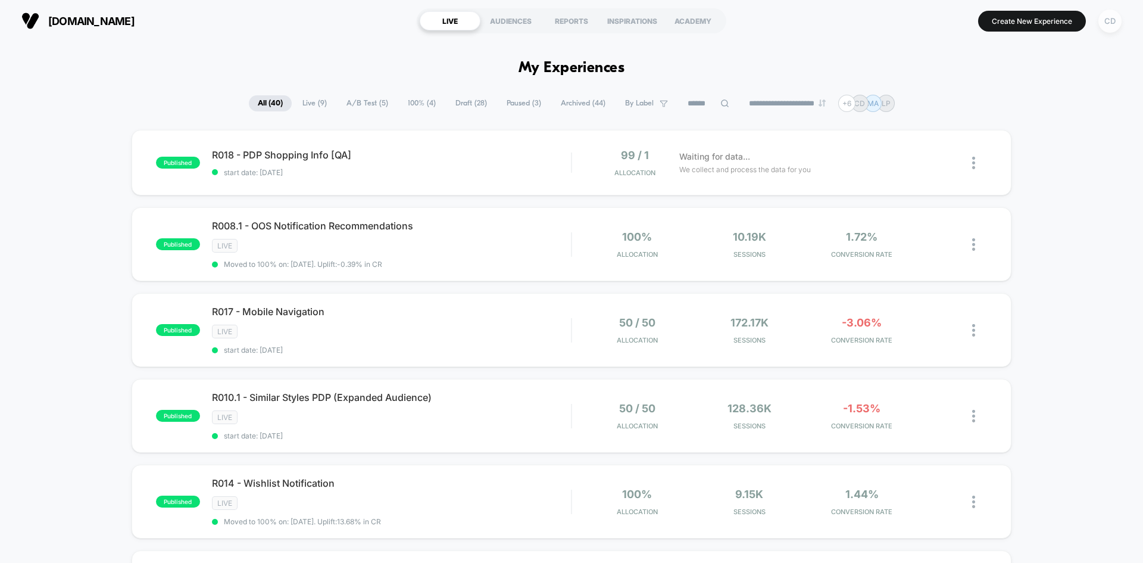
click at [1107, 22] on div "CD" at bounding box center [1110, 21] width 23 height 23
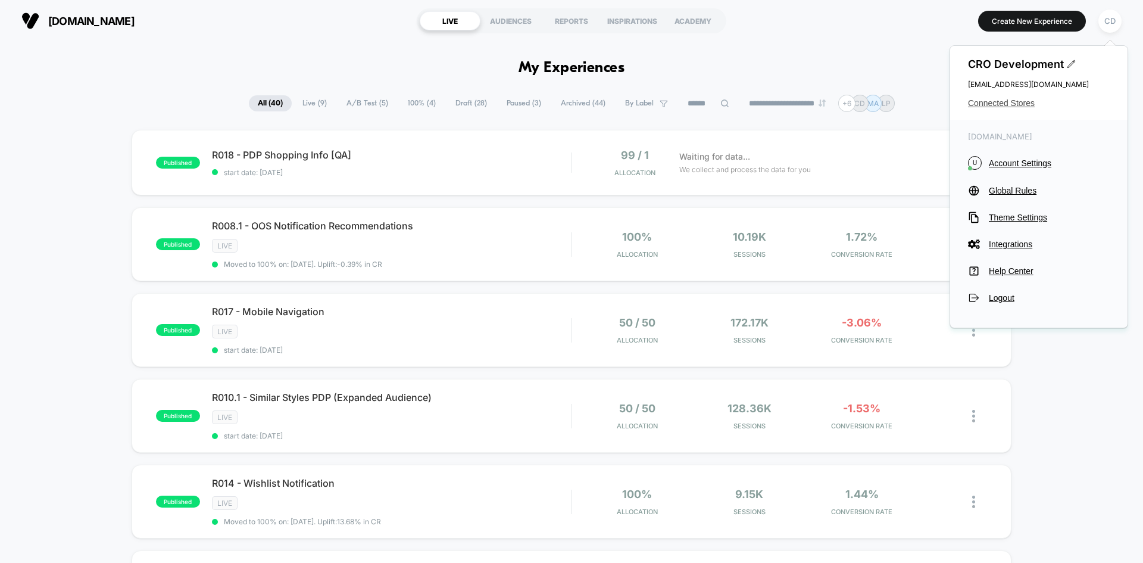
click at [1000, 107] on span "Connected Stores" at bounding box center [1039, 103] width 142 height 10
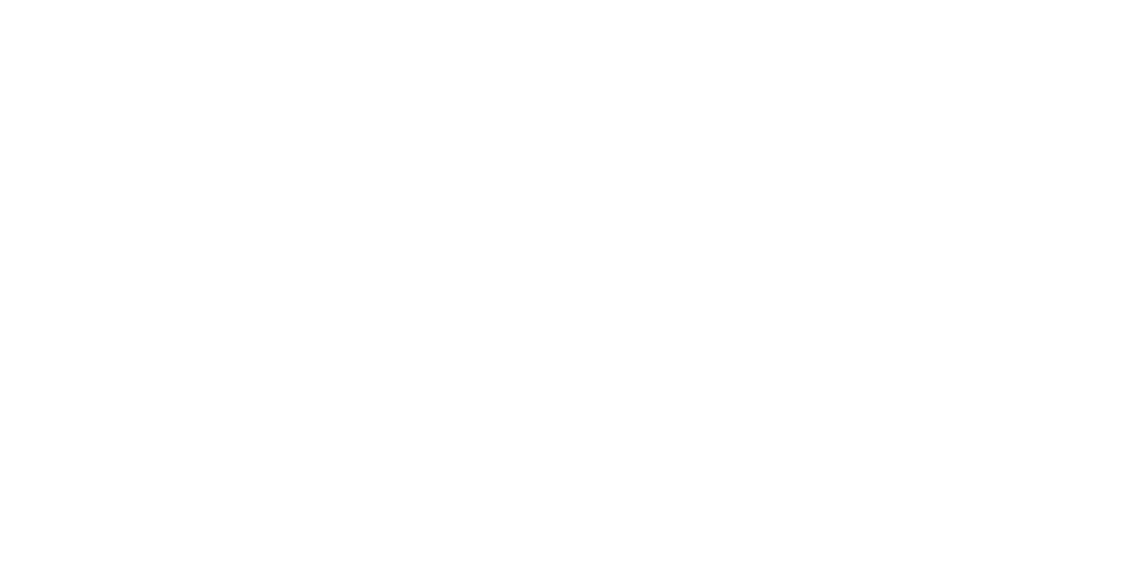
click at [1002, 5] on html "Navigated to Visually.io | No-code CRO for Shopify £20,000 No results found for…" at bounding box center [571, 2] width 1143 height 5
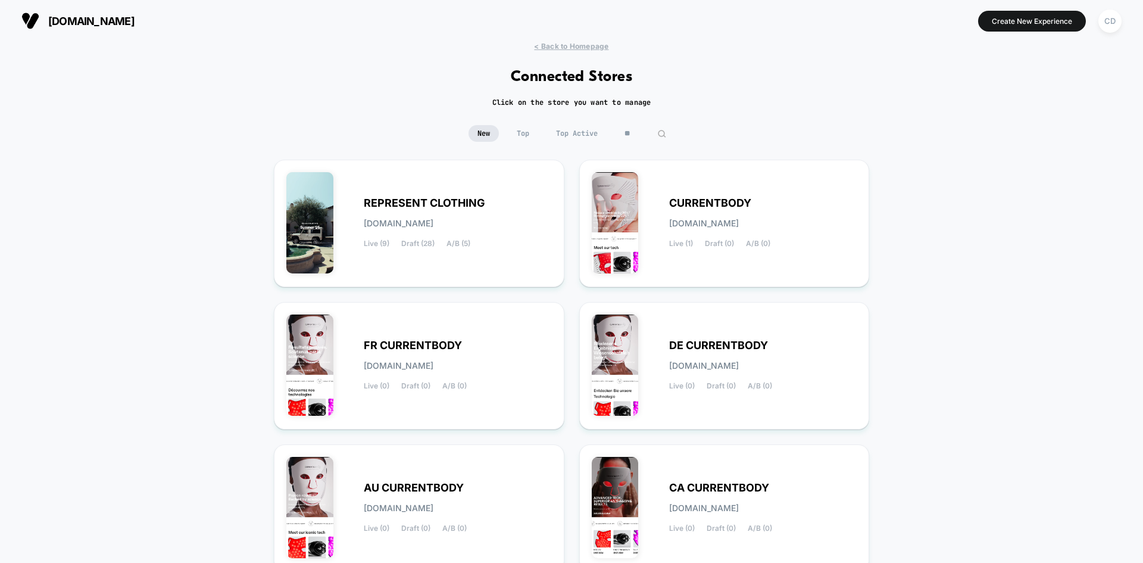
click at [660, 135] on img at bounding box center [661, 133] width 9 height 9
click at [666, 133] on img at bounding box center [661, 133] width 9 height 9
click at [652, 135] on input "**" at bounding box center [646, 133] width 60 height 17
type input "*"
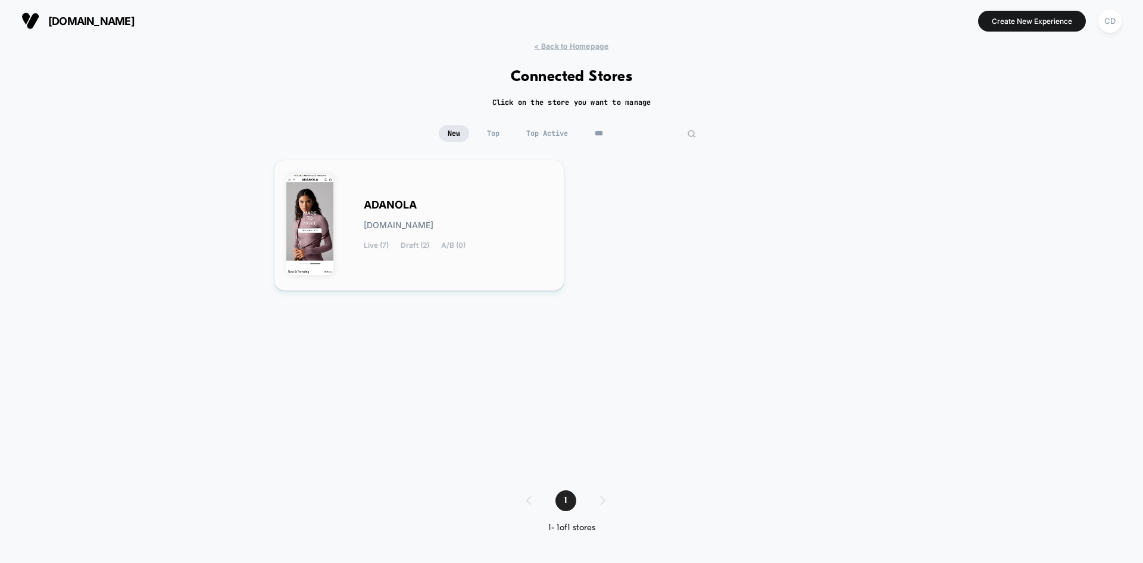
type input "***"
click at [389, 205] on span "ADANOLA" at bounding box center [390, 205] width 53 height 8
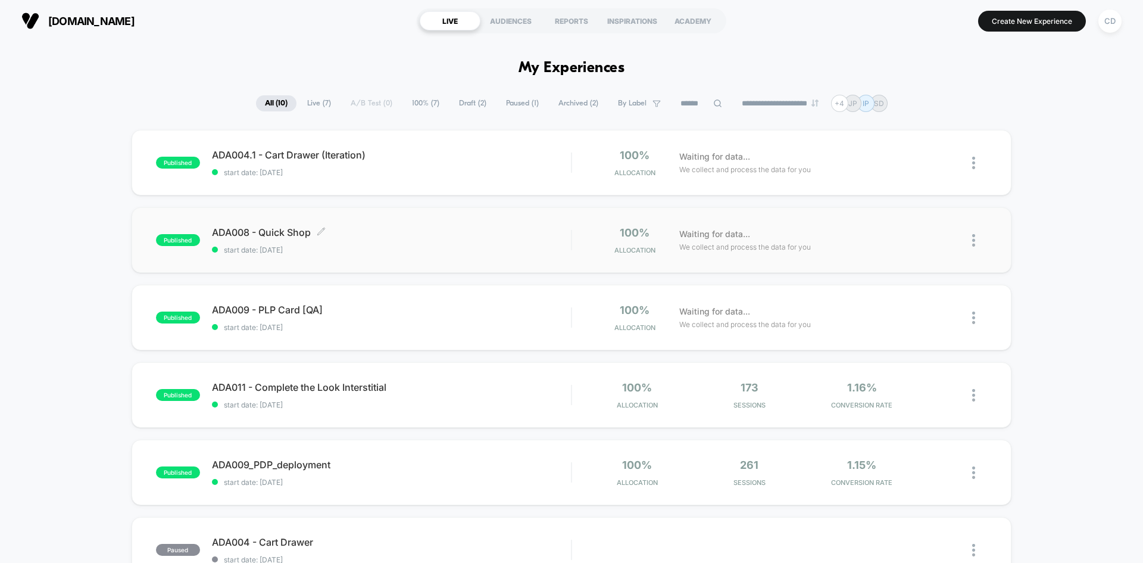
click at [238, 227] on span "ADA008 - Quick Shop Click to edit experience details" at bounding box center [391, 232] width 359 height 12
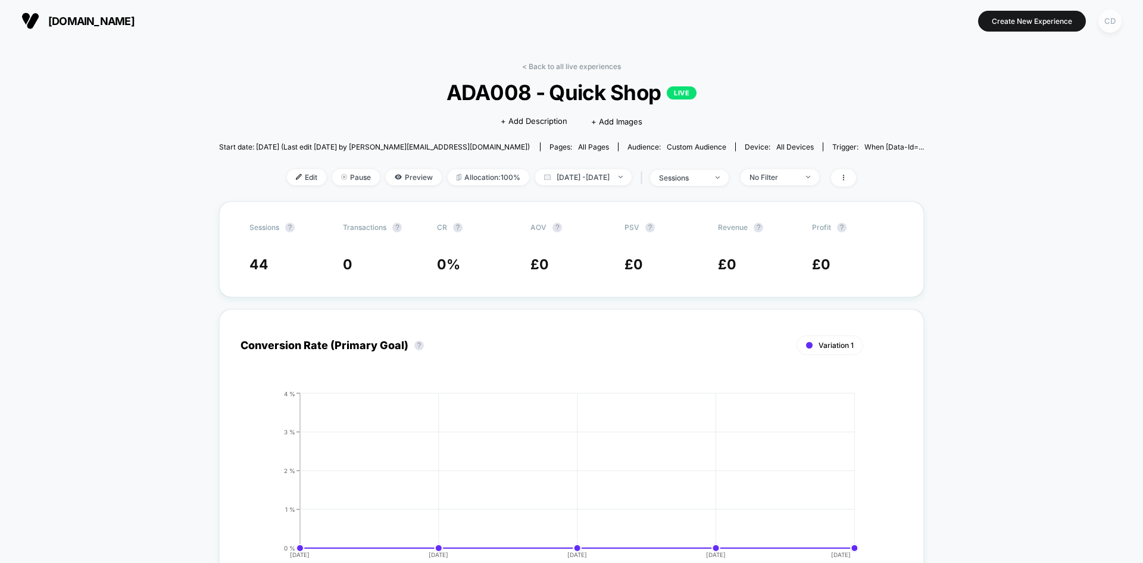
click at [1115, 22] on div "CD" at bounding box center [1110, 21] width 23 height 23
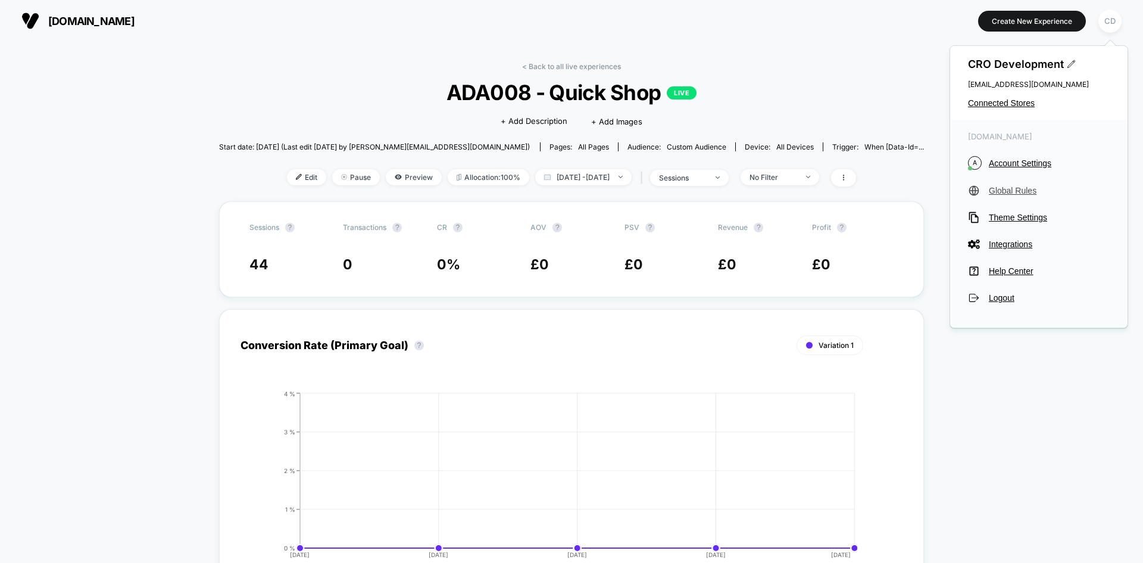
click at [1020, 190] on span "Global Rules" at bounding box center [1049, 191] width 121 height 10
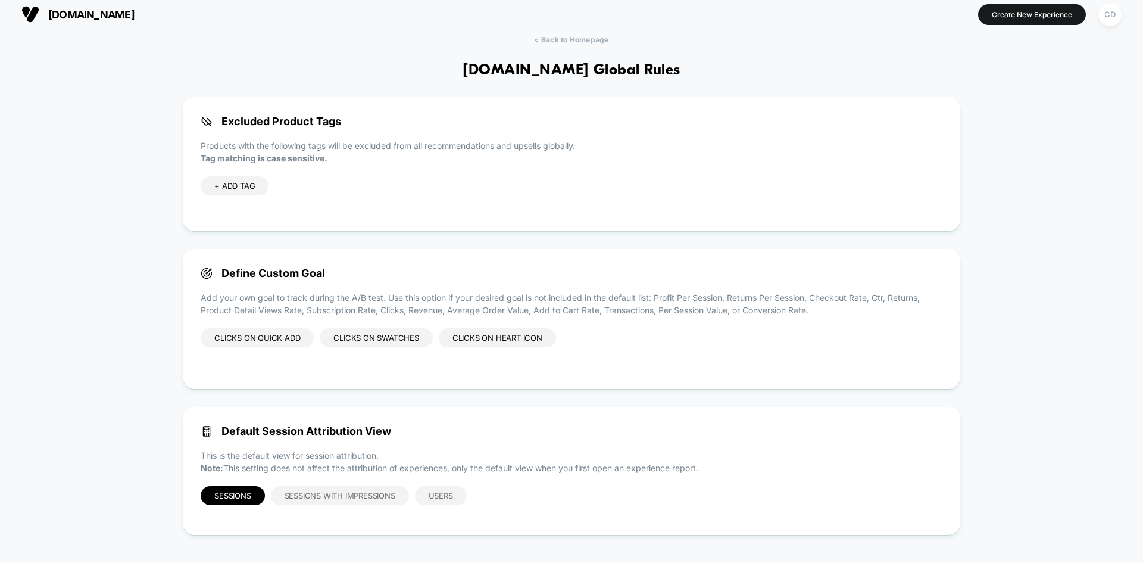
scroll to position [8, 0]
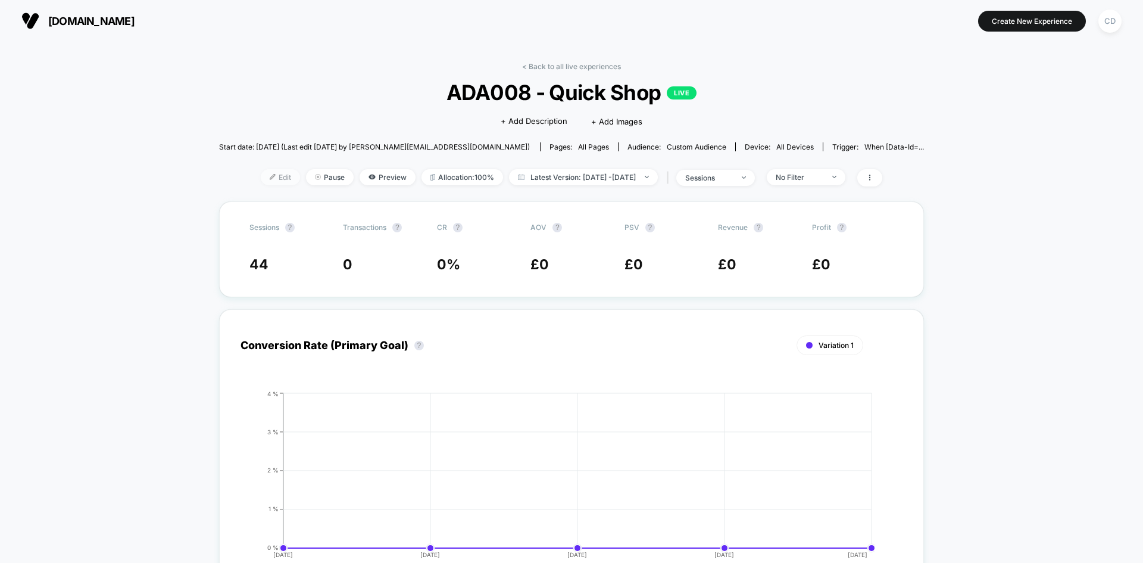
click at [261, 180] on span "Edit" at bounding box center [280, 177] width 39 height 16
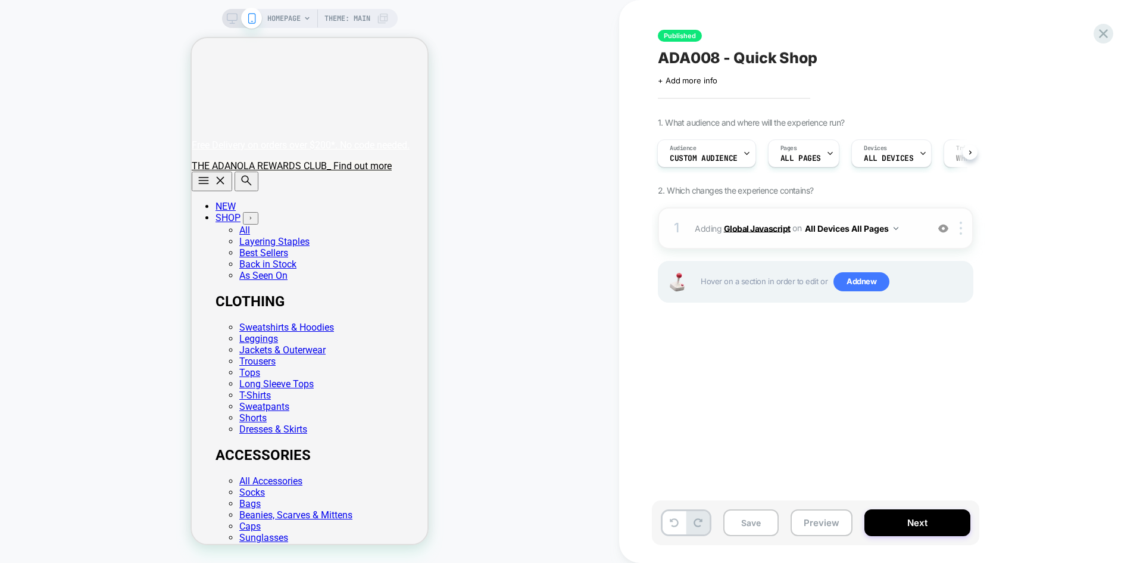
click at [767, 229] on b "Global Javascript" at bounding box center [757, 228] width 67 height 10
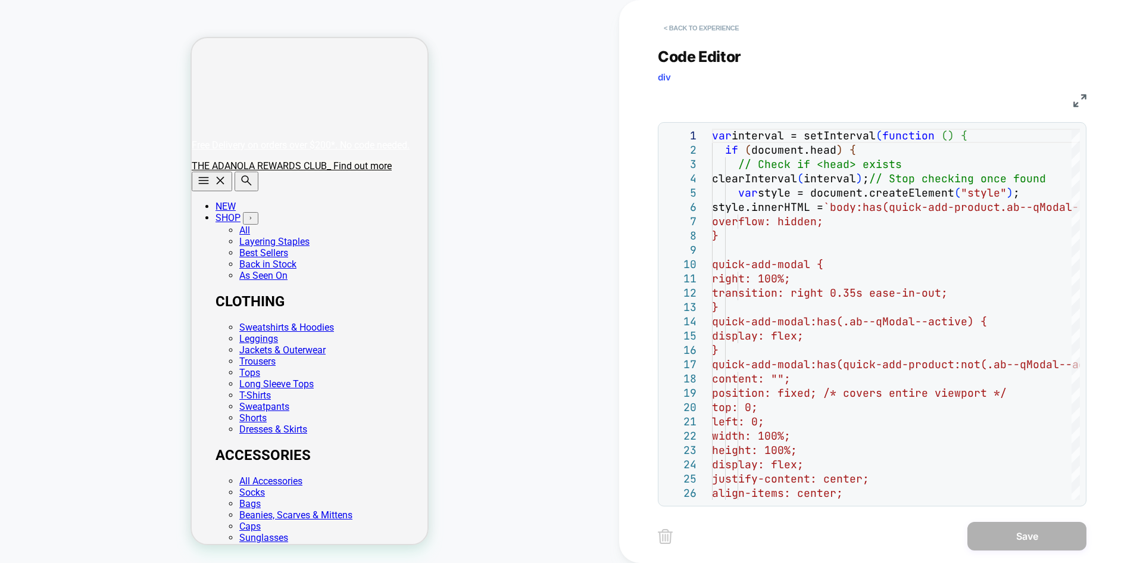
click at [688, 29] on button "< Back to experience" at bounding box center [701, 27] width 87 height 19
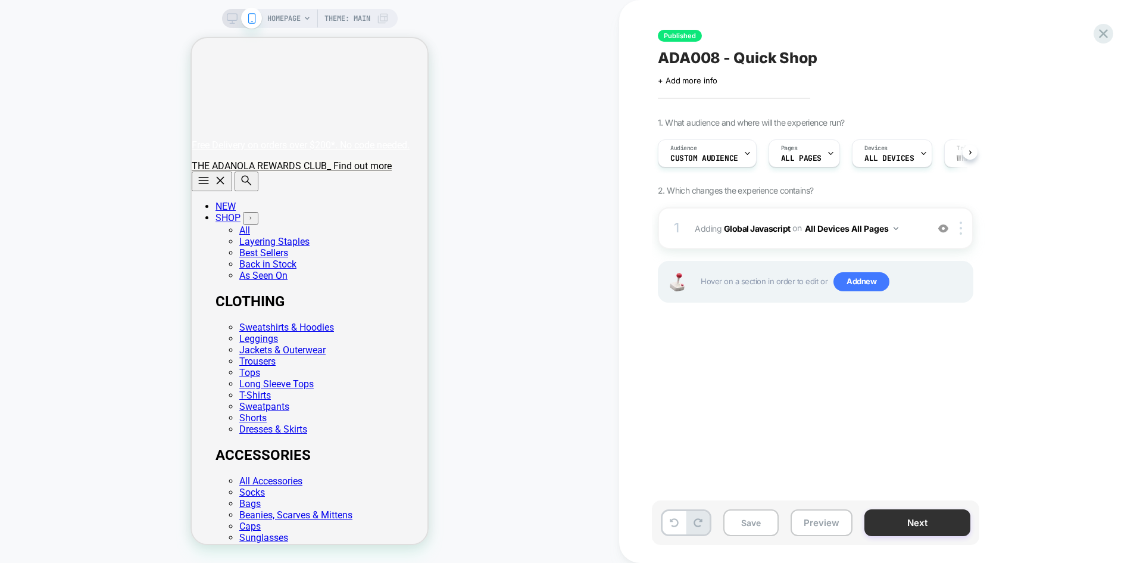
scroll to position [0, 1]
click at [938, 523] on button "Next" at bounding box center [918, 522] width 106 height 27
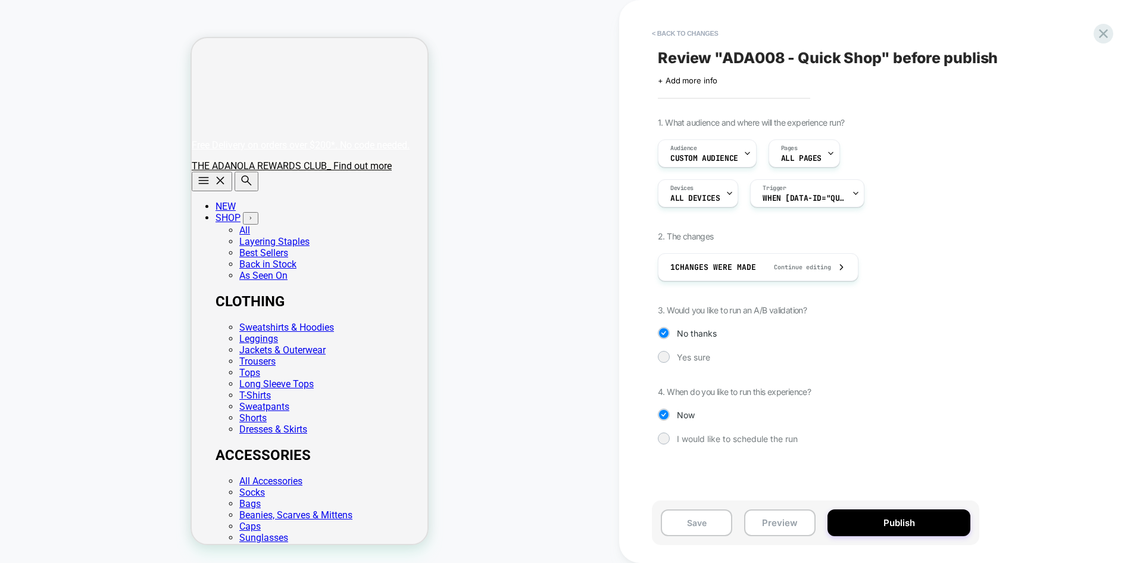
scroll to position [0, 236]
click at [695, 361] on span "Yes sure" at bounding box center [693, 357] width 33 height 10
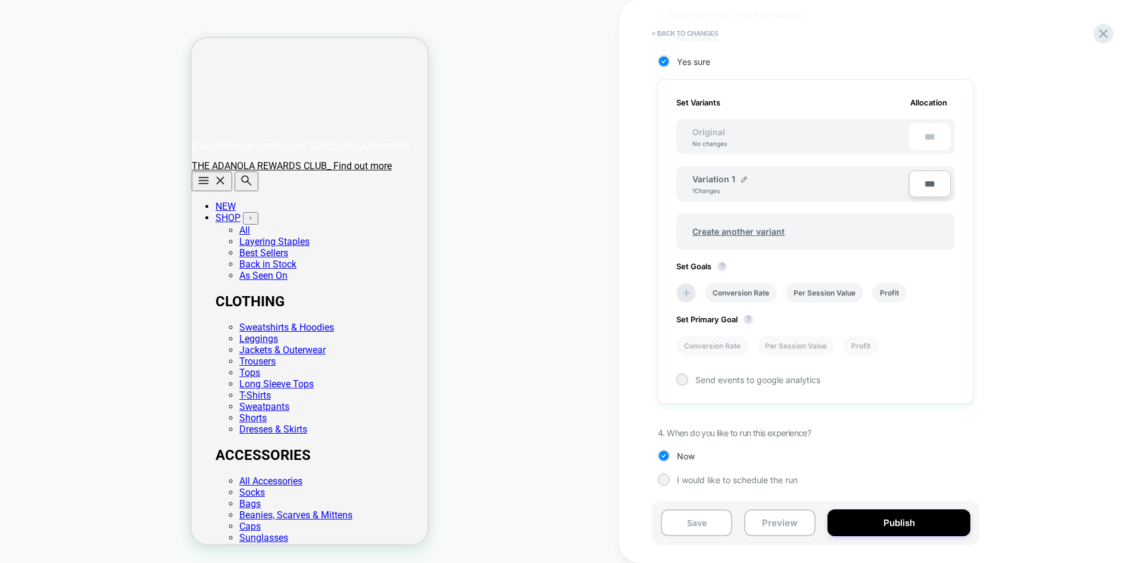
scroll to position [0, 0]
click at [691, 295] on icon at bounding box center [687, 293] width 12 height 12
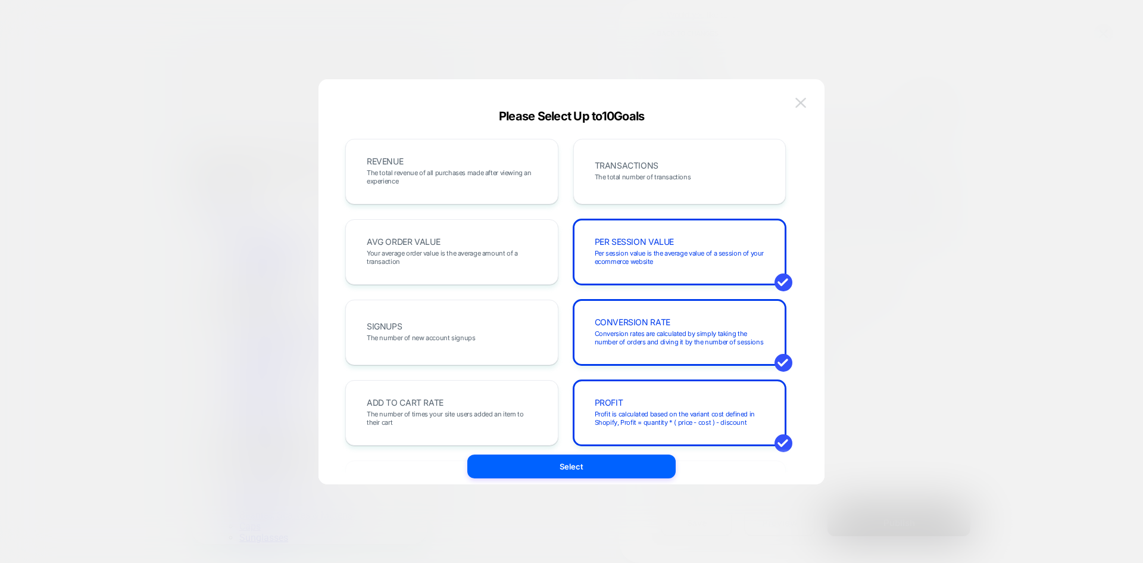
click at [804, 105] on img at bounding box center [800, 103] width 11 height 10
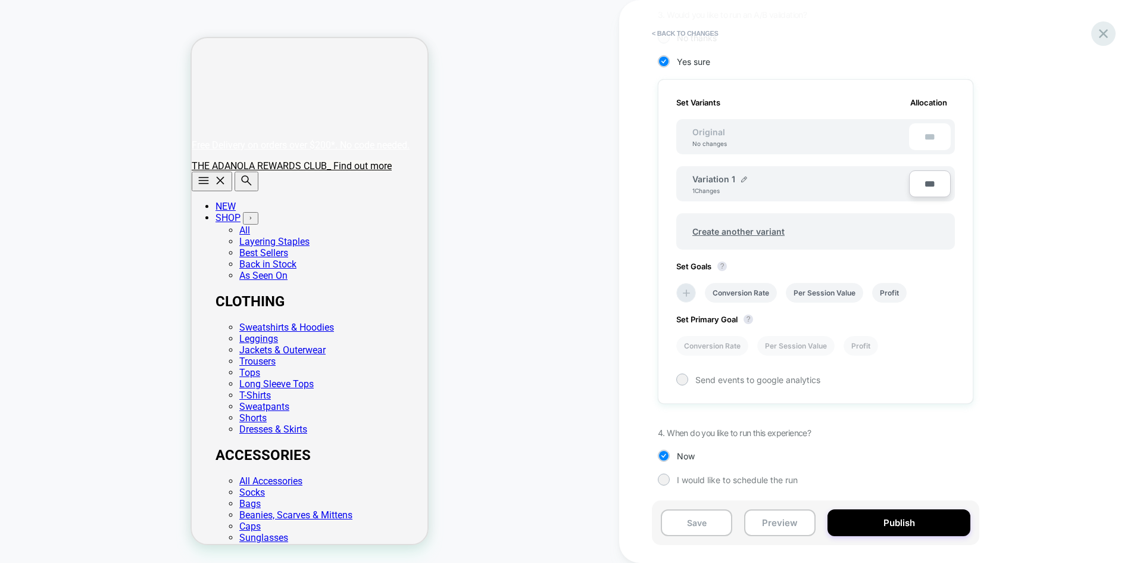
click at [1109, 33] on icon at bounding box center [1104, 34] width 16 height 16
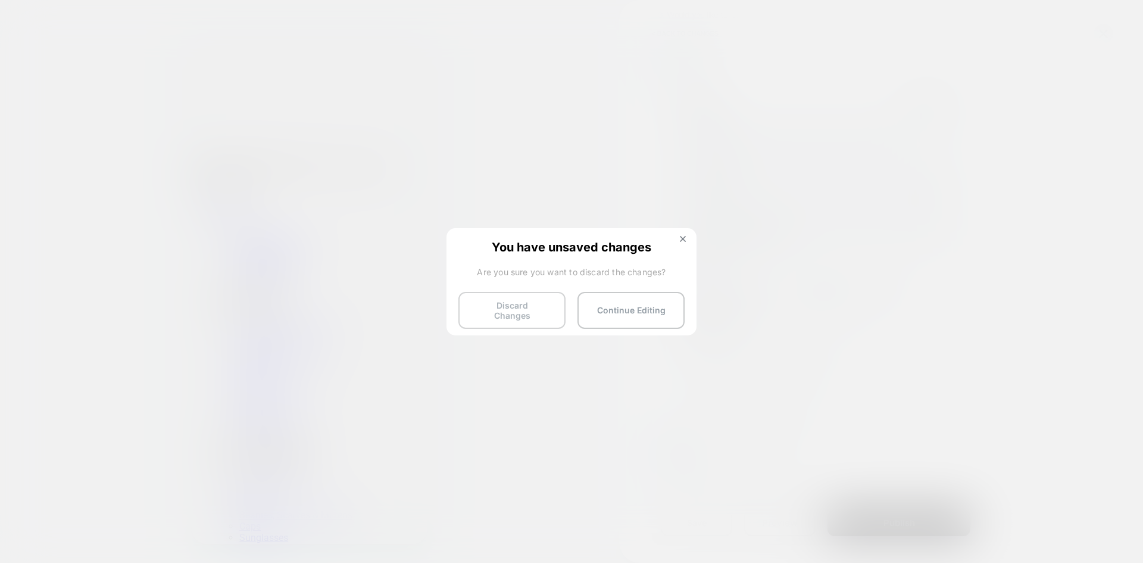
scroll to position [0, 236]
click at [500, 314] on button "Discard Changes" at bounding box center [511, 310] width 107 height 37
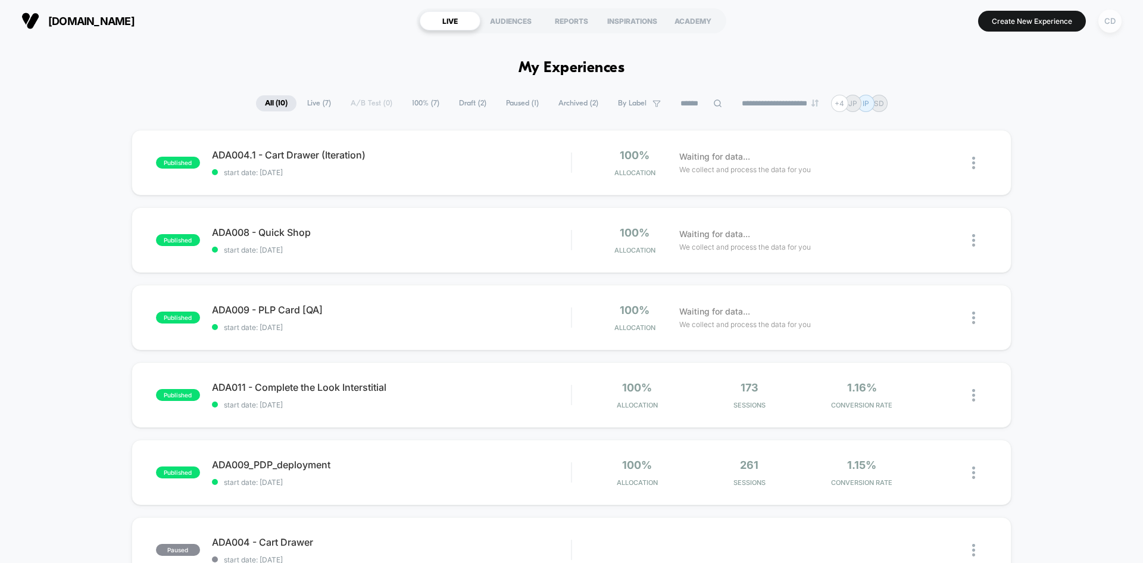
click at [1101, 15] on div "CD" at bounding box center [1110, 21] width 23 height 23
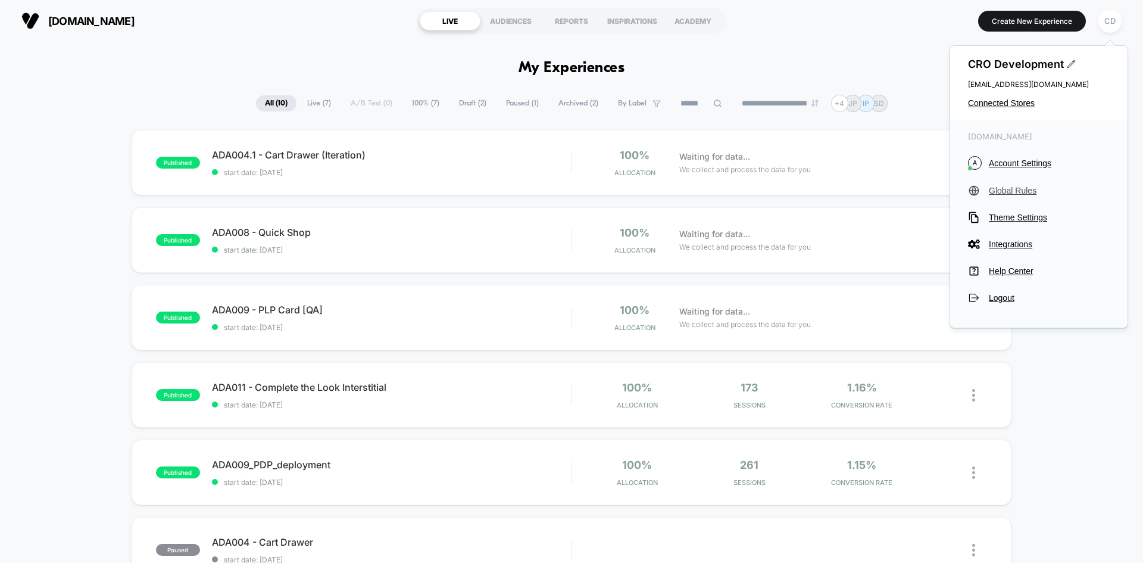
click at [1028, 188] on span "Global Rules" at bounding box center [1049, 191] width 121 height 10
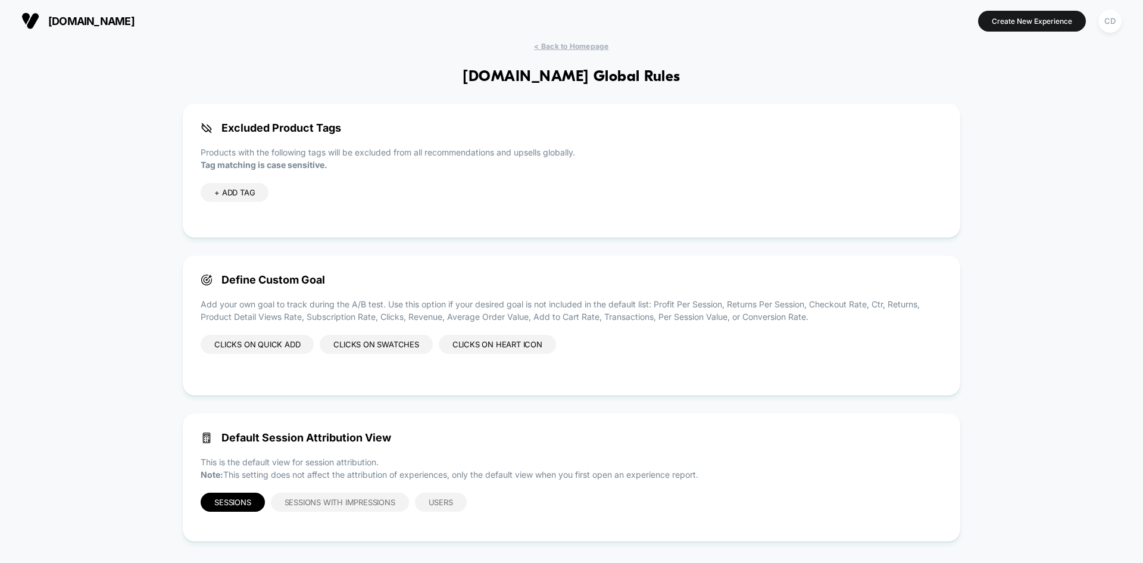
scroll to position [8, 0]
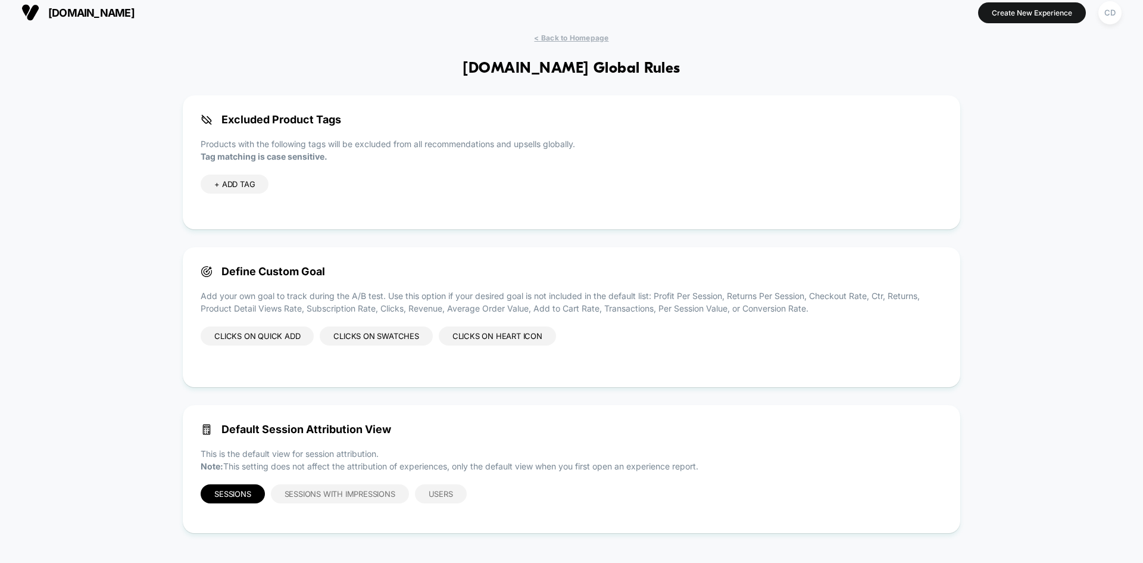
click at [609, 341] on div "Clicks on Quick add Clicks on Swatches Clicks on Heart icon" at bounding box center [572, 347] width 742 height 43
click at [266, 332] on div "Clicks on Quick add" at bounding box center [257, 335] width 113 height 19
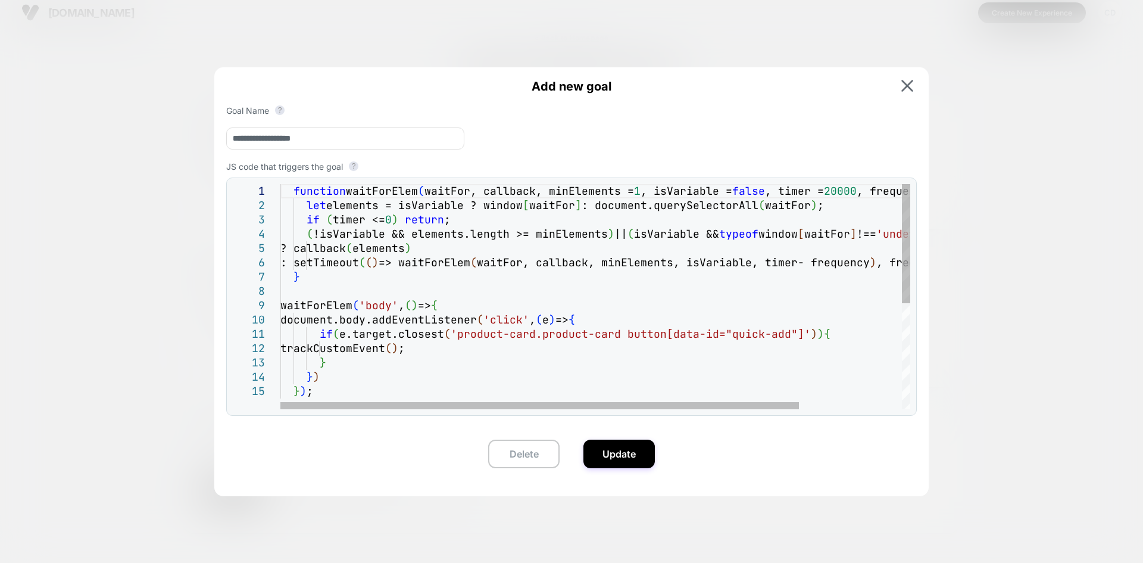
click at [81, 297] on div at bounding box center [571, 281] width 1143 height 563
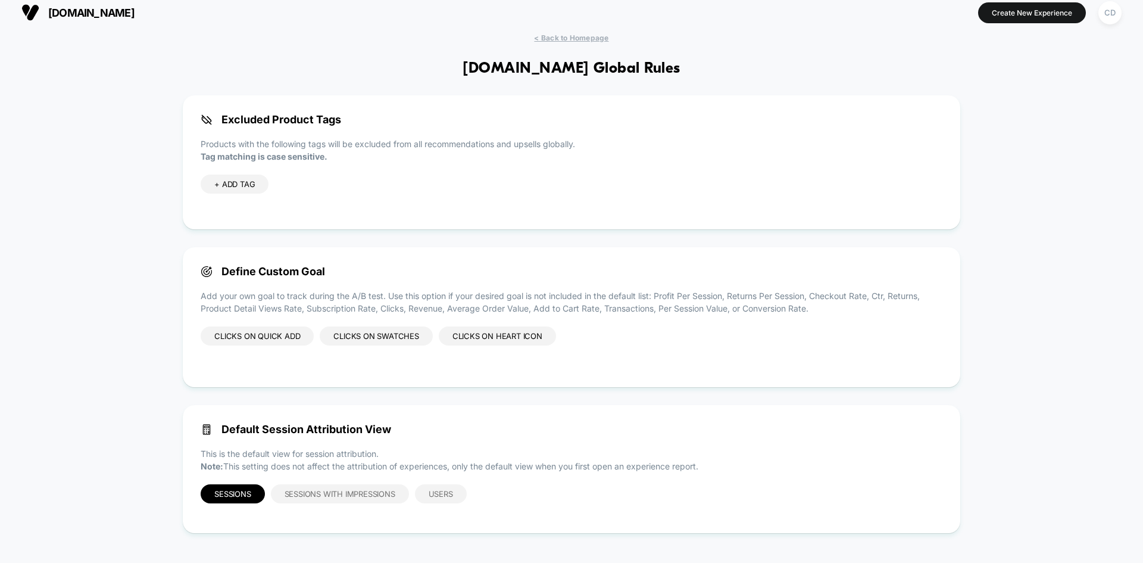
drag, startPoint x: 370, startPoint y: 383, endPoint x: 601, endPoint y: 331, distance: 236.8
click at [601, 331] on div "Define Custom Goal Add your own goal to track during the A/B test. Use this opt…" at bounding box center [572, 317] width 778 height 140
click at [601, 331] on div "Clicks on Quick add Clicks on Swatches Clicks on Heart icon" at bounding box center [572, 347] width 742 height 43
click at [571, 330] on div "Clicks on Quick add Clicks on Swatches Clicks on Heart icon" at bounding box center [572, 347] width 742 height 43
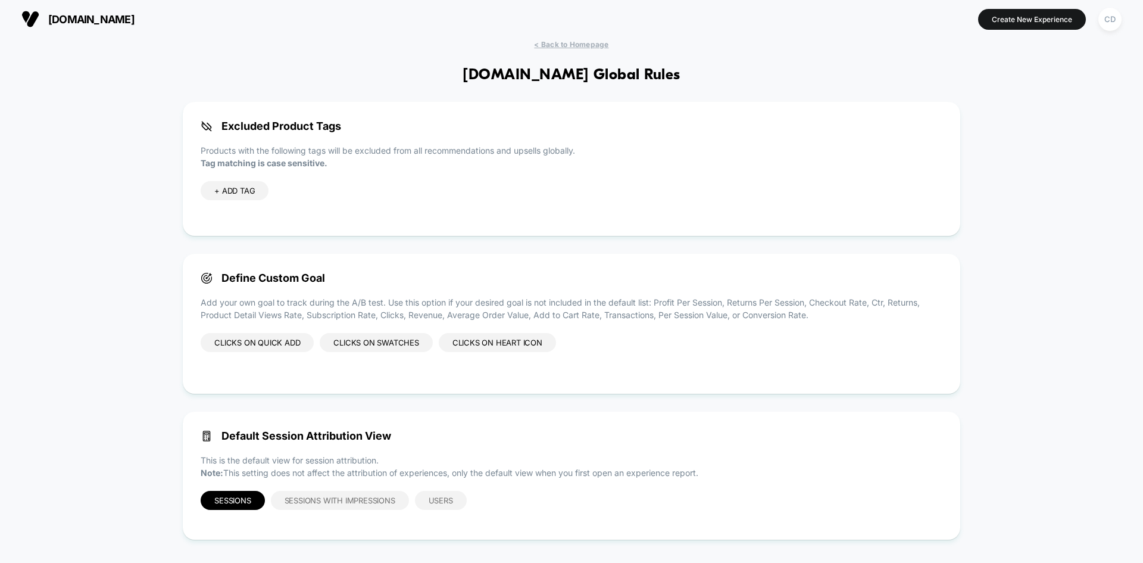
scroll to position [0, 0]
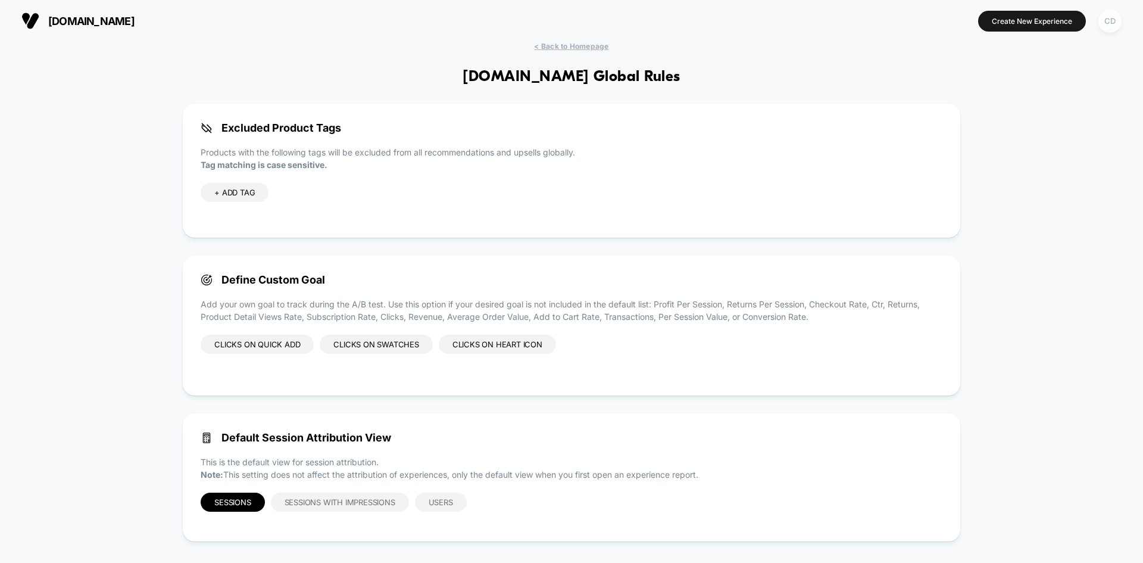
click at [1111, 13] on div "CD" at bounding box center [1110, 21] width 23 height 23
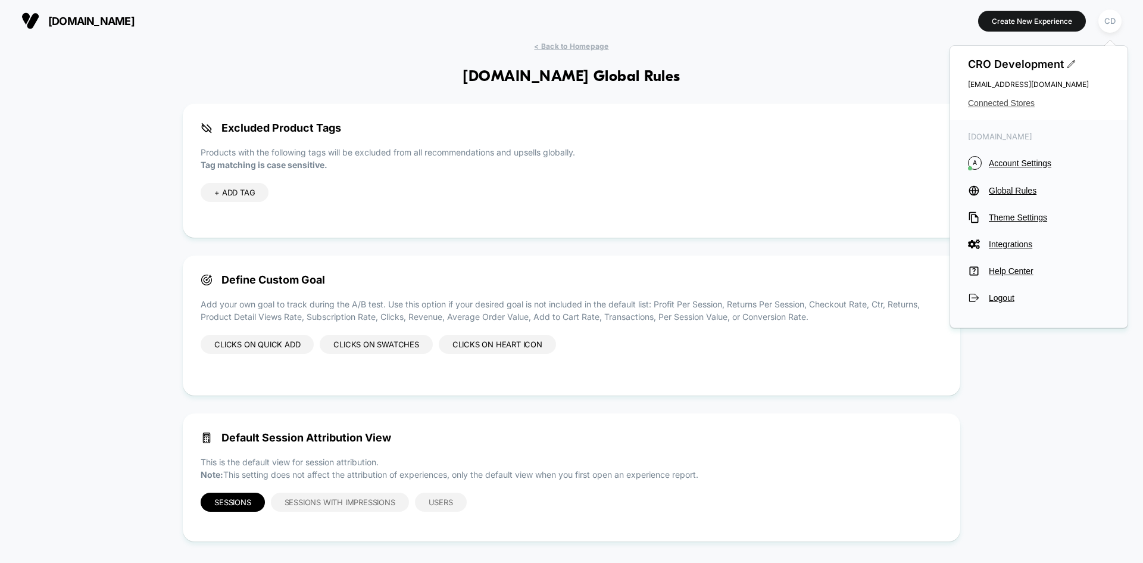
click at [1003, 102] on span "Connected Stores" at bounding box center [1039, 103] width 142 height 10
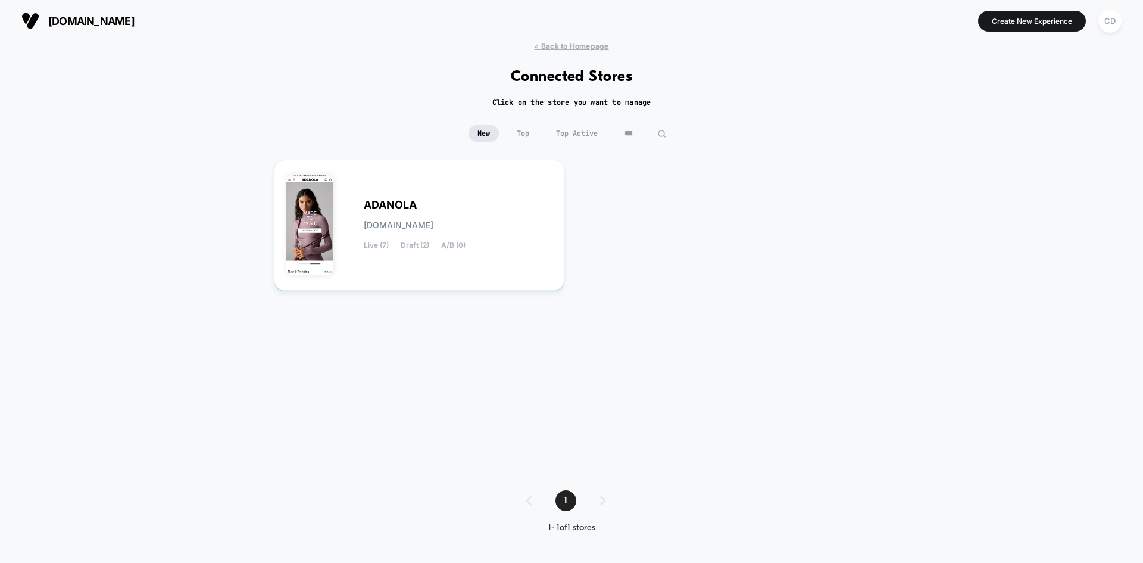
click at [649, 133] on input "***" at bounding box center [646, 133] width 60 height 17
click at [649, 133] on input "***" at bounding box center [645, 133] width 119 height 17
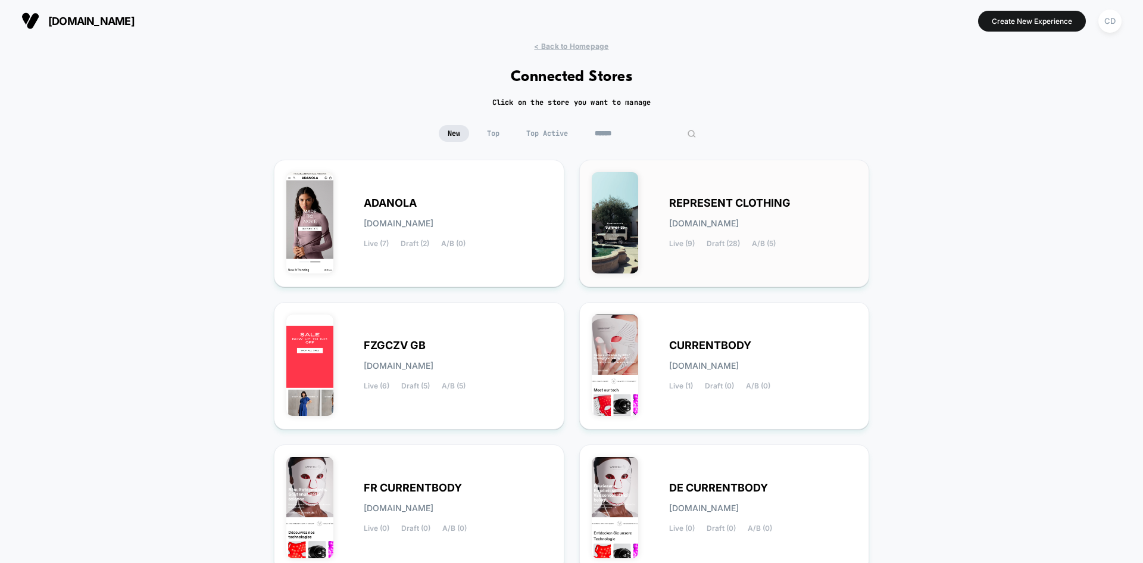
click at [770, 199] on span "REPRESENT CLOTHING" at bounding box center [729, 203] width 121 height 8
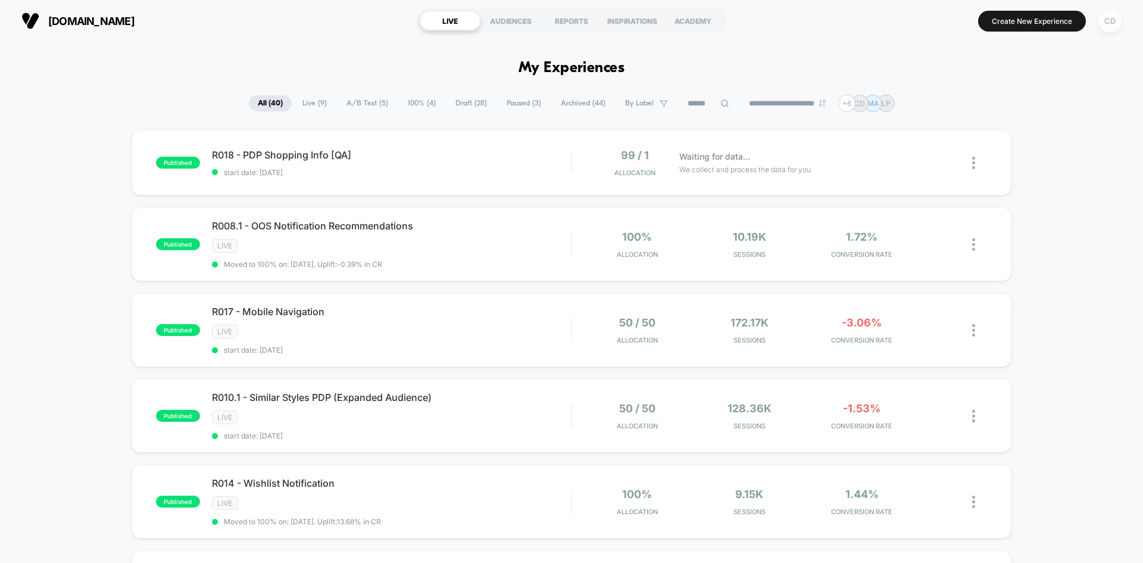
click at [1113, 18] on div "CD" at bounding box center [1110, 21] width 23 height 23
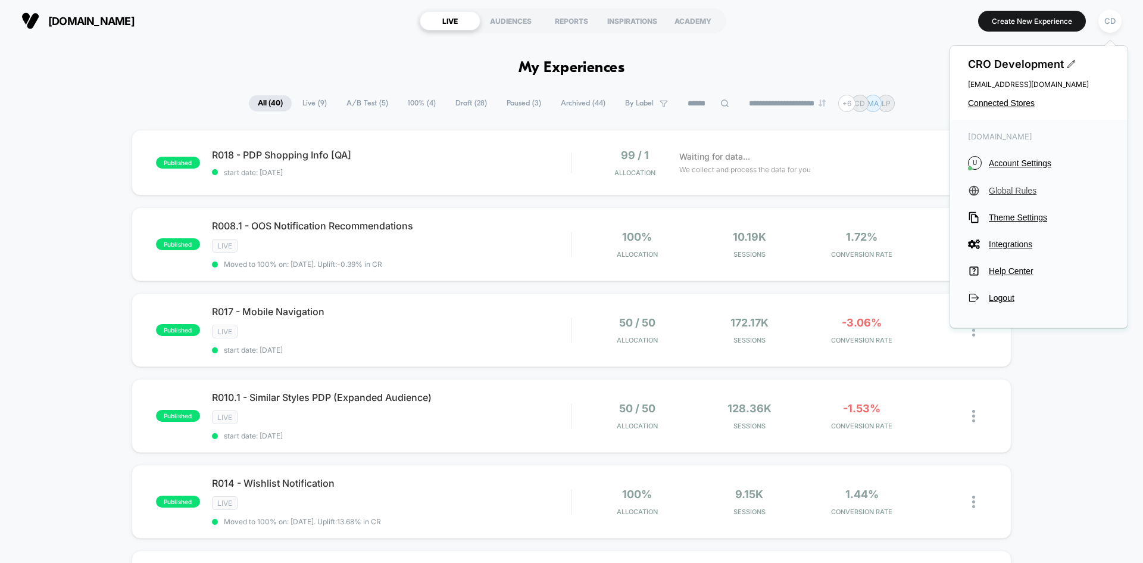
click at [1017, 193] on span "Global Rules" at bounding box center [1049, 191] width 121 height 10
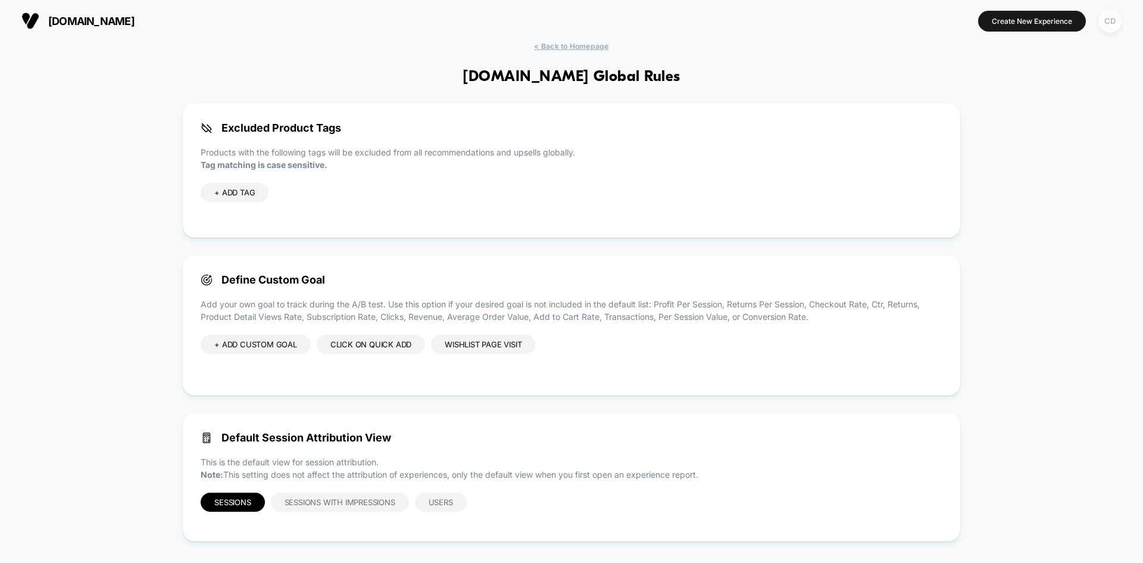
click at [1108, 23] on div "CD" at bounding box center [1110, 21] width 23 height 23
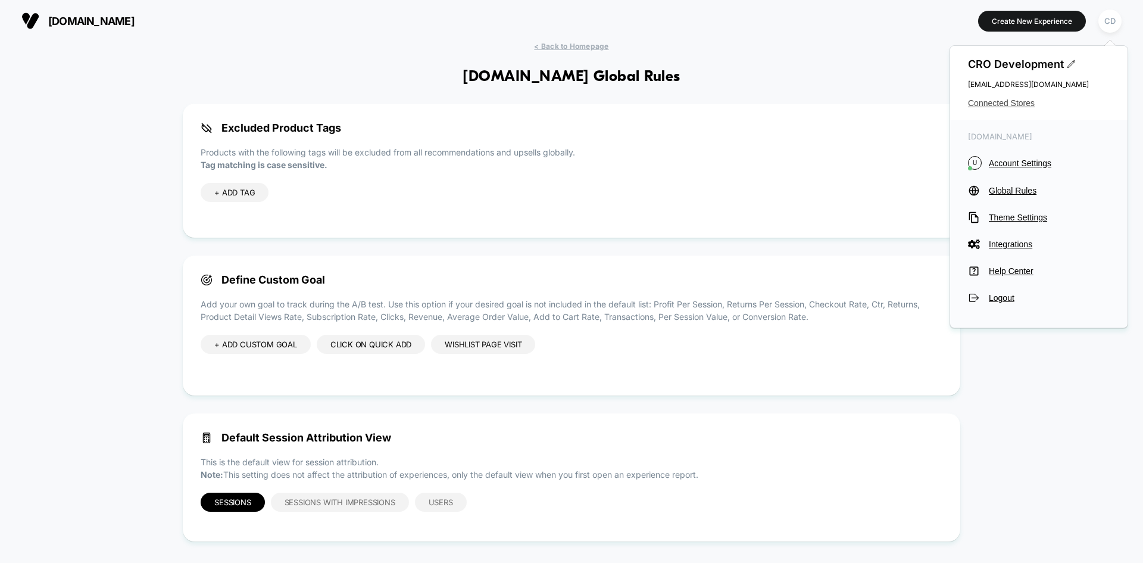
click at [1012, 105] on span "Connected Stores" at bounding box center [1039, 103] width 142 height 10
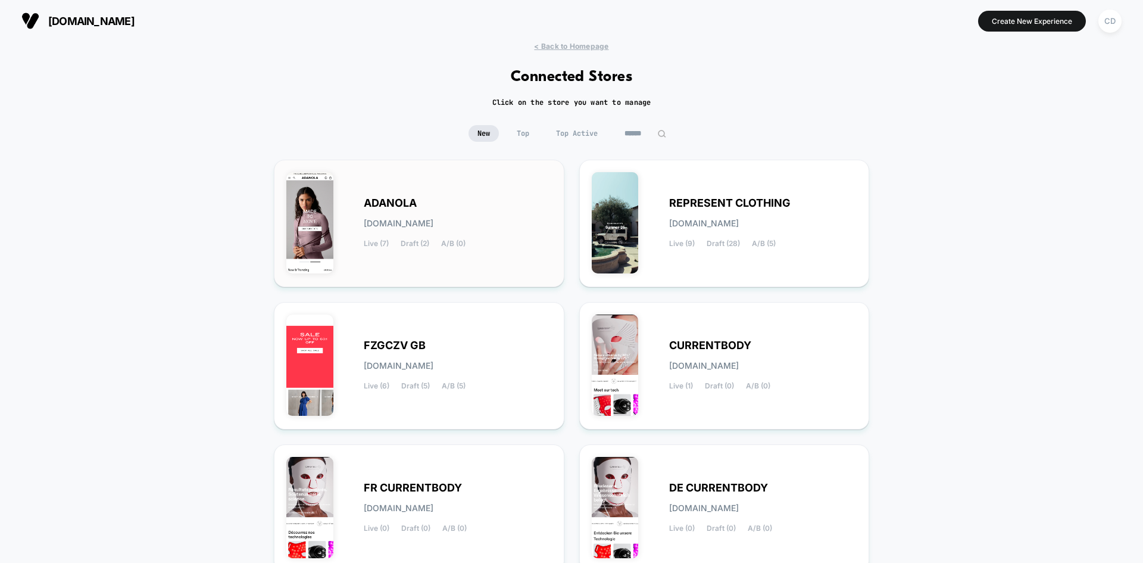
click at [389, 202] on span "ADANOLA" at bounding box center [390, 203] width 53 height 8
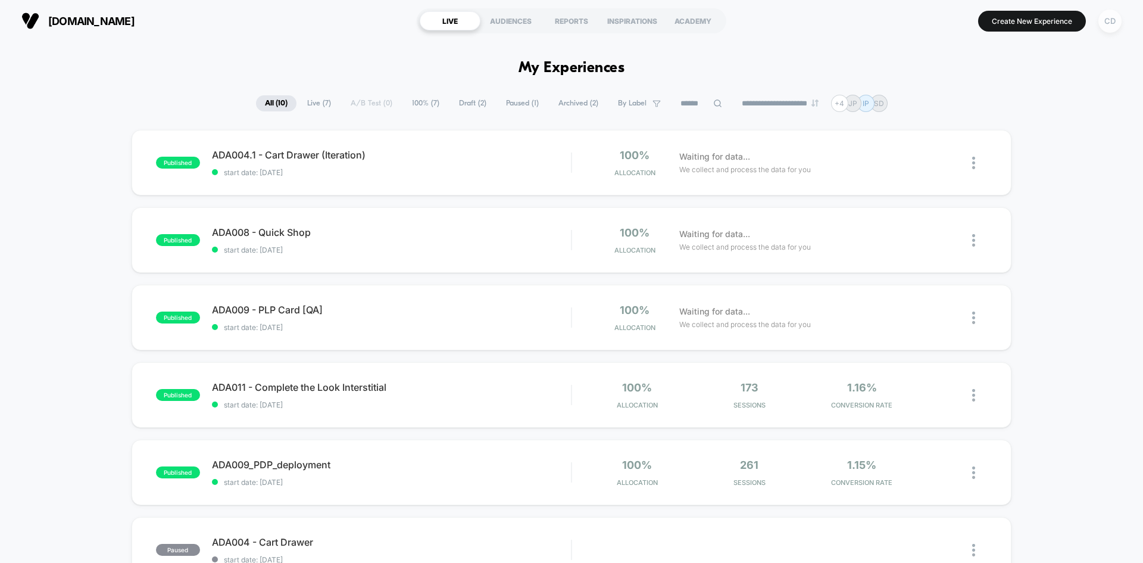
click at [1109, 25] on div "CD" at bounding box center [1110, 21] width 23 height 23
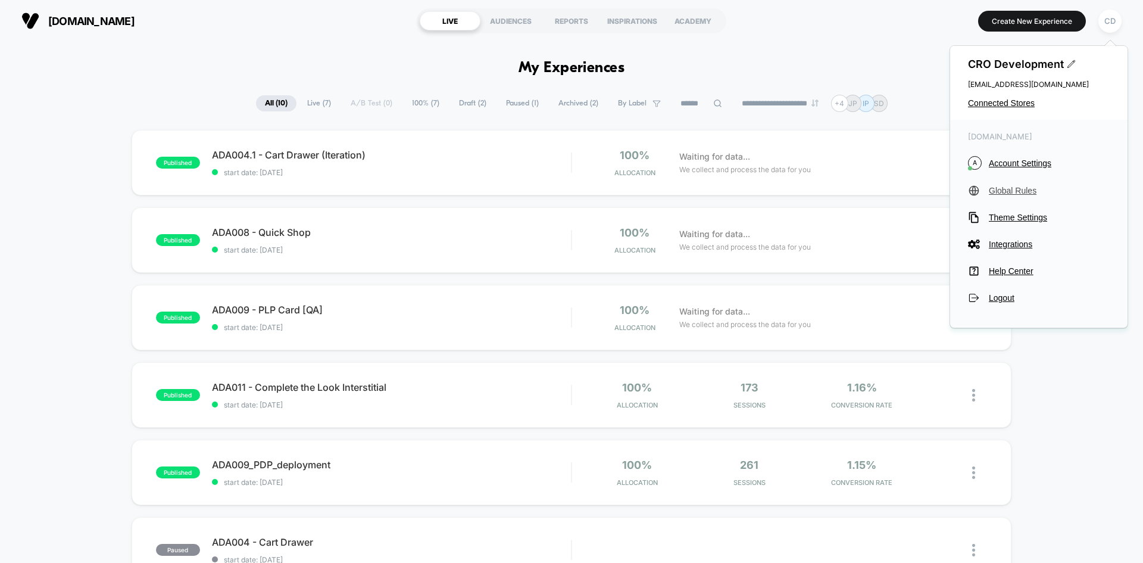
click at [1022, 186] on span "Global Rules" at bounding box center [1049, 191] width 121 height 10
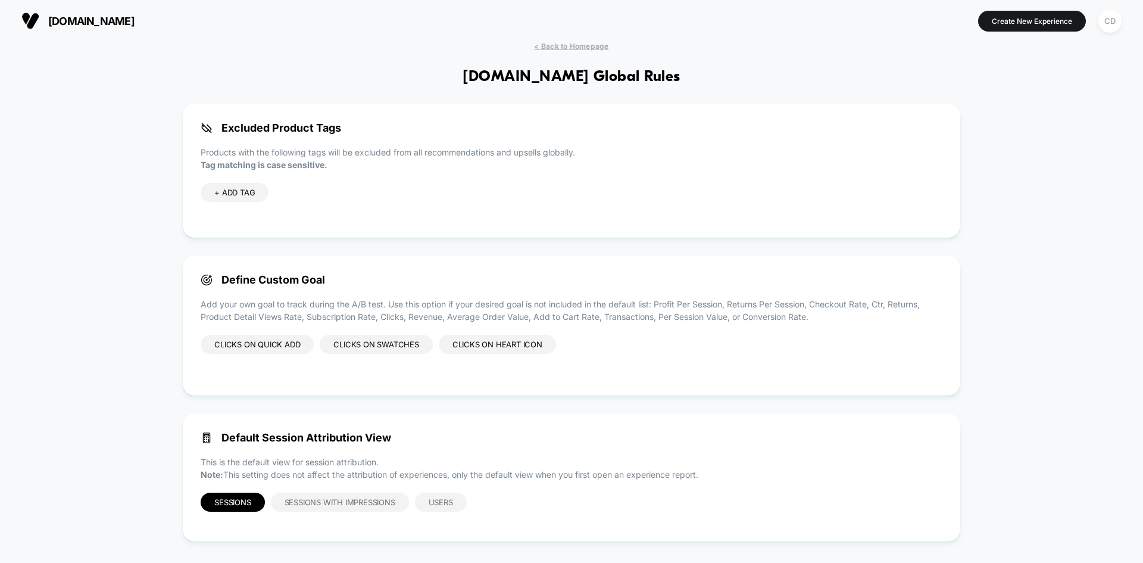
scroll to position [8, 0]
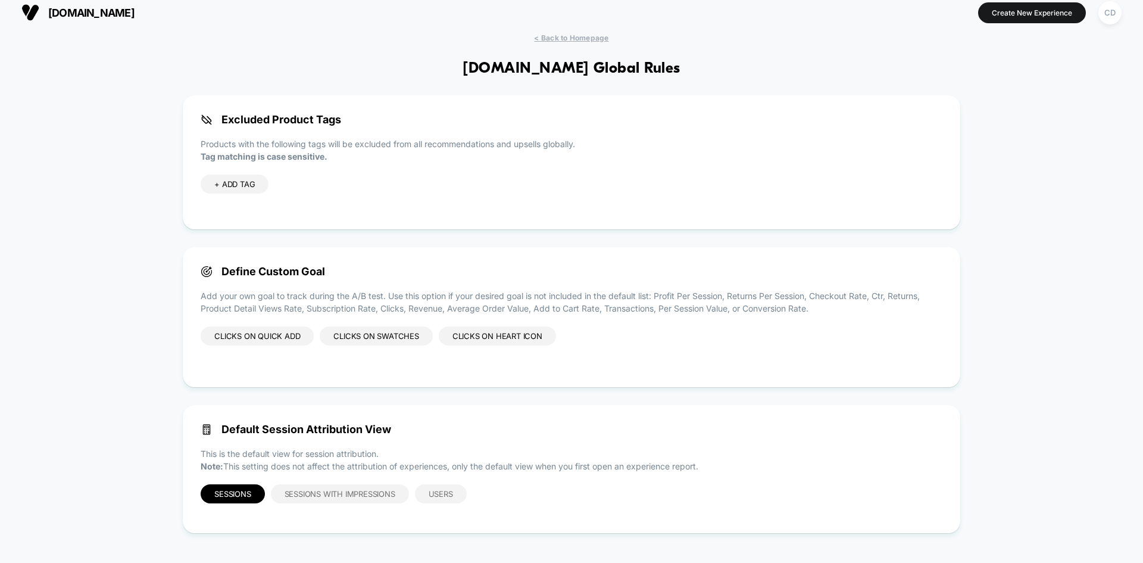
click at [502, 338] on div "Clicks on Heart icon" at bounding box center [497, 335] width 117 height 19
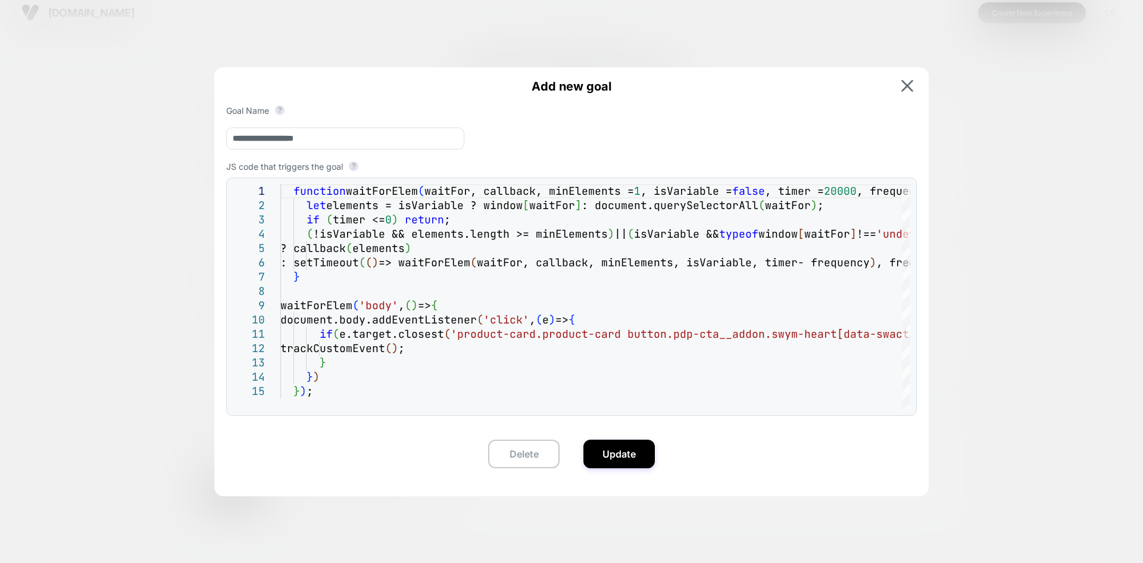
click at [196, 308] on div at bounding box center [571, 281] width 1143 height 563
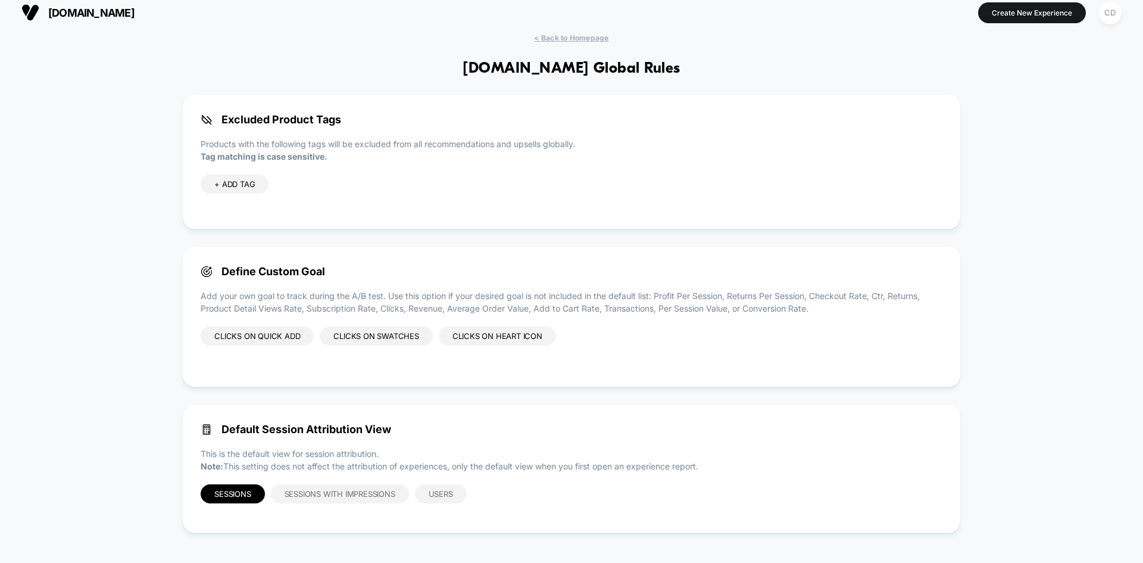
click at [407, 334] on div "Clicks on Swatches" at bounding box center [376, 335] width 113 height 19
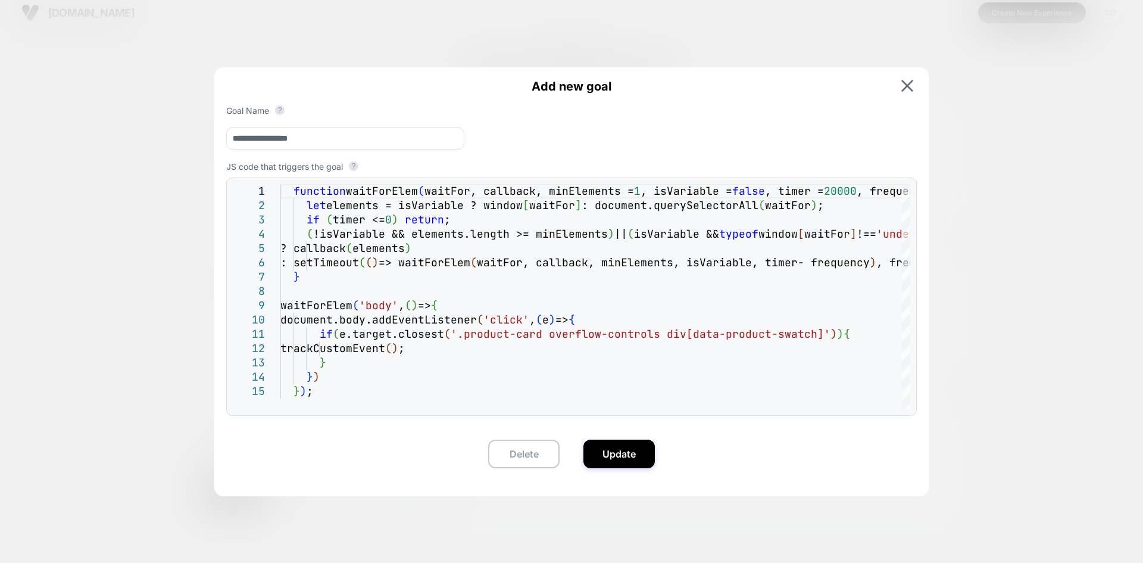
click at [139, 273] on div at bounding box center [571, 281] width 1143 height 563
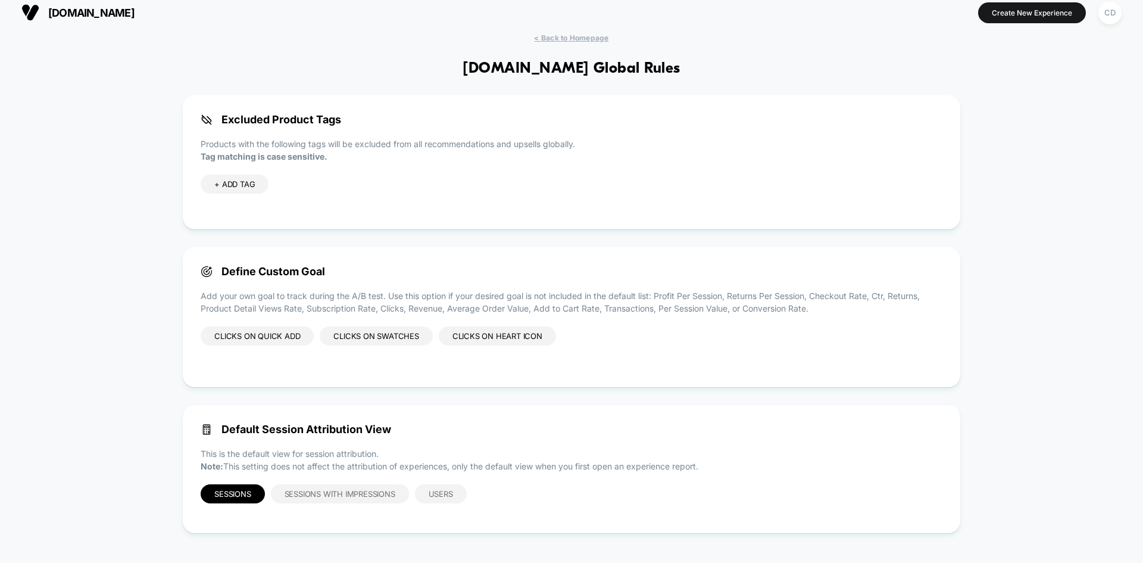
click at [251, 341] on div "Clicks on Quick add" at bounding box center [257, 335] width 113 height 19
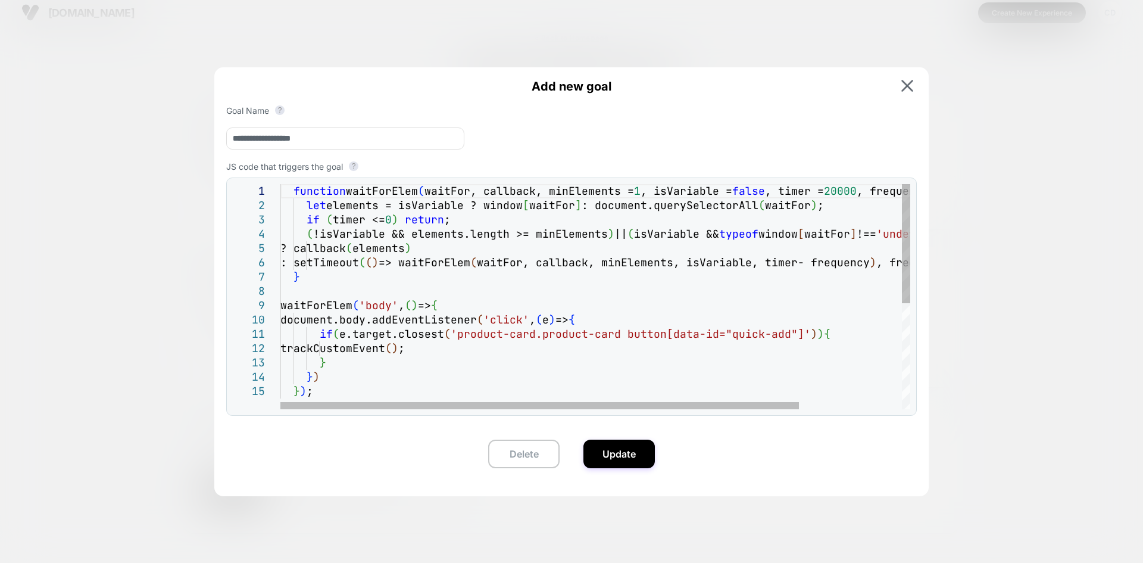
type textarea "**********"
drag, startPoint x: 613, startPoint y: 337, endPoint x: 507, endPoint y: 339, distance: 105.4
click at [507, 339] on div "function waitForElem ( waitFor, callback, minElements = 1 , isVariable = false …" at bounding box center [657, 396] width 754 height 425
click at [532, 353] on div "function waitForElem ( waitFor, callback, minElements = 1 , isVariable = false …" at bounding box center [657, 396] width 754 height 425
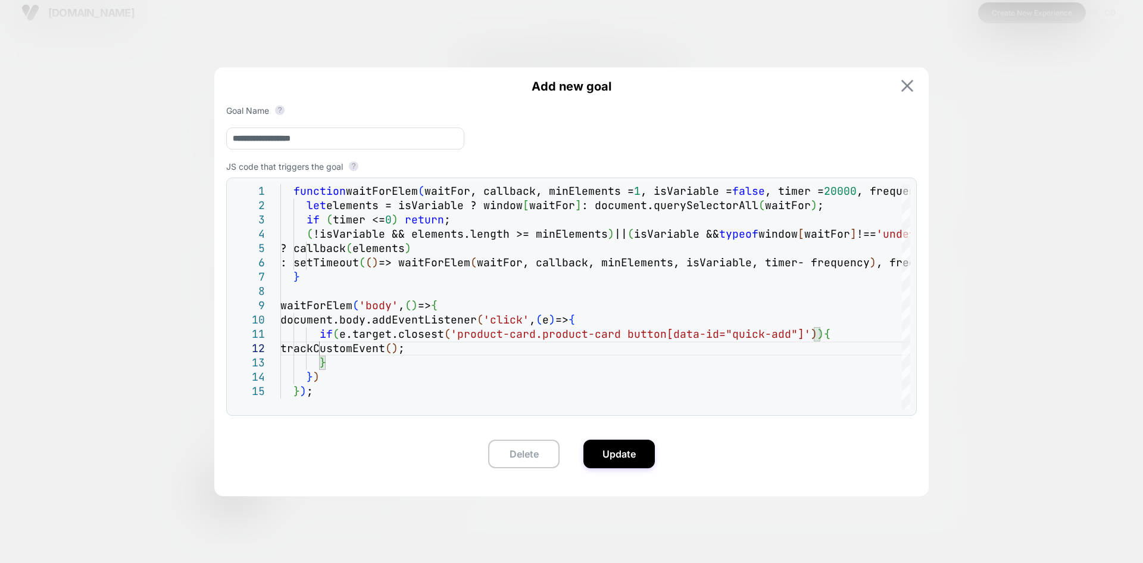
click at [910, 84] on img at bounding box center [907, 86] width 12 height 12
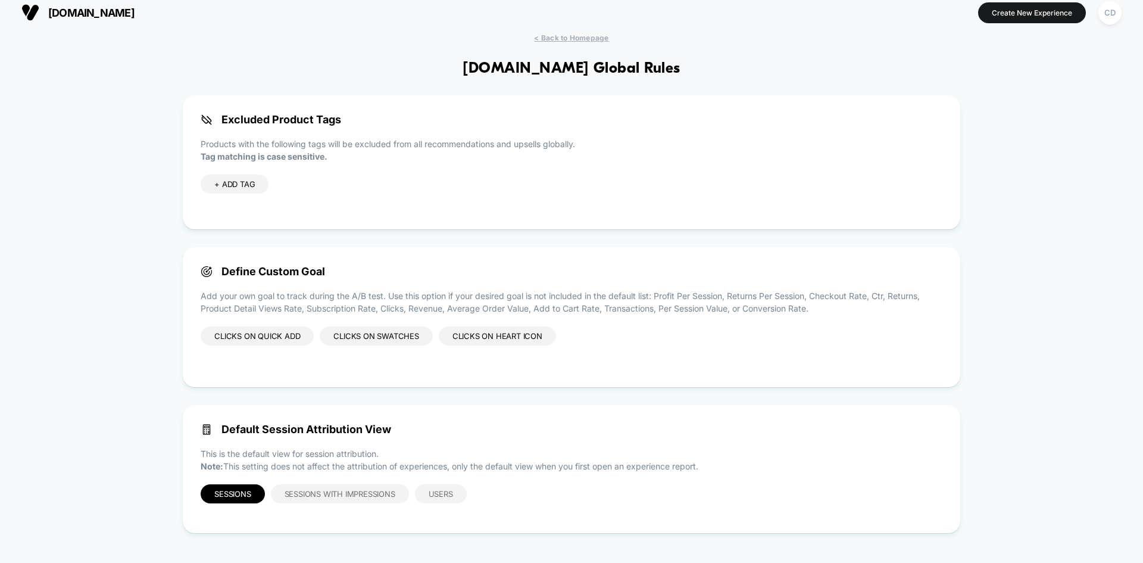
click at [606, 333] on div "Clicks on Quick add Clicks on Swatches Clicks on Heart icon" at bounding box center [572, 347] width 742 height 43
click at [672, 324] on div "Define Custom Goal Add your own goal to track during the A/B test. Use this opt…" at bounding box center [572, 317] width 778 height 140
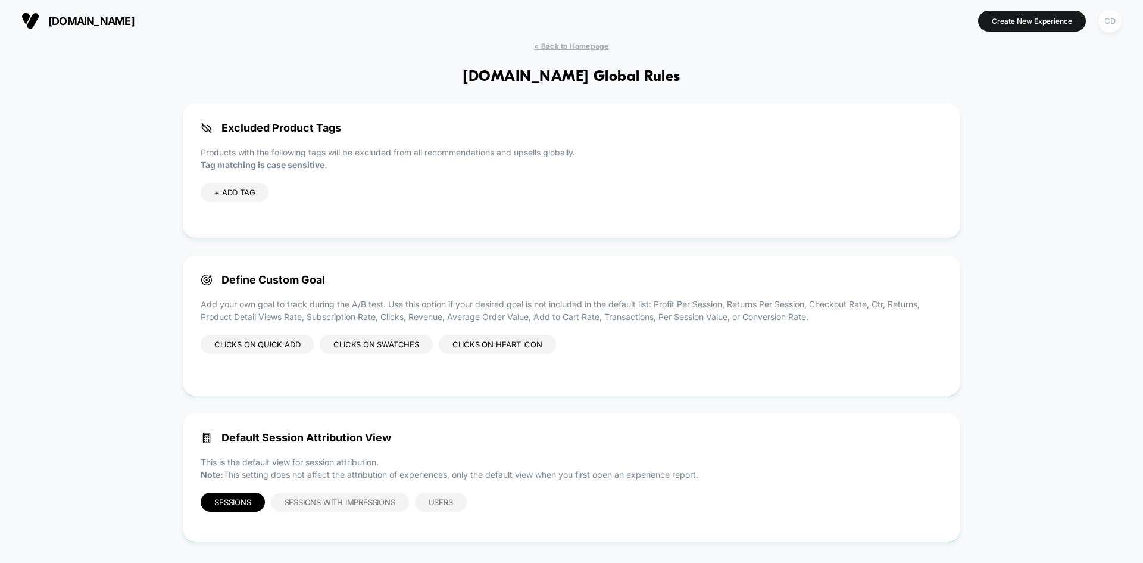
click at [1112, 27] on div "CD" at bounding box center [1110, 21] width 23 height 23
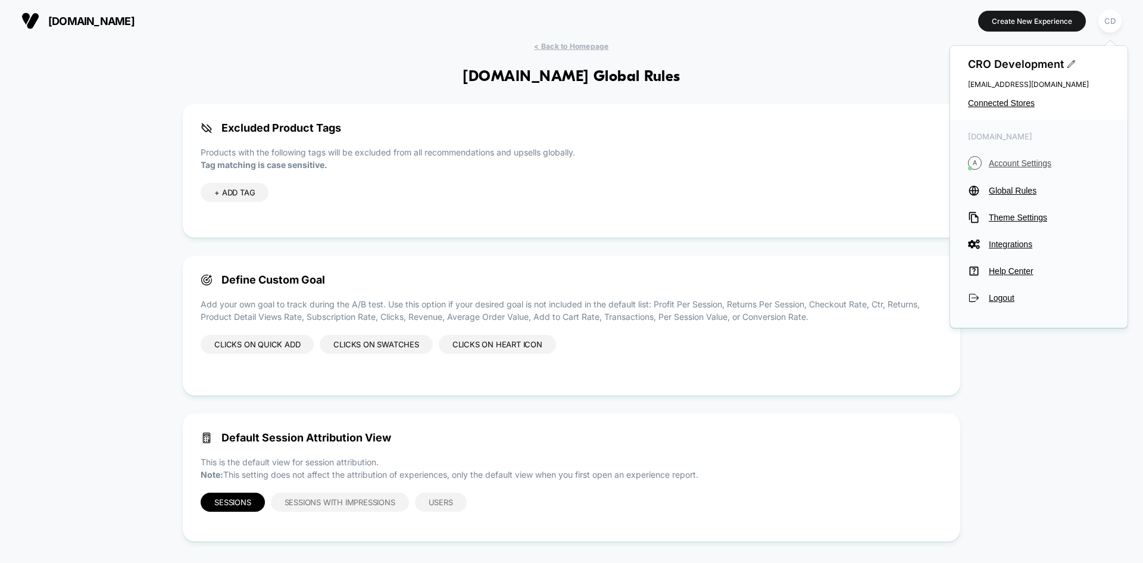
click at [1019, 166] on span "Account Settings" at bounding box center [1049, 163] width 121 height 10
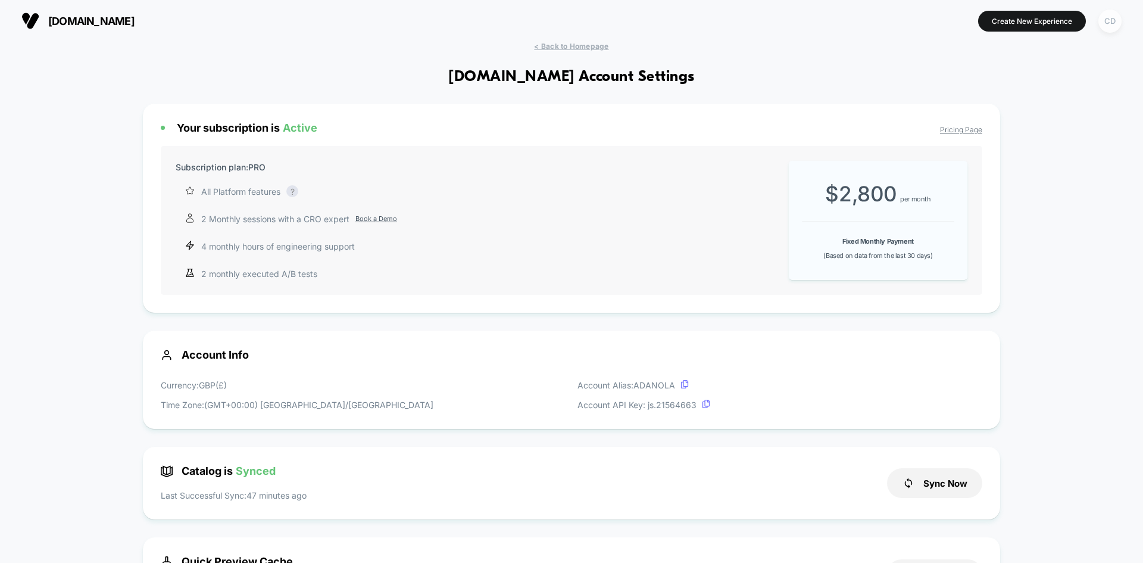
click at [1117, 18] on div "CD" at bounding box center [1110, 21] width 23 height 23
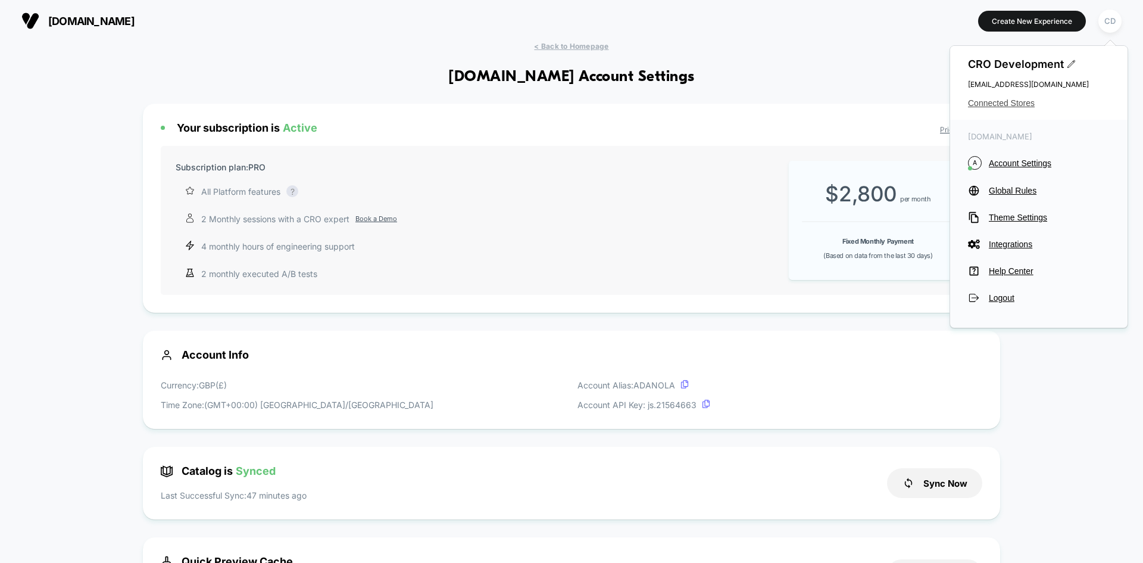
click at [1006, 104] on span "Connected Stores" at bounding box center [1039, 103] width 142 height 10
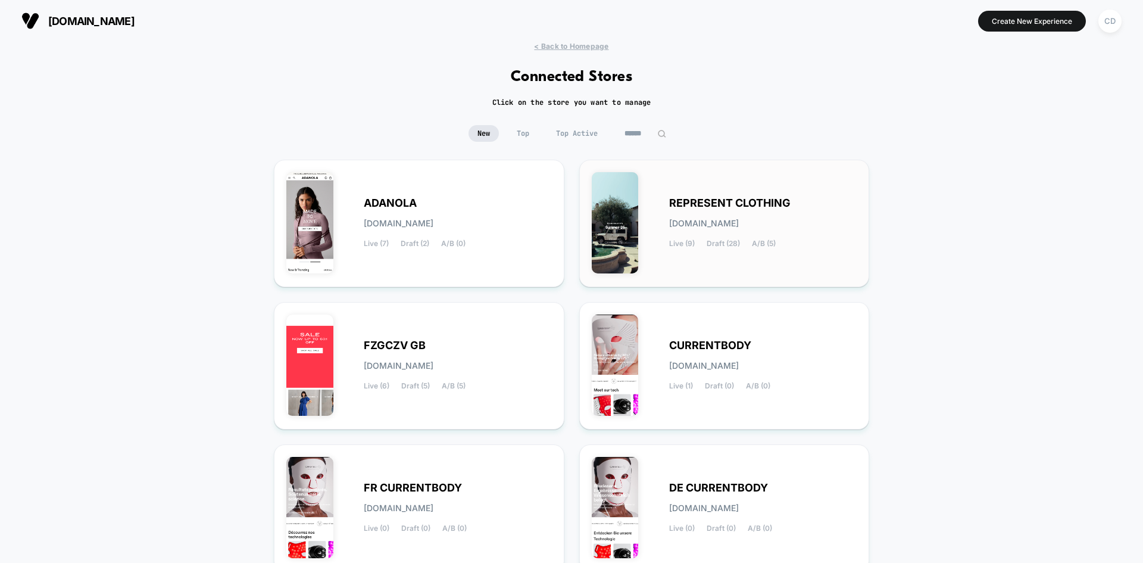
click at [732, 202] on span "REPRESENT CLOTHING" at bounding box center [729, 203] width 121 height 8
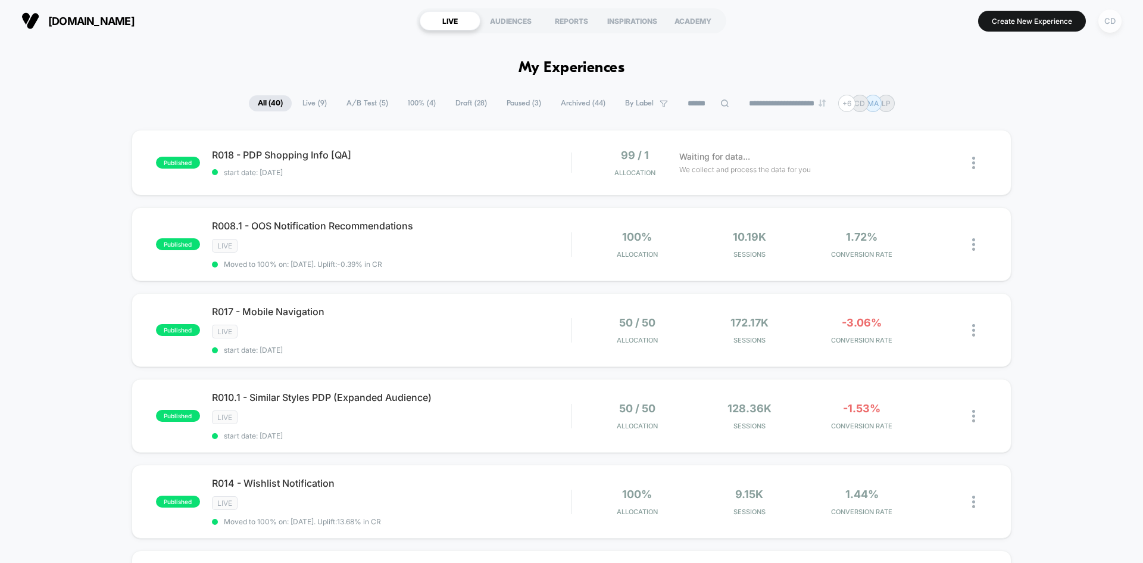
click at [1113, 18] on div "CD" at bounding box center [1110, 21] width 23 height 23
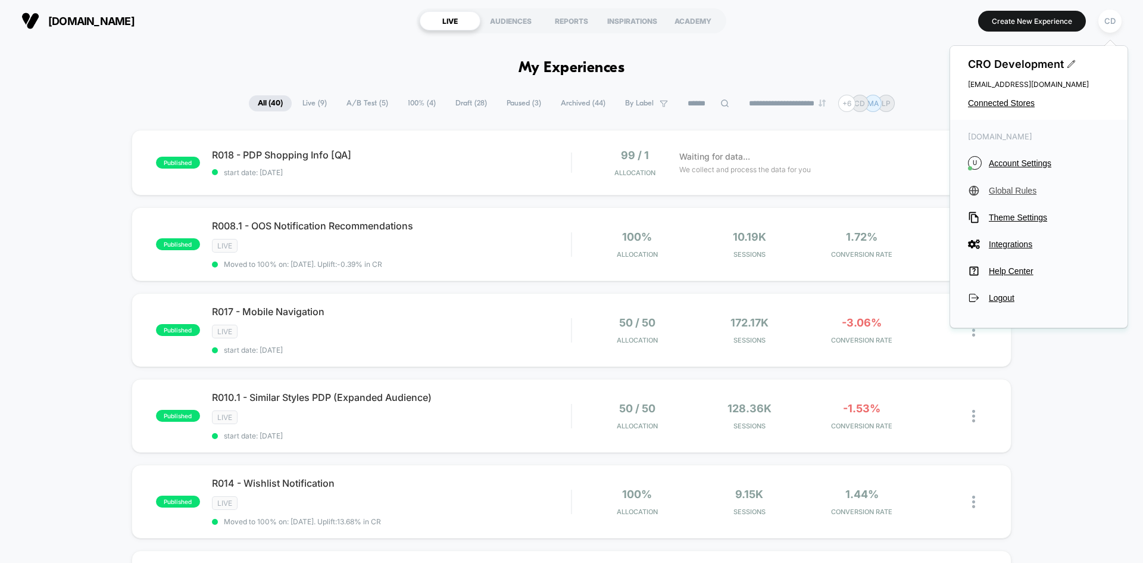
click at [1010, 192] on span "Global Rules" at bounding box center [1049, 191] width 121 height 10
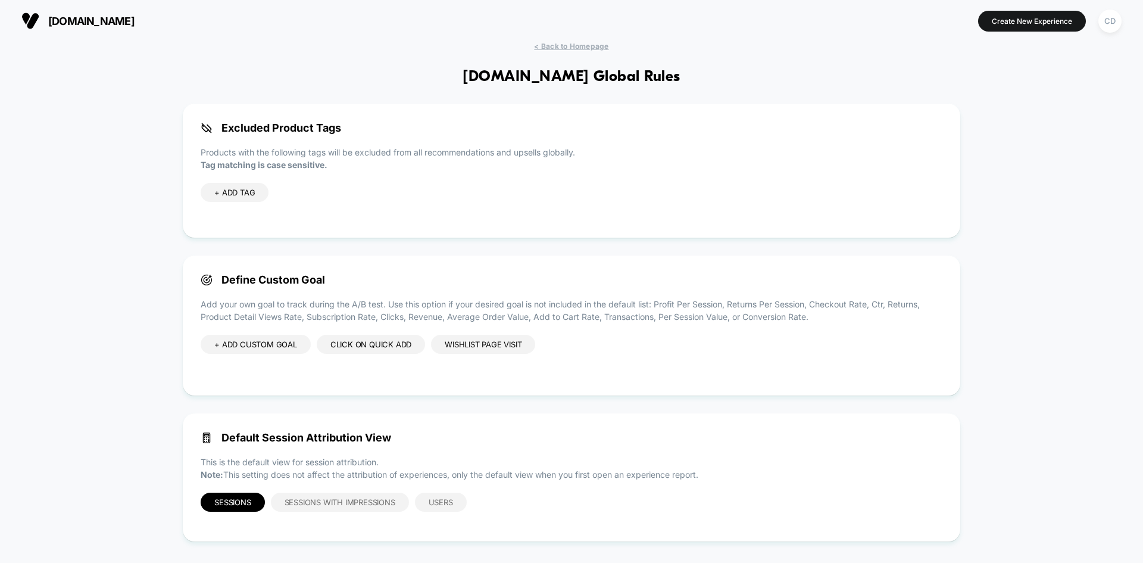
click at [236, 347] on div "+ ADD CUSTOM GOAL" at bounding box center [256, 344] width 110 height 19
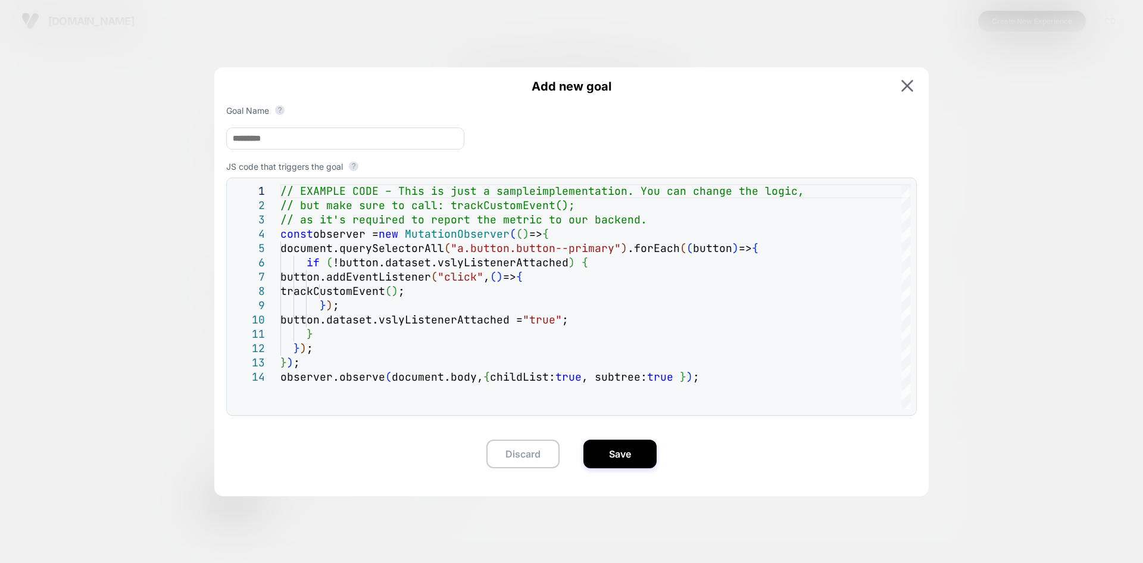
click at [333, 144] on input at bounding box center [345, 138] width 238 height 22
type input "****"
click at [621, 455] on button "Save" at bounding box center [619, 453] width 73 height 29
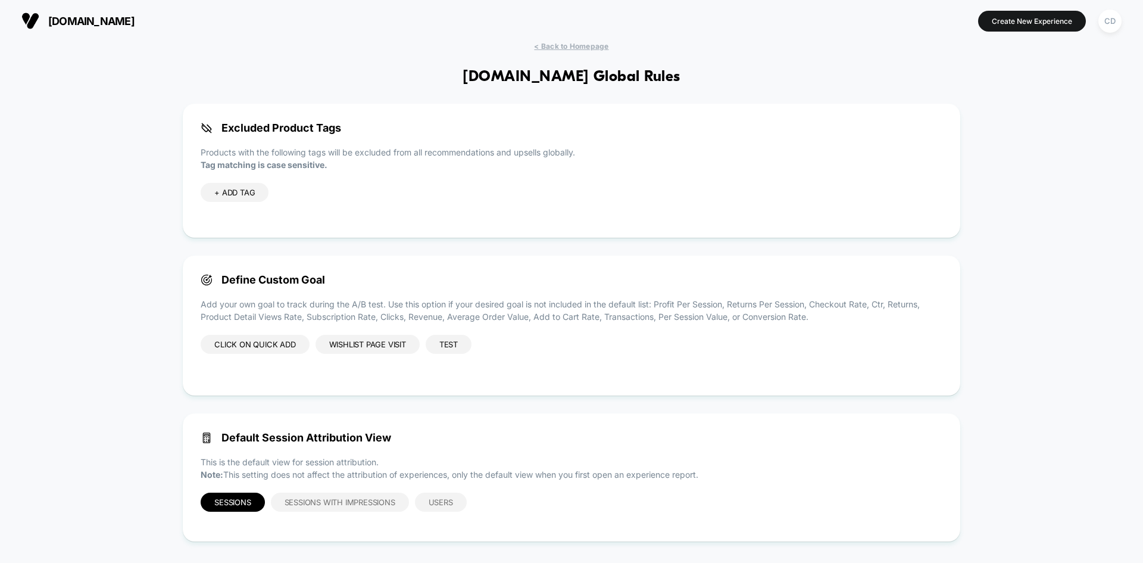
click at [448, 343] on div "test" at bounding box center [449, 344] width 46 height 19
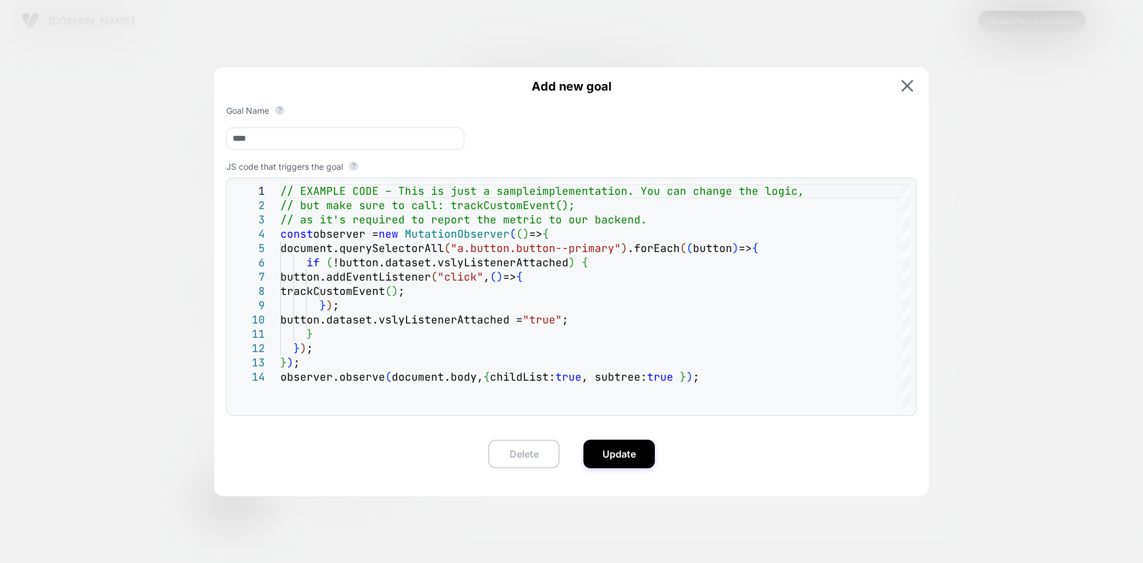
click at [532, 458] on button "Delete" at bounding box center [523, 453] width 71 height 29
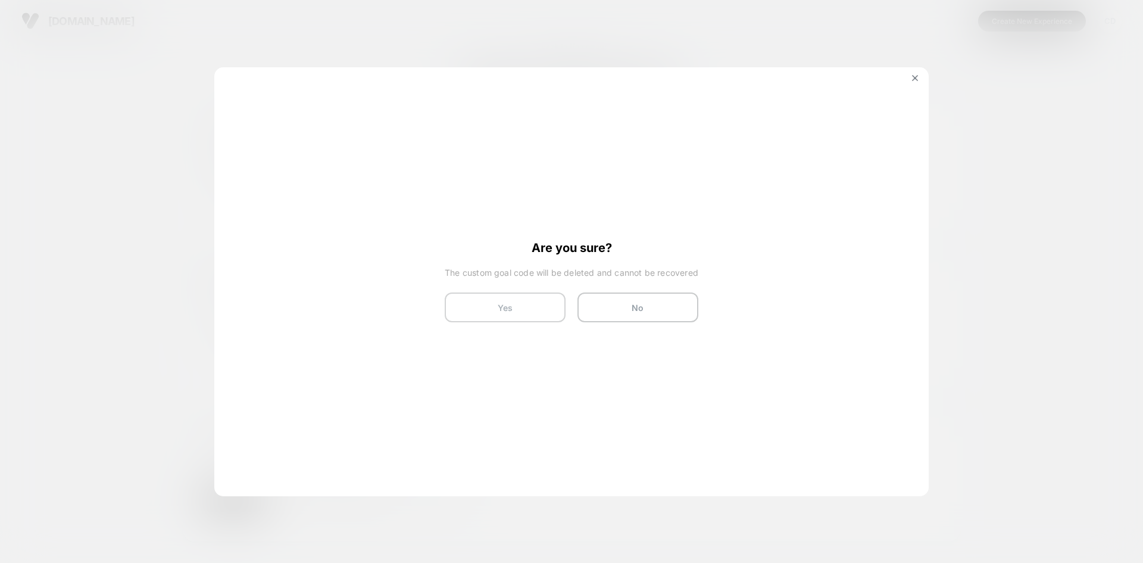
click at [511, 304] on button "Yes" at bounding box center [505, 307] width 121 height 30
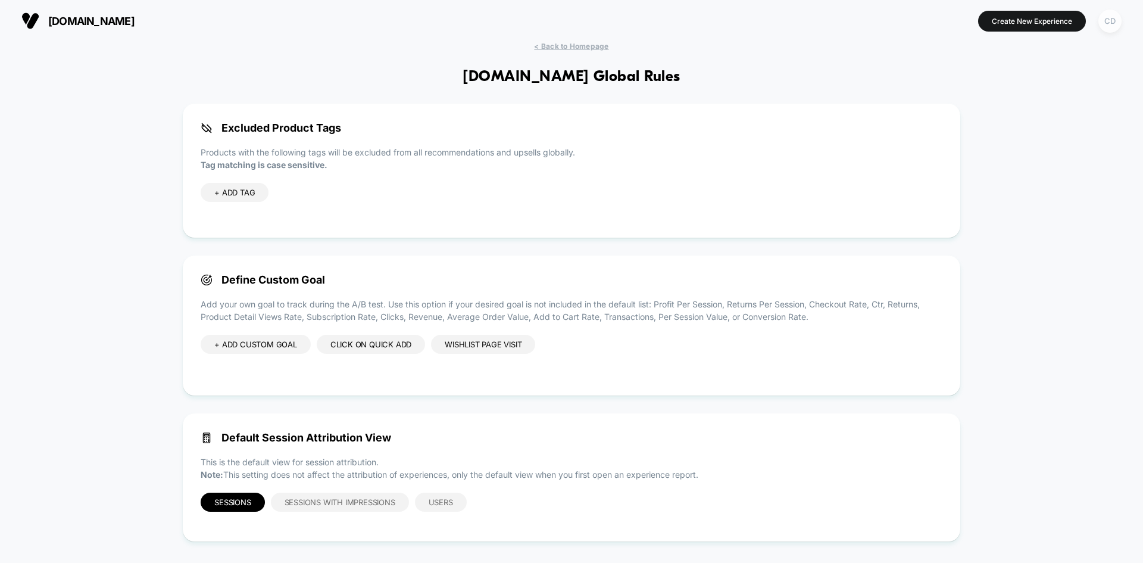
click at [1114, 18] on div "CD" at bounding box center [1110, 21] width 23 height 23
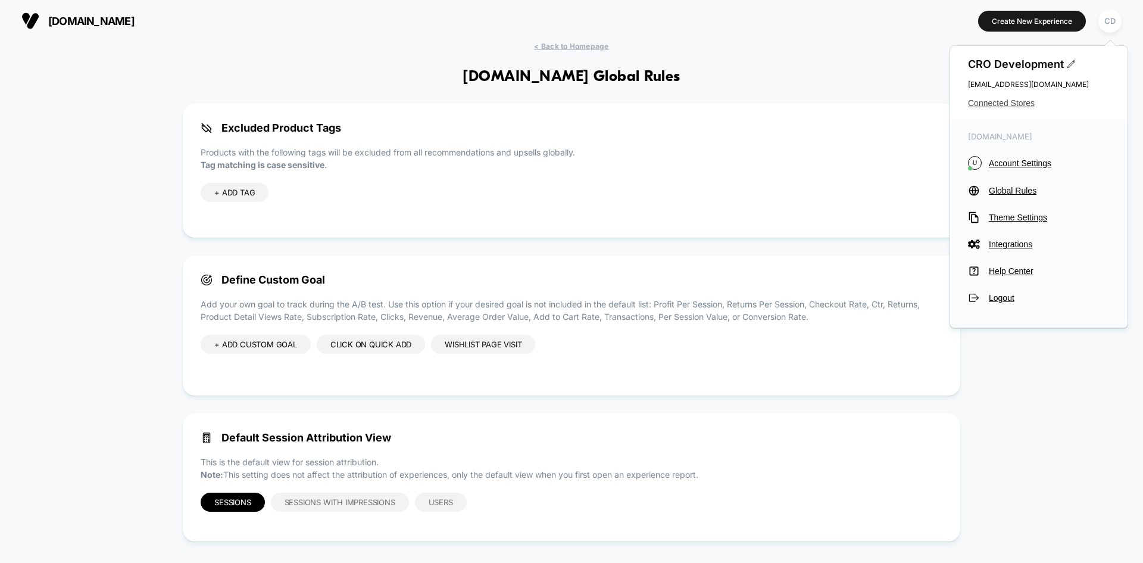
click at [1002, 105] on span "Connected Stores" at bounding box center [1039, 103] width 142 height 10
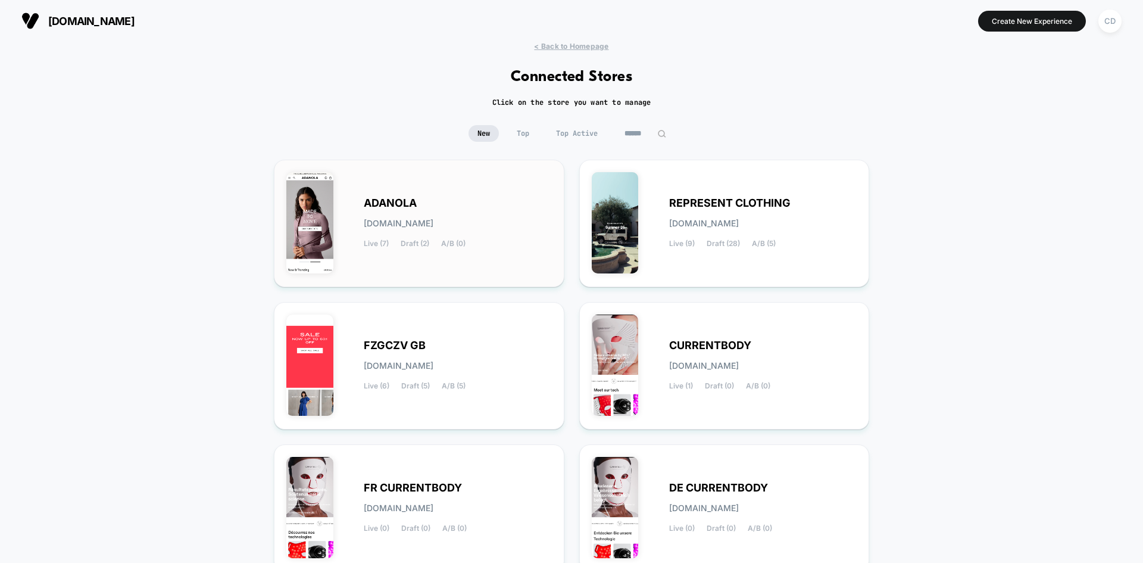
click at [395, 196] on div "ADANOLA adanola.myshopify.com Live (7) Draft (2) A/B (0)" at bounding box center [419, 223] width 266 height 102
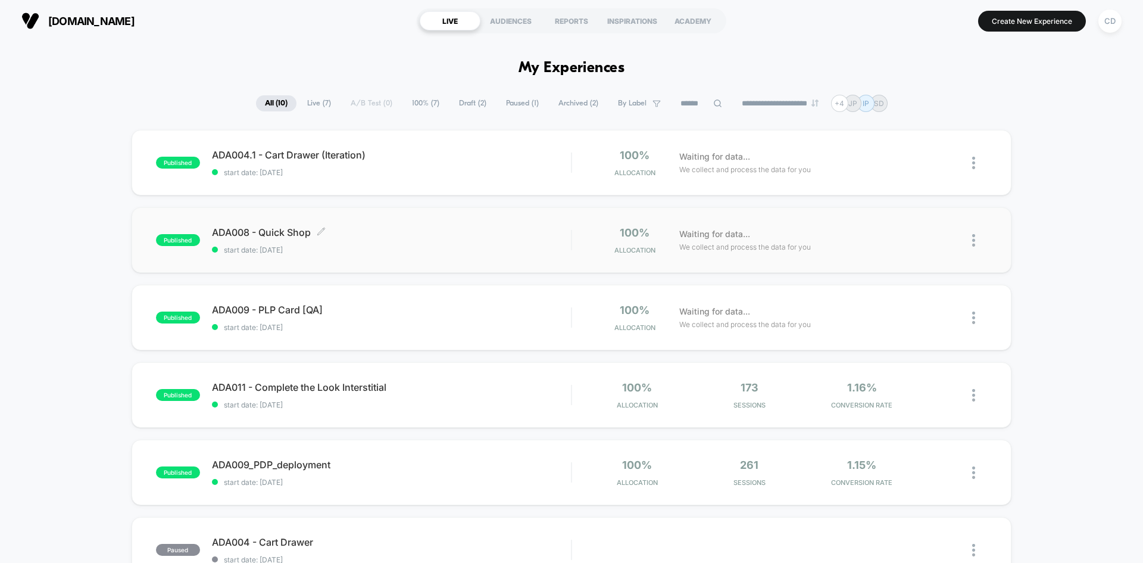
click at [292, 231] on span "ADA008 - Quick Shop Click to edit experience details" at bounding box center [391, 232] width 359 height 12
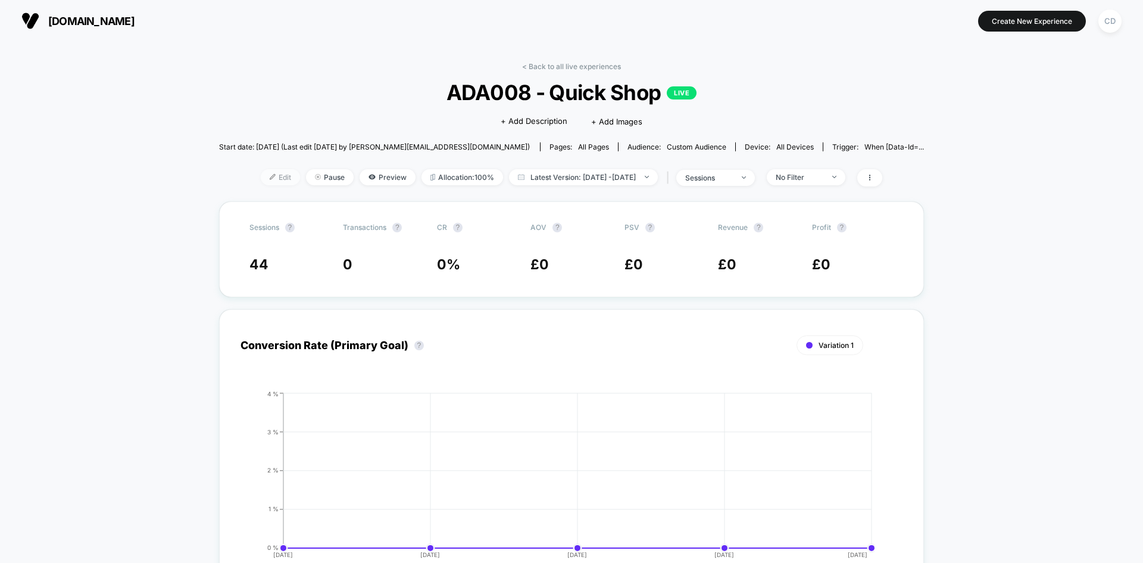
click at [261, 176] on span "Edit" at bounding box center [280, 177] width 39 height 16
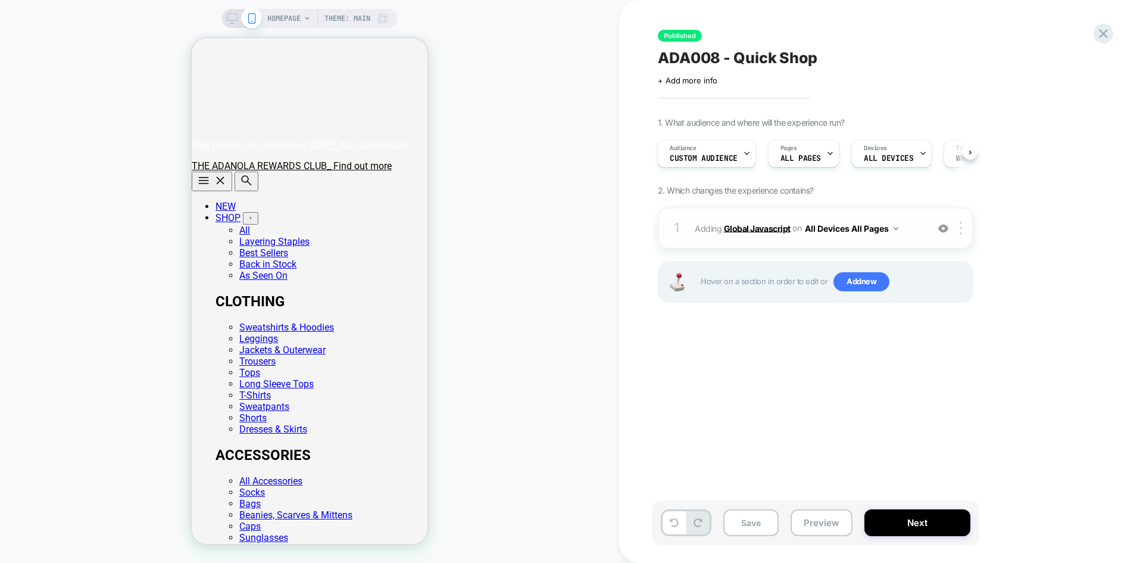
scroll to position [0, 236]
click at [763, 229] on b "Global Javascript" at bounding box center [757, 228] width 67 height 10
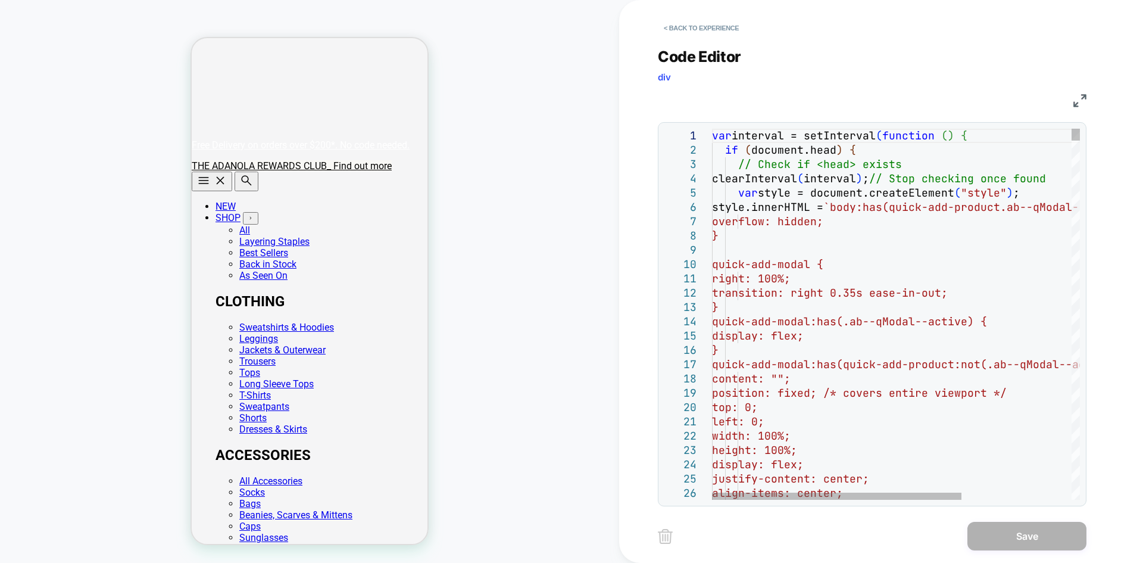
scroll to position [0, 0]
click at [706, 30] on button "< Back to experience" at bounding box center [701, 27] width 87 height 19
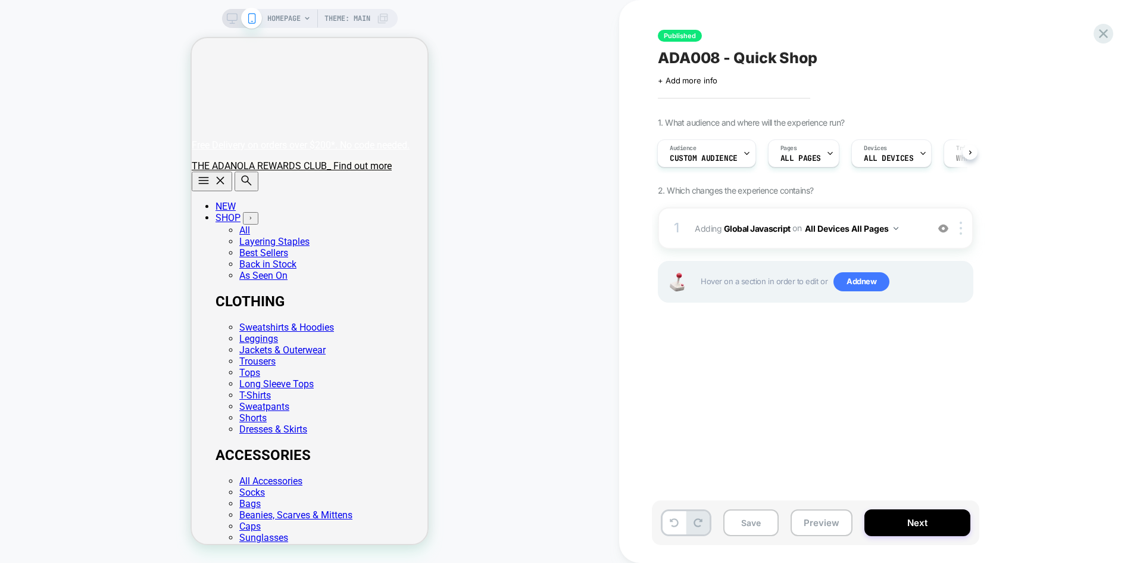
scroll to position [0, 236]
click at [895, 528] on button "Next" at bounding box center [918, 522] width 106 height 27
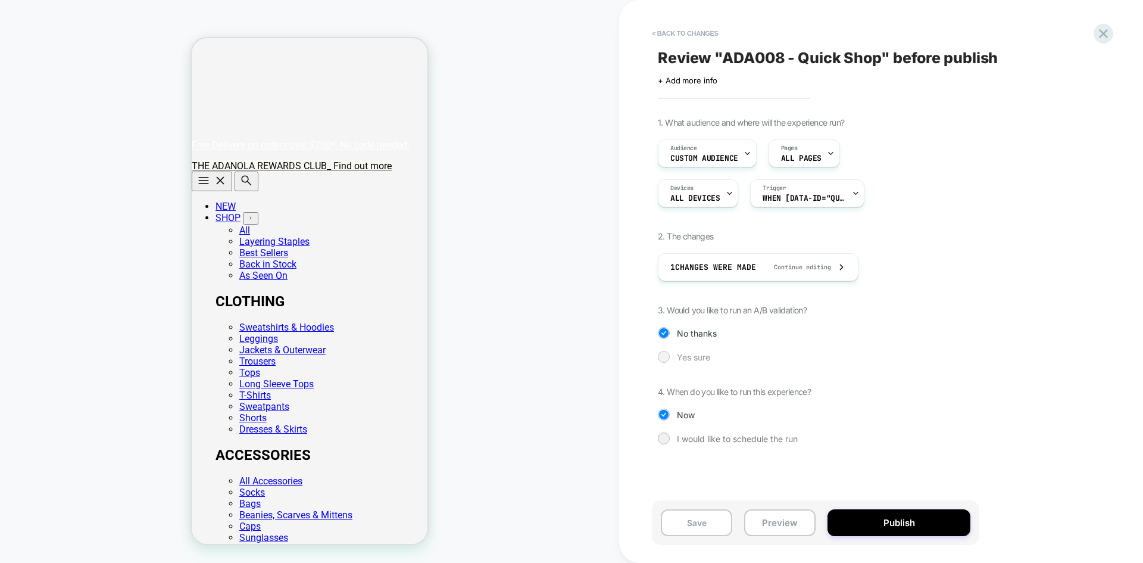
scroll to position [0, 0]
click at [694, 356] on span "Yes sure" at bounding box center [693, 357] width 33 height 10
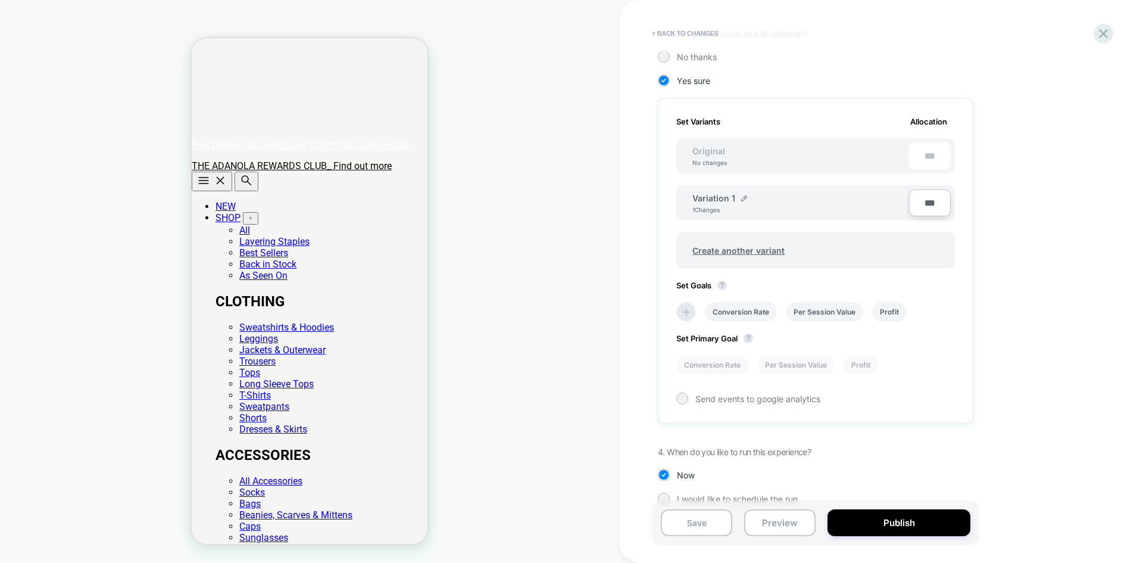
scroll to position [295, 0]
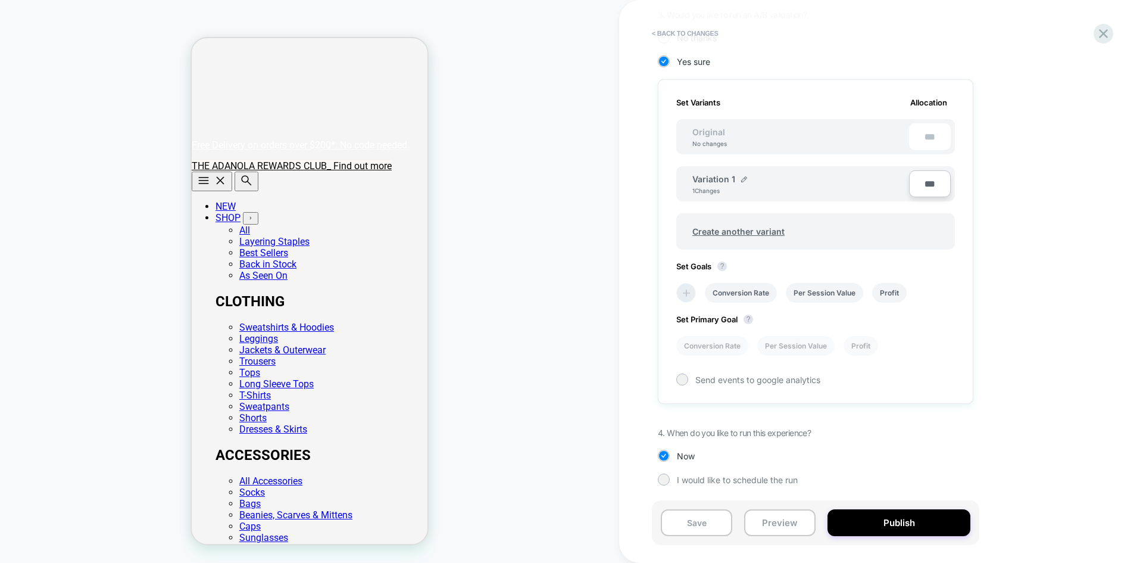
click at [684, 298] on icon at bounding box center [687, 293] width 12 height 12
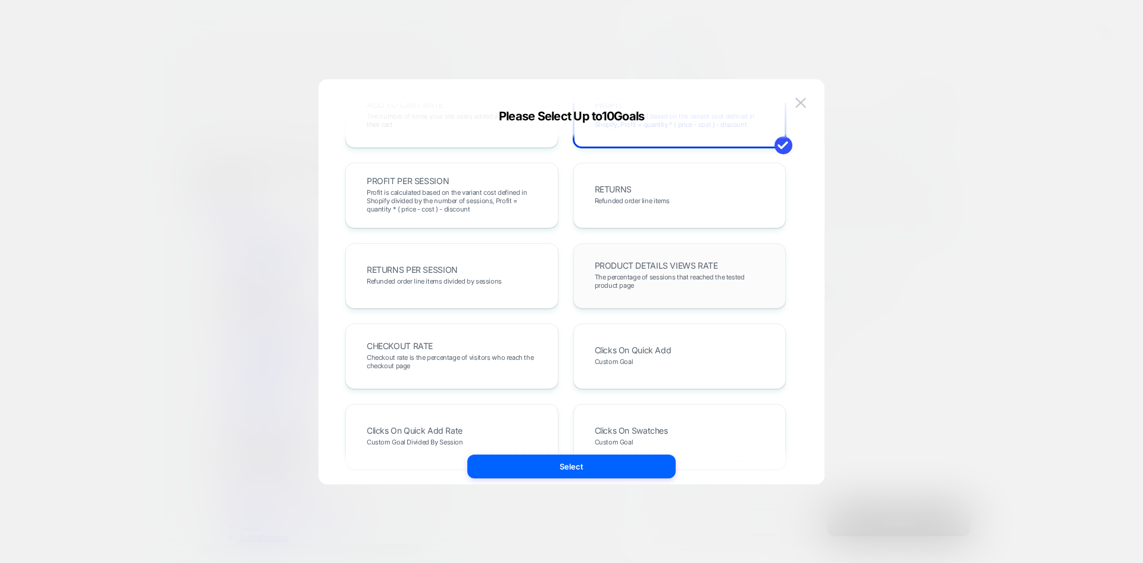
scroll to position [0, 0]
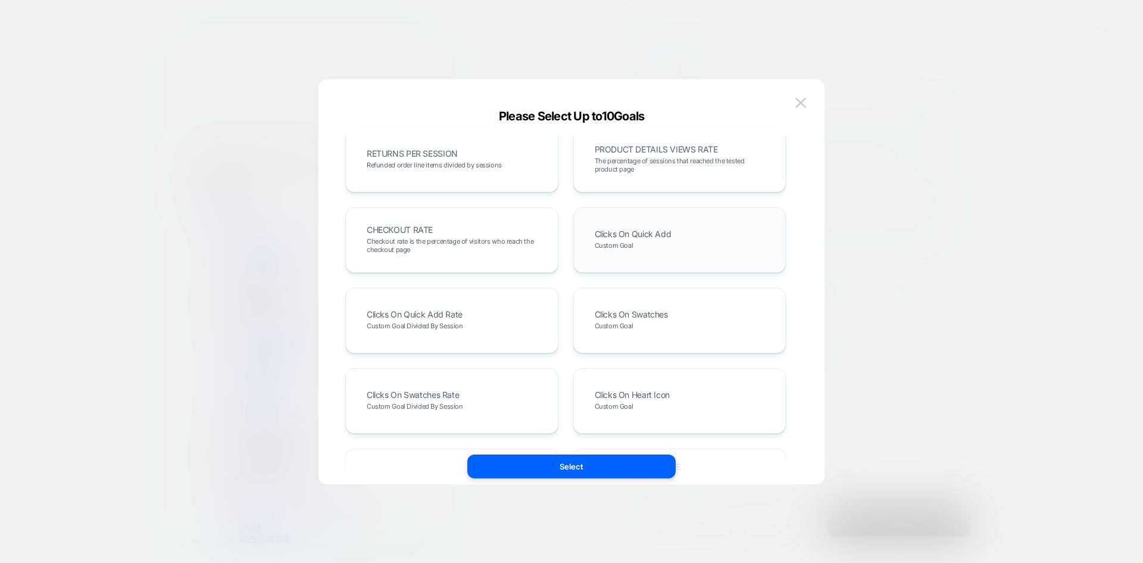
click at [676, 235] on div "Clicks On Quick Add Custom Goal" at bounding box center [680, 240] width 188 height 40
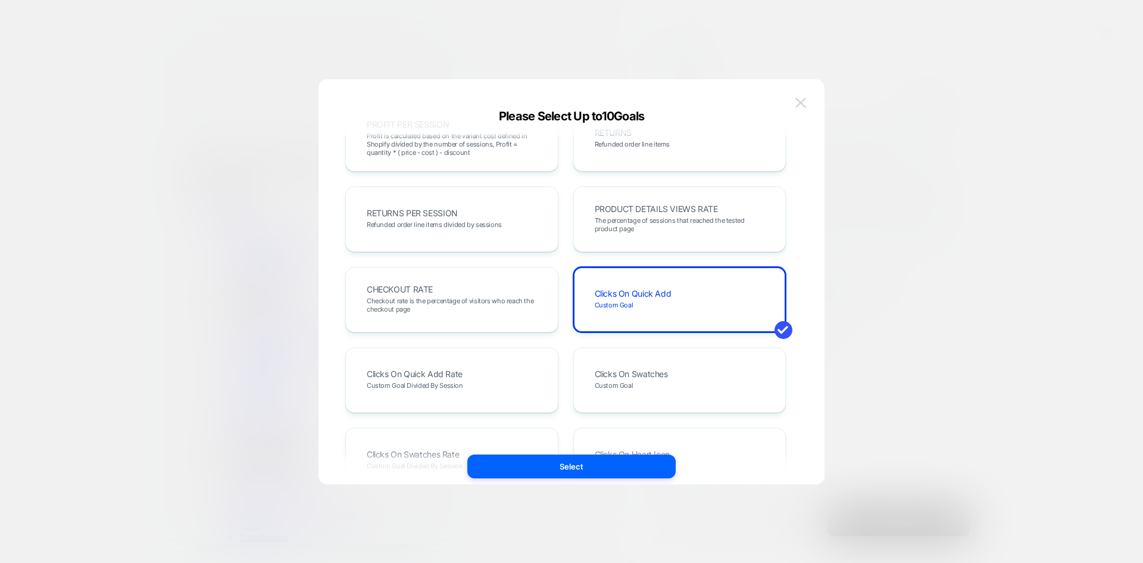
click at [805, 107] on img at bounding box center [800, 103] width 11 height 10
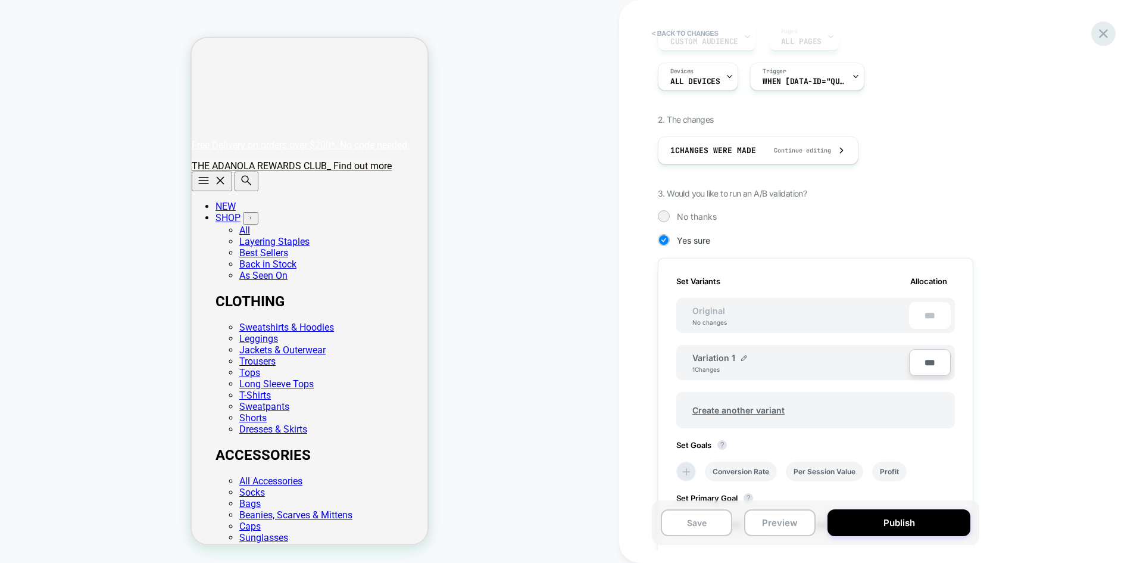
click at [1105, 27] on icon at bounding box center [1104, 34] width 16 height 16
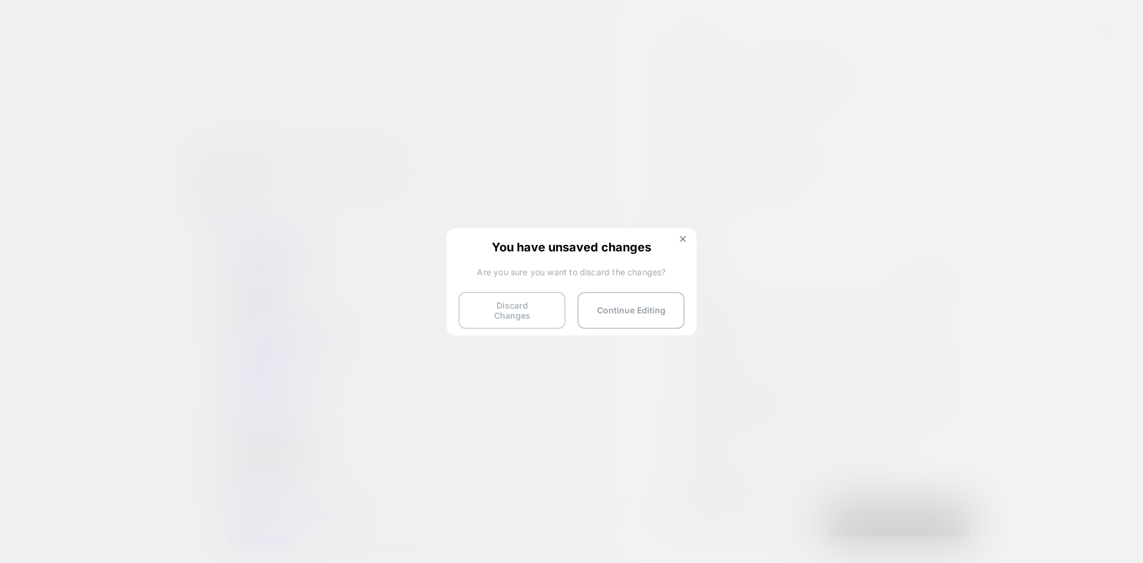
click at [542, 308] on button "Discard Changes" at bounding box center [511, 310] width 107 height 37
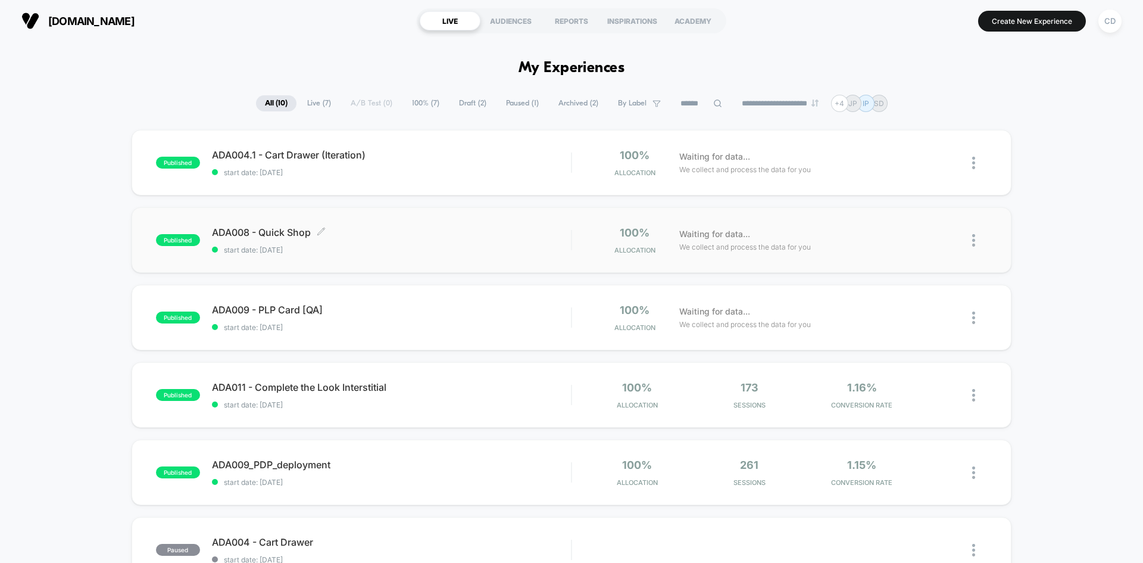
click at [289, 227] on span "ADA008 - Quick Shop Click to edit experience details" at bounding box center [391, 232] width 359 height 12
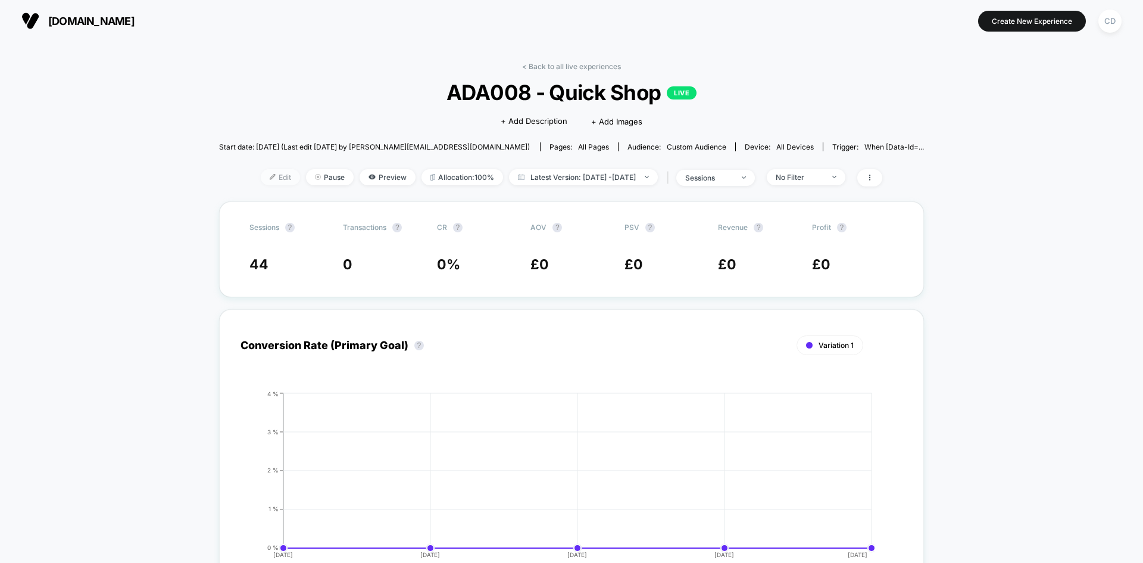
click at [264, 177] on span "Edit" at bounding box center [280, 177] width 39 height 16
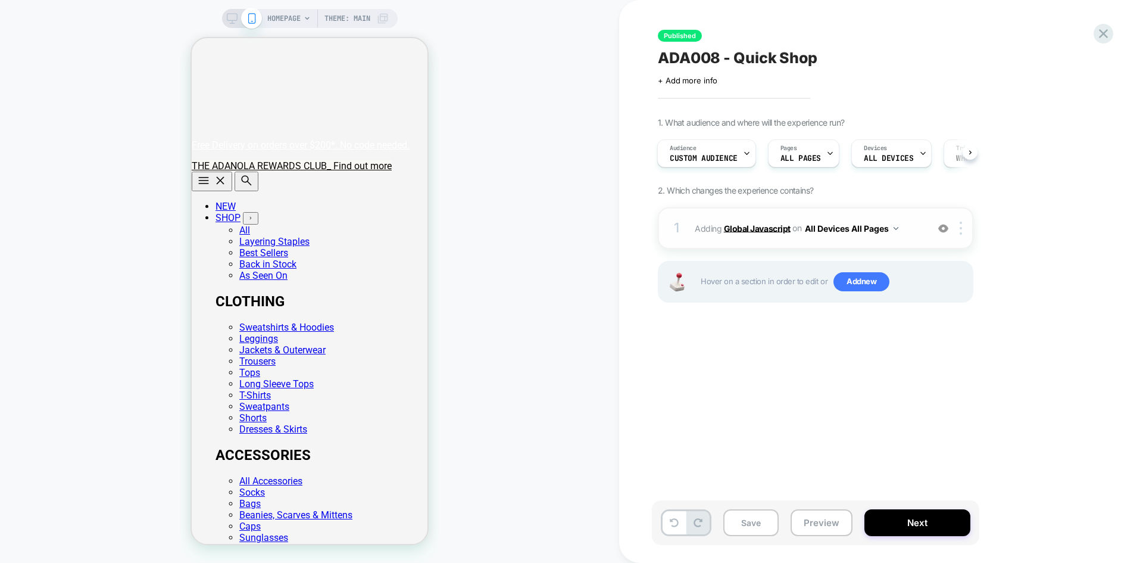
click at [755, 229] on b "Global Javascript" at bounding box center [757, 228] width 67 height 10
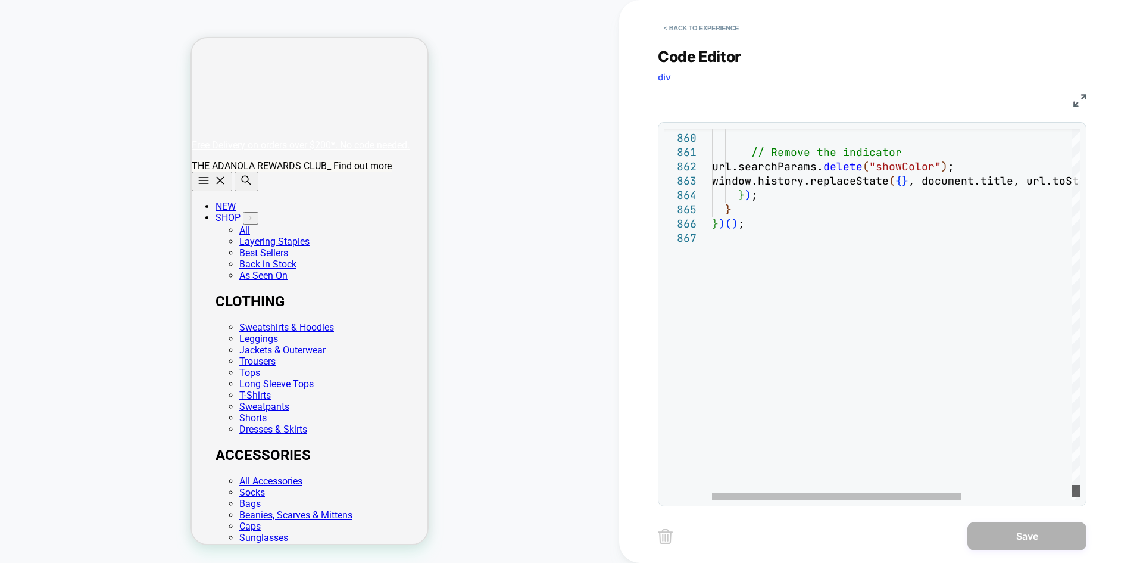
click at [1080, 491] on div at bounding box center [1076, 491] width 8 height 12
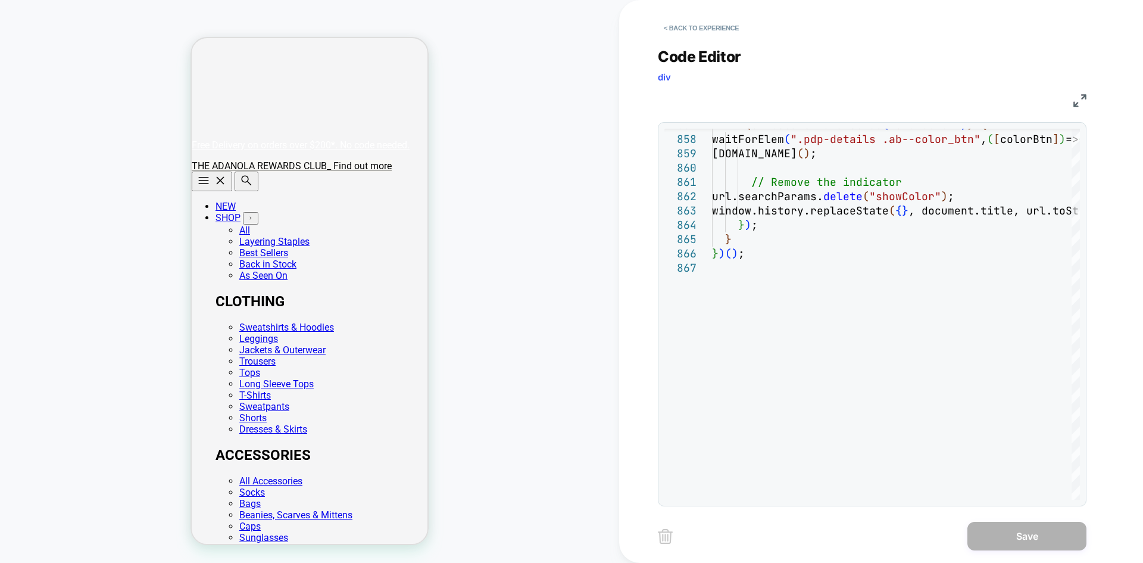
scroll to position [0, 236]
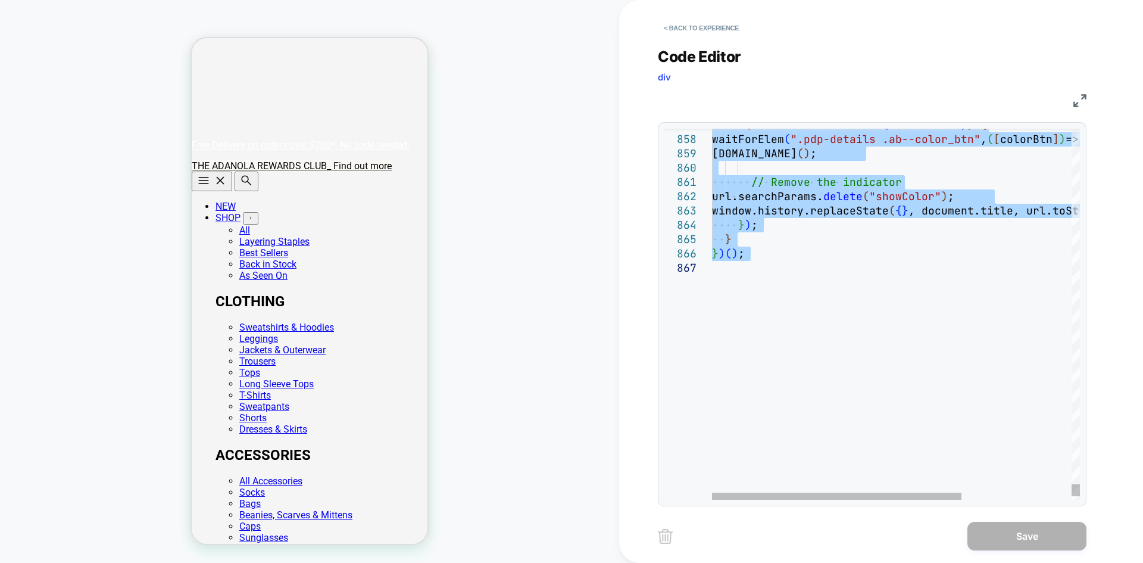
scroll to position [0, 0]
type textarea "**********"
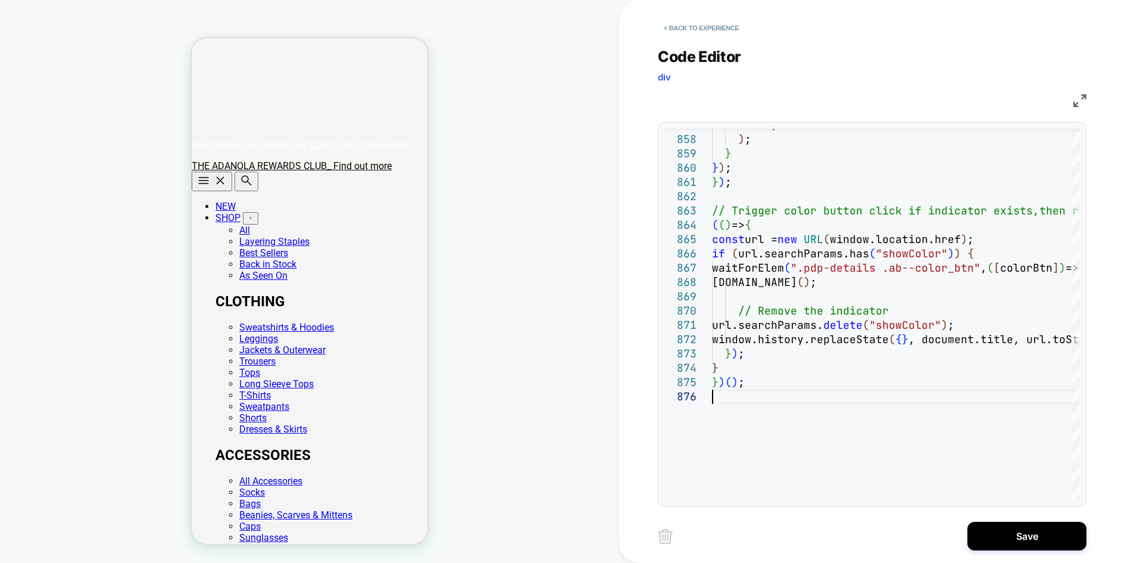
scroll to position [0, 236]
click at [1022, 539] on button "Save" at bounding box center [1027, 536] width 119 height 29
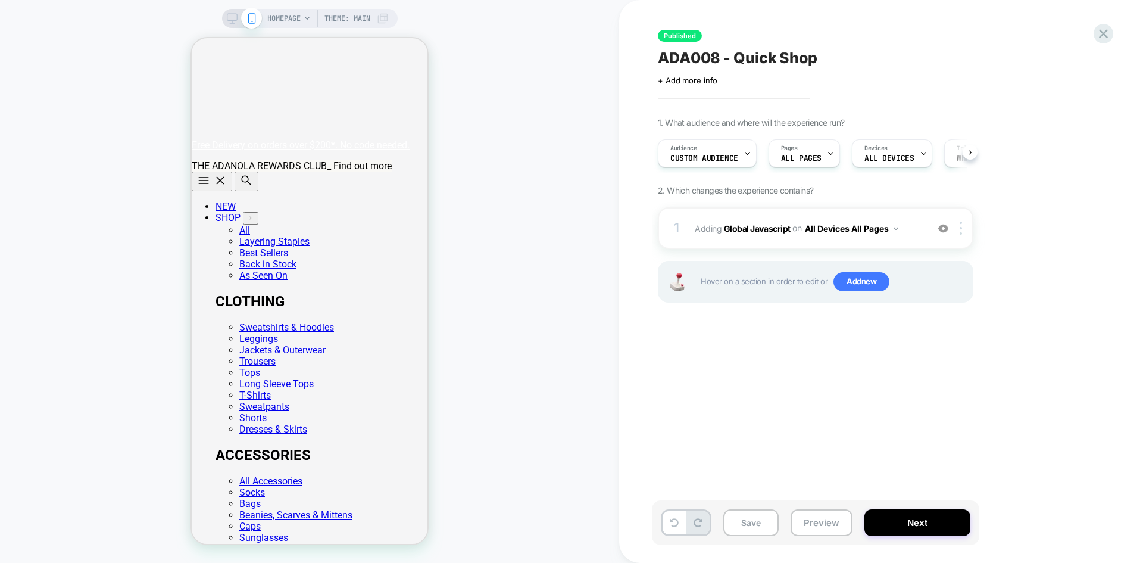
scroll to position [0, 1]
click at [935, 521] on button "Next" at bounding box center [918, 522] width 106 height 27
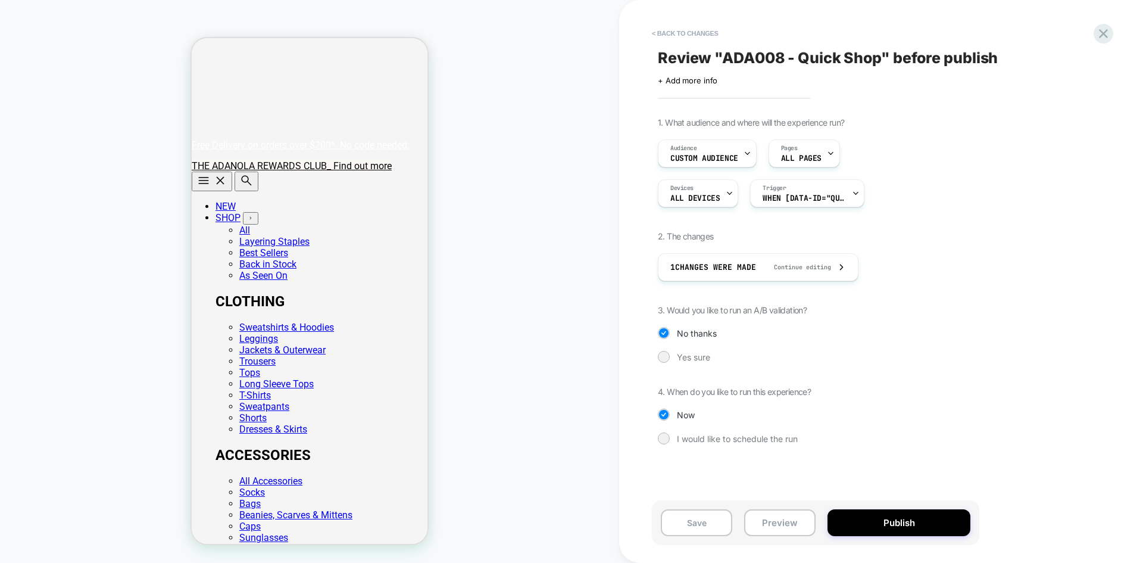
scroll to position [0, 236]
click at [891, 518] on button "Publish" at bounding box center [899, 522] width 143 height 27
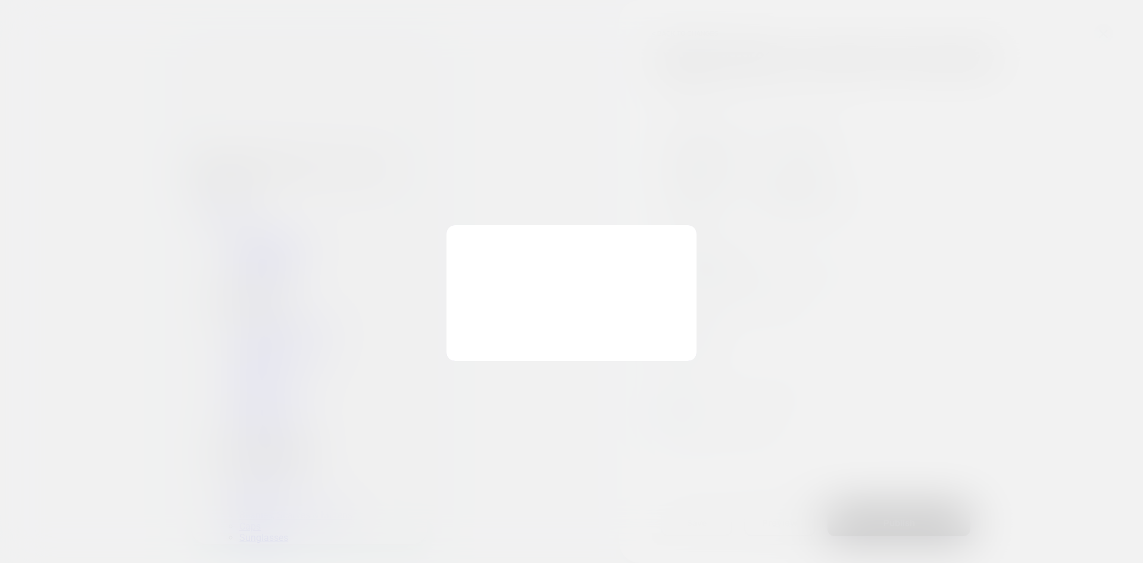
scroll to position [0, 0]
click at [520, 284] on div "Reset past collected data in order to start a fresh A/B experiment." at bounding box center [583, 289] width 200 height 25
drag, startPoint x: 466, startPoint y: 279, endPoint x: 485, endPoint y: 300, distance: 28.3
click at [467, 280] on div at bounding box center [467, 283] width 15 height 15
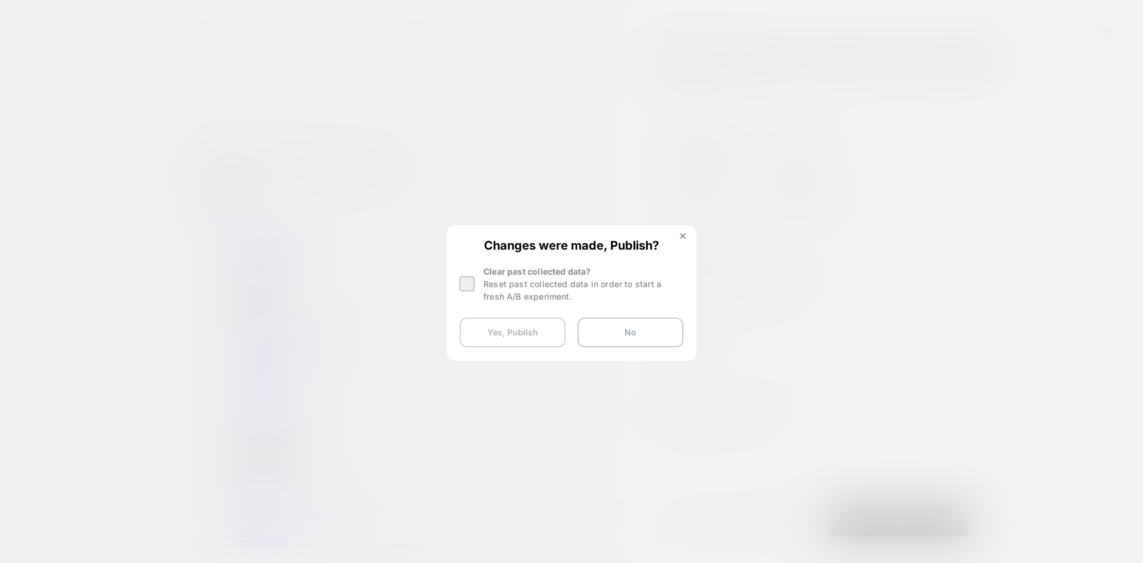
click at [517, 330] on button "Yes, Publish" at bounding box center [513, 332] width 106 height 30
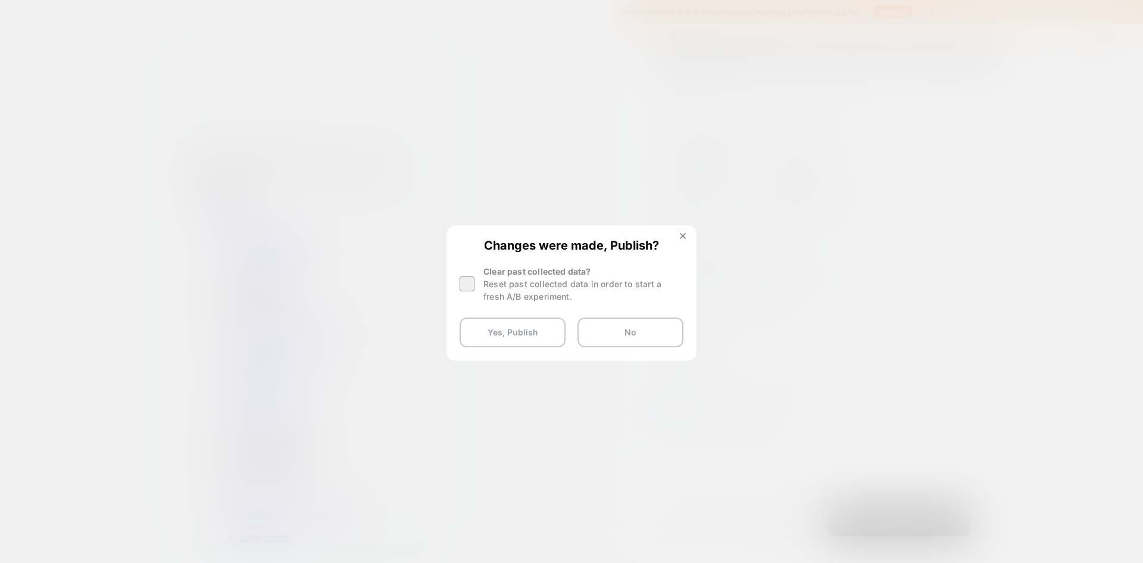
scroll to position [0, 138]
